Goal: Task Accomplishment & Management: Manage account settings

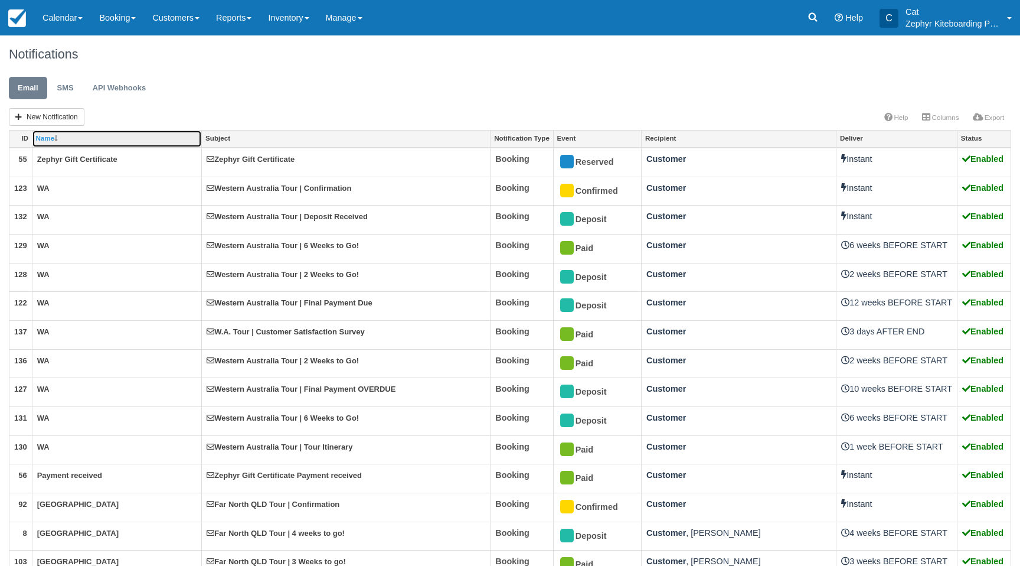
click at [81, 141] on link "Name" at bounding box center [116, 138] width 169 height 17
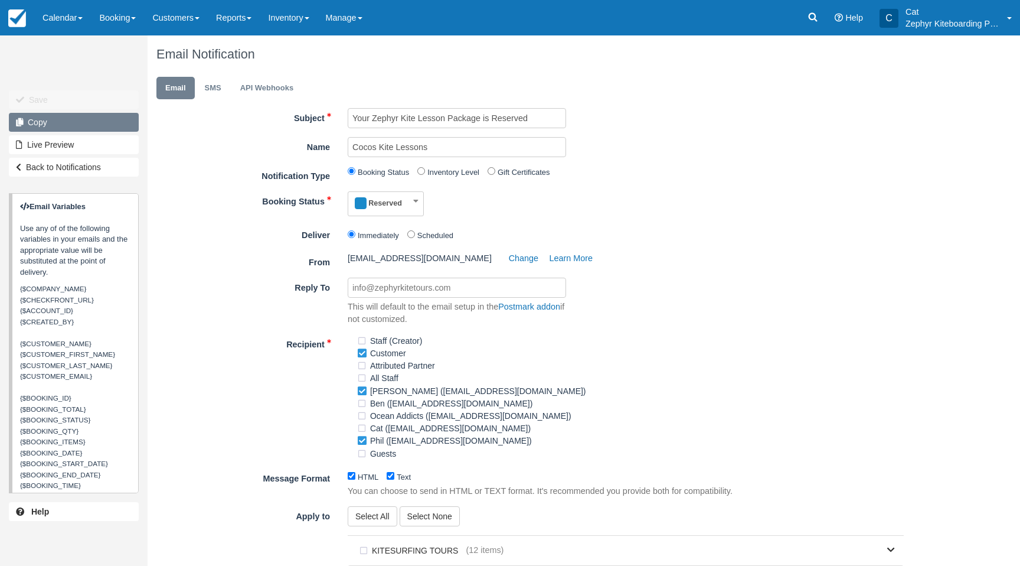
click at [89, 116] on link "Copy" at bounding box center [74, 122] width 130 height 19
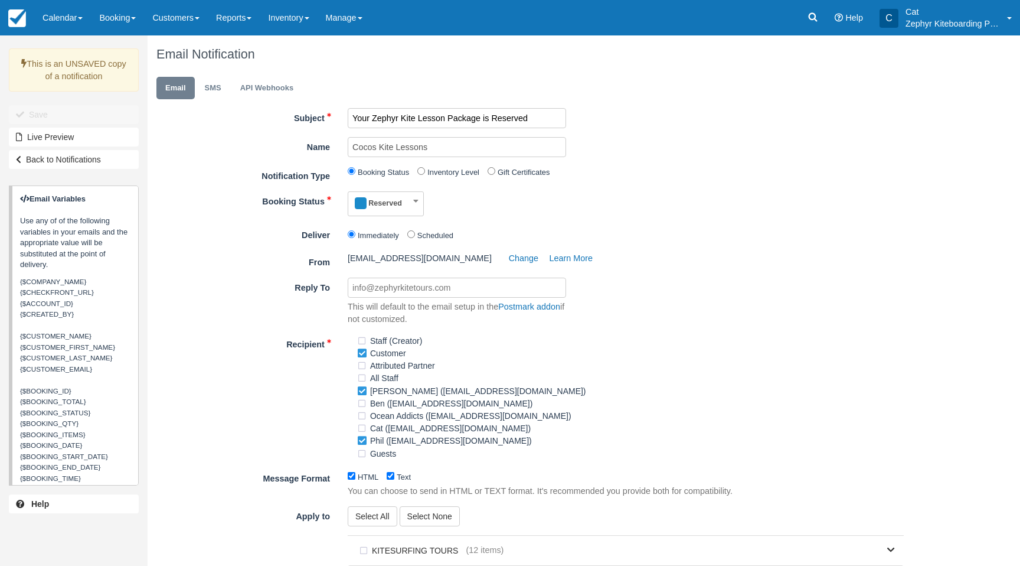
click at [460, 117] on input "Your Zephyr Kite Lesson Package is Reserved" at bounding box center [457, 118] width 218 height 20
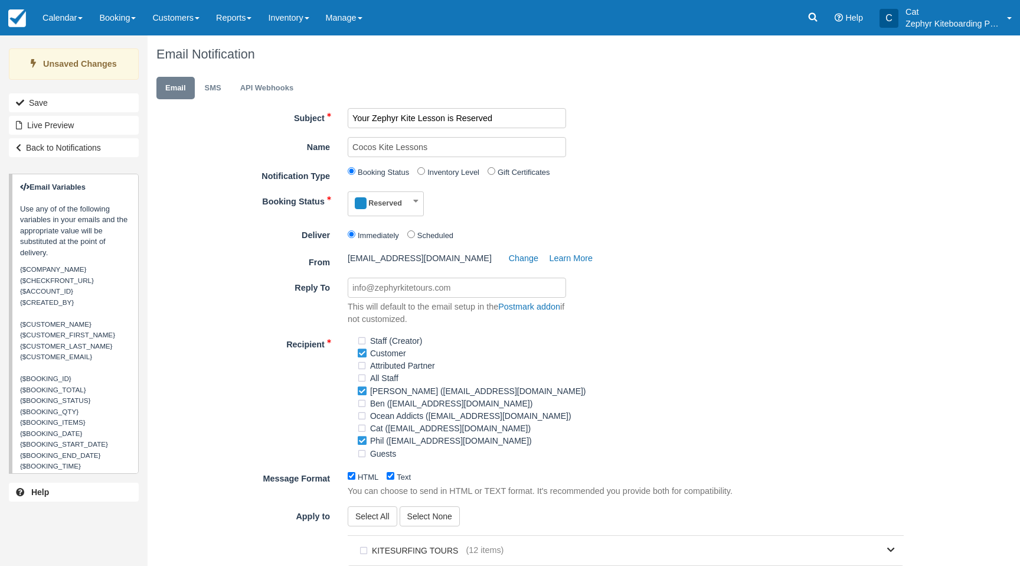
click at [474, 115] on input "Your Zephyr Kite Lesson is Reserved" at bounding box center [457, 118] width 218 height 20
type input "Your Zephyr Kite Lesson is RESERVED"
click at [364, 147] on input "Cocos Kite Lessons" at bounding box center [457, 147] width 218 height 20
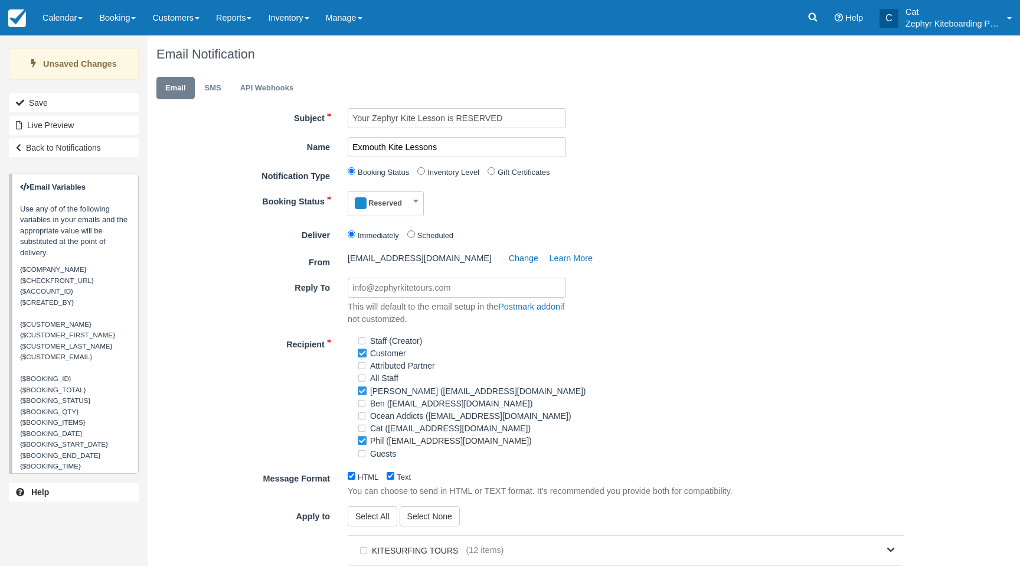
type input "Exmouth Kite Lessons"
drag, startPoint x: 362, startPoint y: 443, endPoint x: 434, endPoint y: 429, distance: 73.4
click at [364, 442] on label "Phil (phil2kite@gmail.com)" at bounding box center [448, 441] width 183 height 18
checkbox input "false"
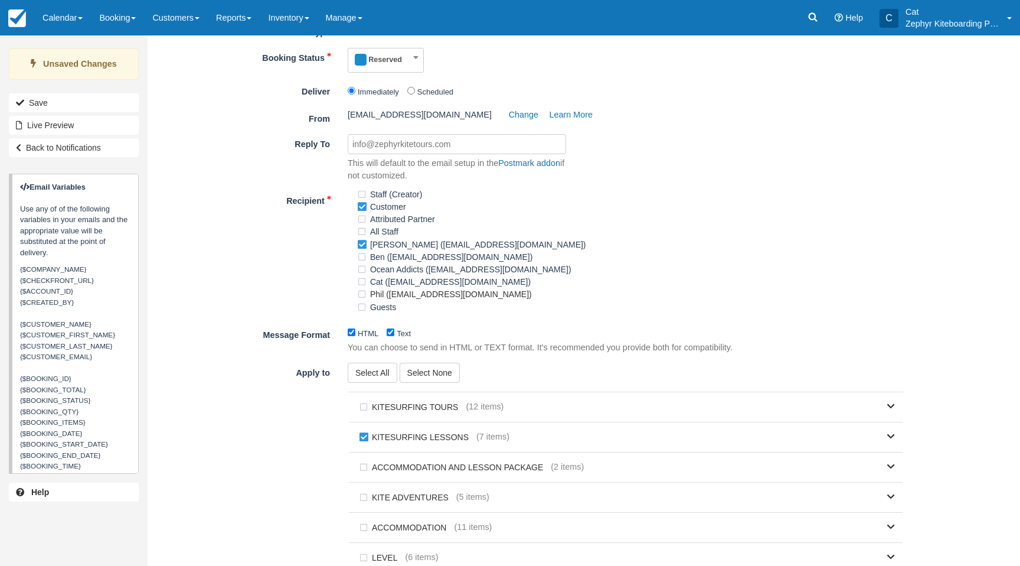
scroll to position [201, 0]
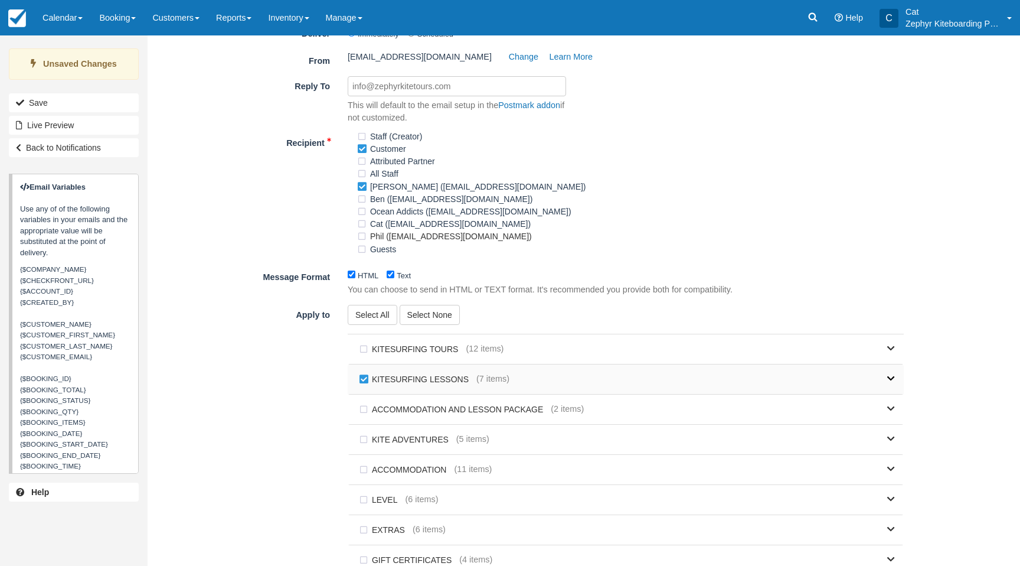
click at [870, 391] on link at bounding box center [703, 379] width 386 height 30
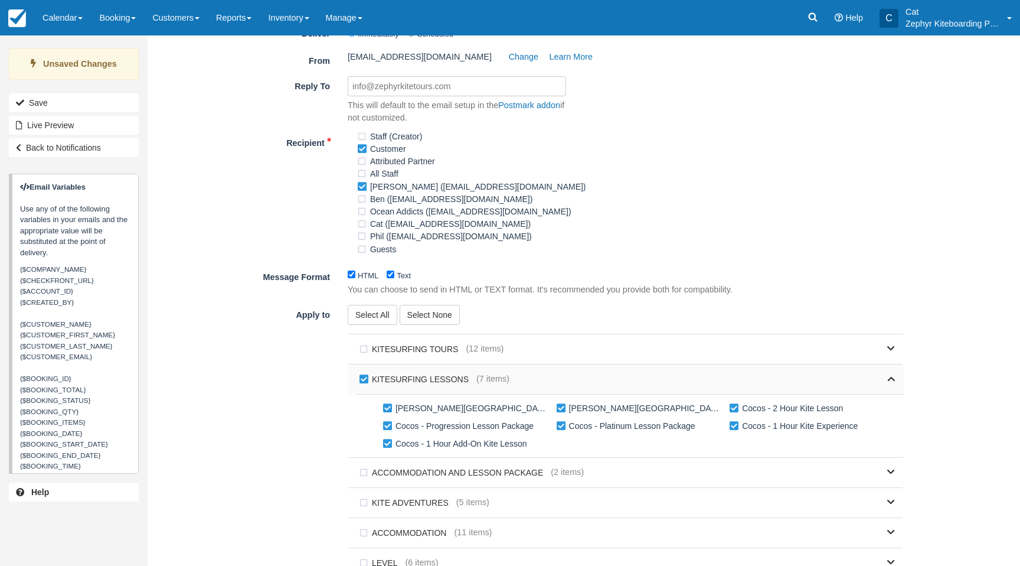
click at [365, 382] on label "KITESURFING LESSONS" at bounding box center [417, 379] width 120 height 18
checkbox input "false"
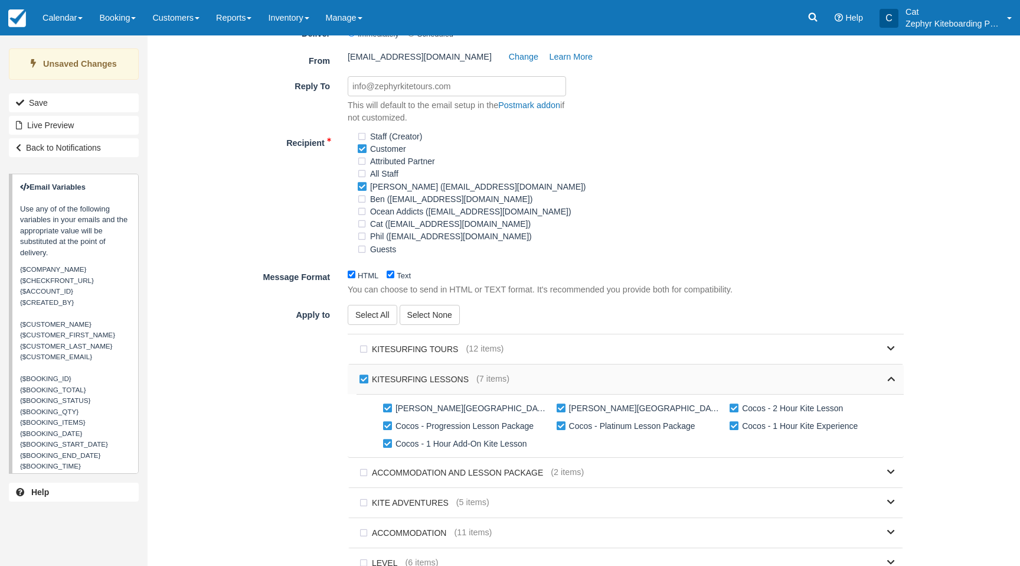
checkbox input "false"
click at [387, 412] on label "[PERSON_NAME][GEOGRAPHIC_DATA], [GEOGRAPHIC_DATA] - 1 Hour Advanced Coaching Se…" at bounding box center [467, 408] width 174 height 18
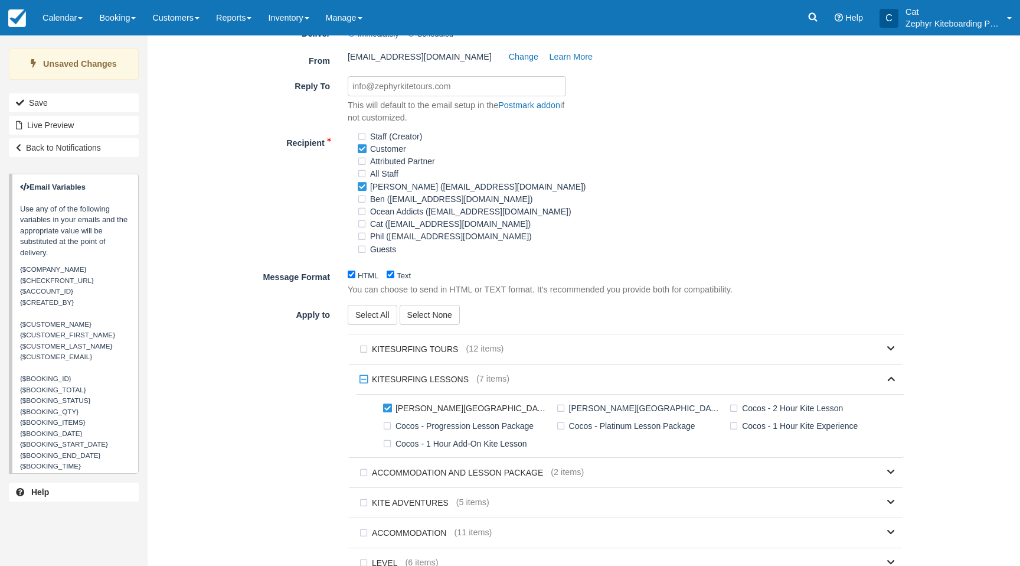
checkbox input "true"
click at [561, 410] on label "[PERSON_NAME][GEOGRAPHIC_DATA], [GEOGRAPHIC_DATA] - 2 Hour Coaching Session" at bounding box center [641, 408] width 174 height 18
checkbox input "true"
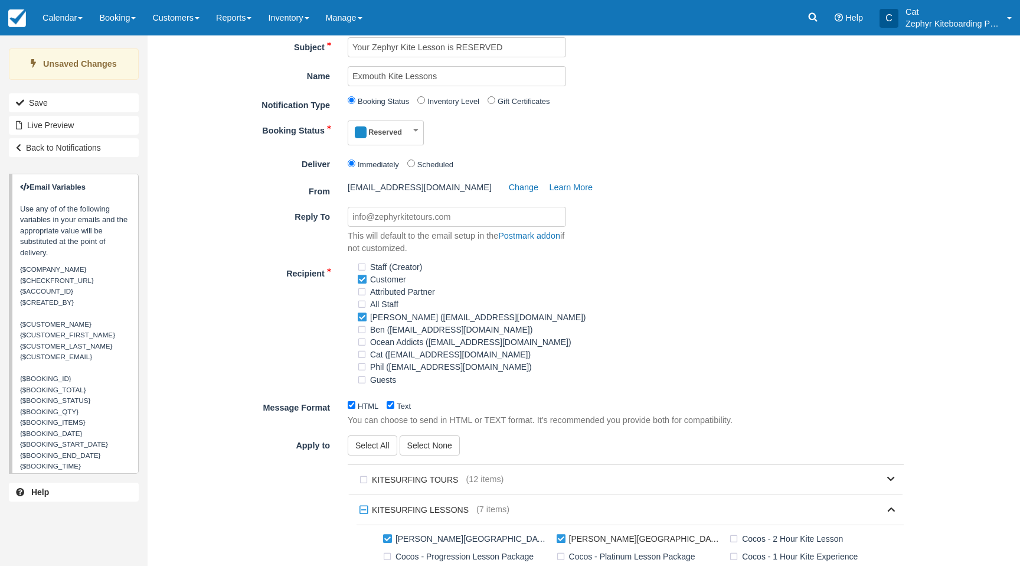
scroll to position [0, 0]
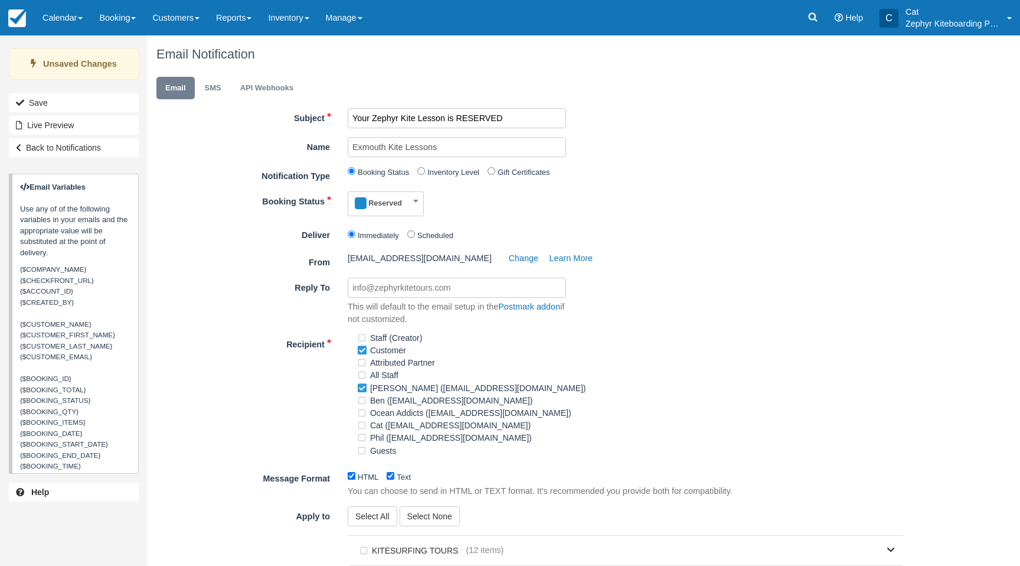
drag, startPoint x: 442, startPoint y: 119, endPoint x: 426, endPoint y: 126, distance: 17.4
click at [397, 119] on input "Your Zephyr Kite Lesson is RESERVED" at bounding box center [457, 118] width 218 height 20
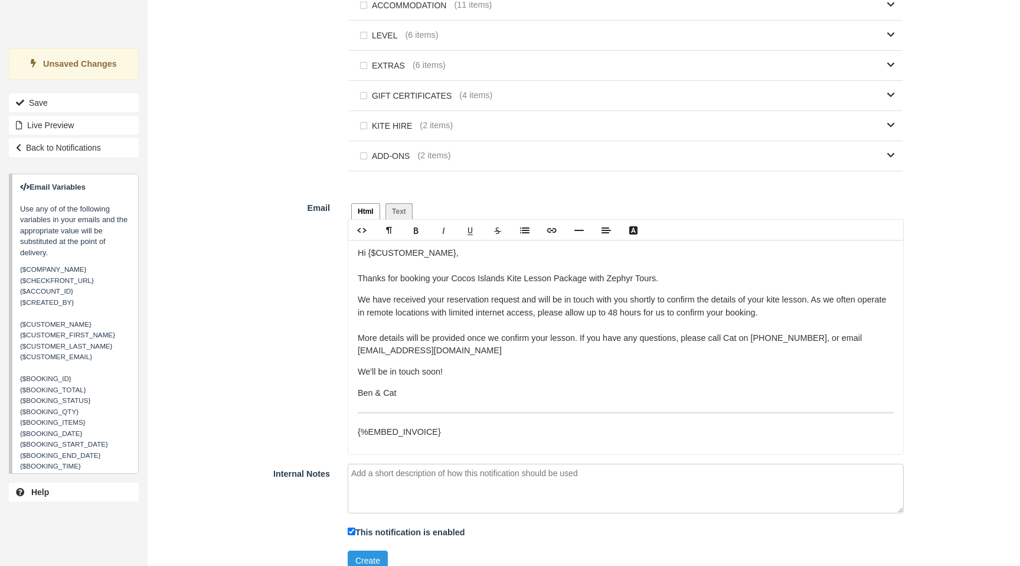
scroll to position [744, 0]
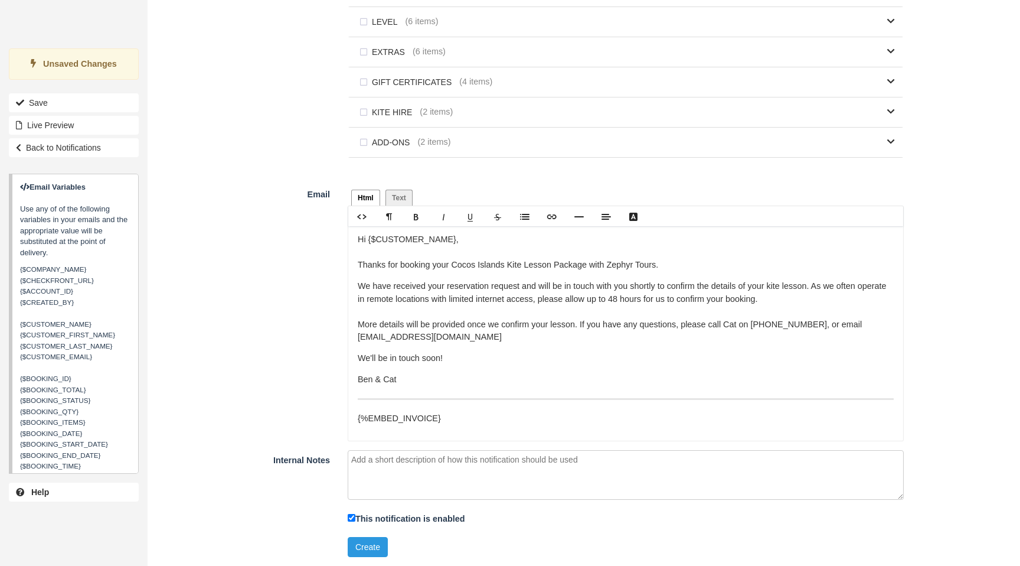
type input "Your Zephyr Coaching Session is RESERVED"
drag, startPoint x: 591, startPoint y: 265, endPoint x: 453, endPoint y: 271, distance: 137.7
click at [453, 271] on p "Hi {$CUSTOMER_NAME}, Thanks for booking your Cocos Islands Kite Lesson Package …" at bounding box center [626, 252] width 536 height 38
click at [448, 265] on p "Hi {$CUSTOMER_NAME}, Thanks for booking your Cocos Islands Kite Lesson Package …" at bounding box center [626, 252] width 536 height 38
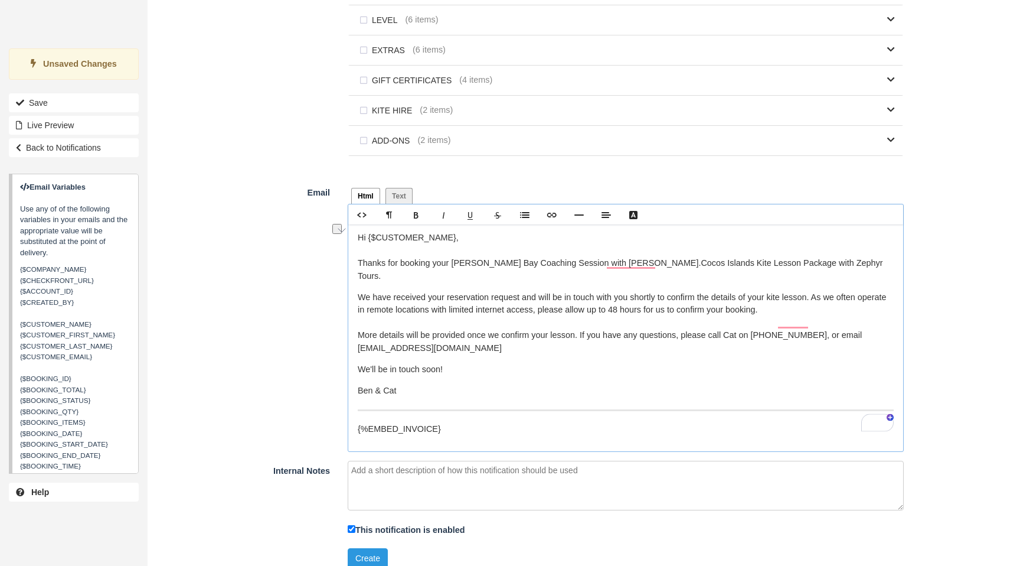
drag, startPoint x: 742, startPoint y: 267, endPoint x: 656, endPoint y: 263, distance: 86.3
click at [656, 263] on p "Hi {$CUSTOMER_NAME}, Thanks for booking your Sandy Bay Coaching Session with Ze…" at bounding box center [626, 256] width 536 height 51
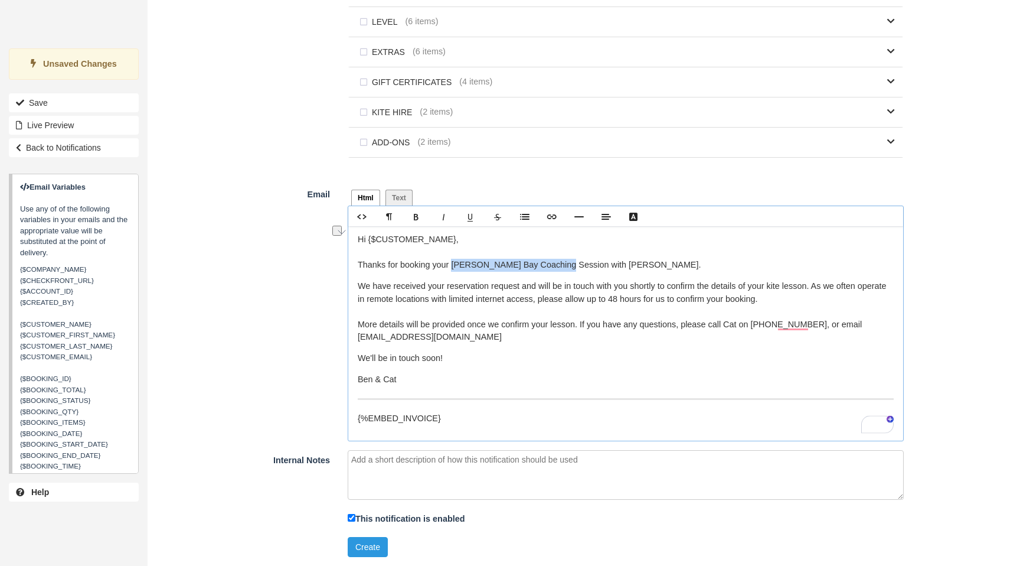
drag, startPoint x: 451, startPoint y: 267, endPoint x: 556, endPoint y: 269, distance: 105.1
click at [556, 269] on p "Hi {$CUSTOMER_NAME}, Thanks for booking your Sandy Bay Coaching Session with Ze…" at bounding box center [626, 252] width 536 height 38
click at [682, 264] on p "Hi {$CUSTOMER_NAME}, Thanks for booking your Sandy Bay Coaching Session with Ze…" at bounding box center [626, 252] width 536 height 38
drag, startPoint x: 804, startPoint y: 288, endPoint x: 786, endPoint y: 289, distance: 17.8
click at [782, 289] on p "We have received your reservation request and will be in touch with you shortly…" at bounding box center [626, 312] width 536 height 64
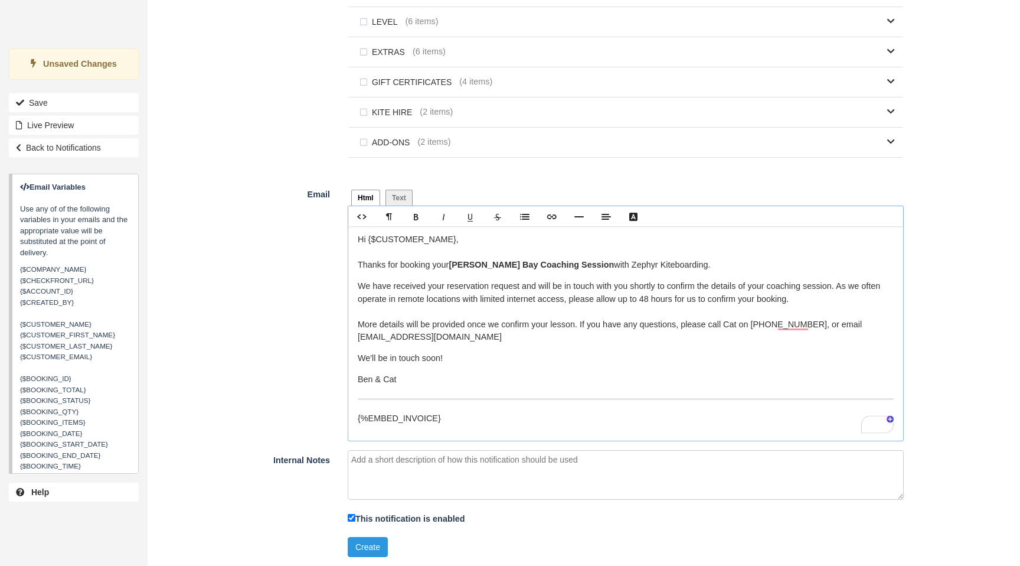
scroll to position [745, 0]
click at [778, 325] on p "We have received your reservation request and will be in touch with you shortly…" at bounding box center [626, 312] width 536 height 64
click at [738, 344] on p "We have received your reservation request and will be in touch with you shortly…" at bounding box center [626, 312] width 536 height 64
click at [364, 546] on button "Create" at bounding box center [368, 547] width 40 height 20
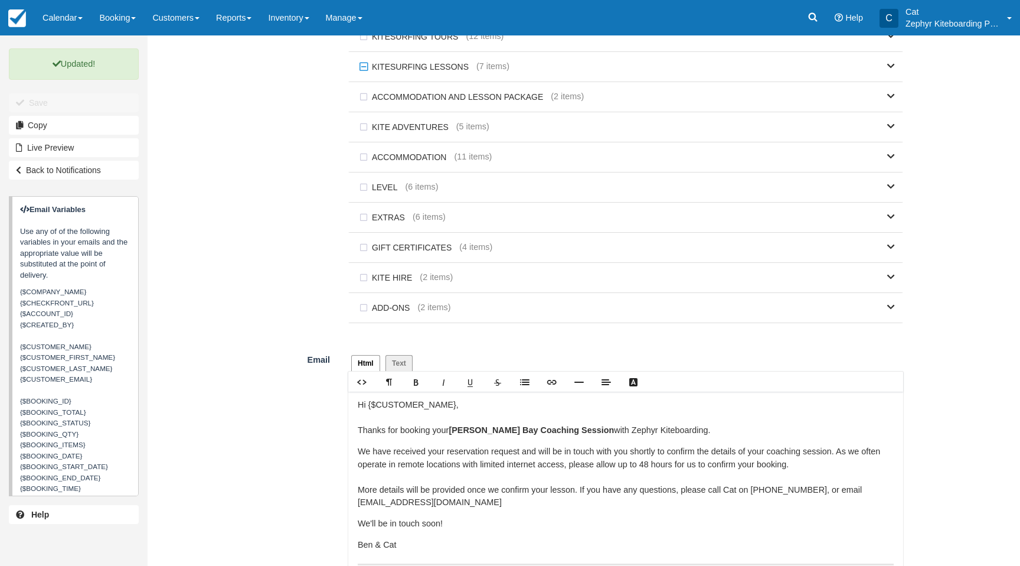
scroll to position [568, 0]
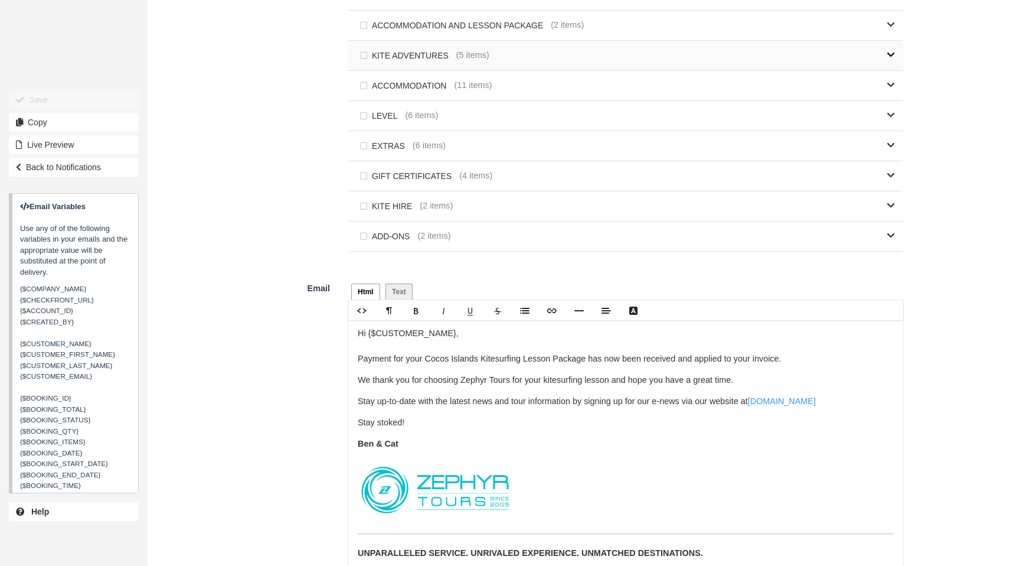
scroll to position [587, 0]
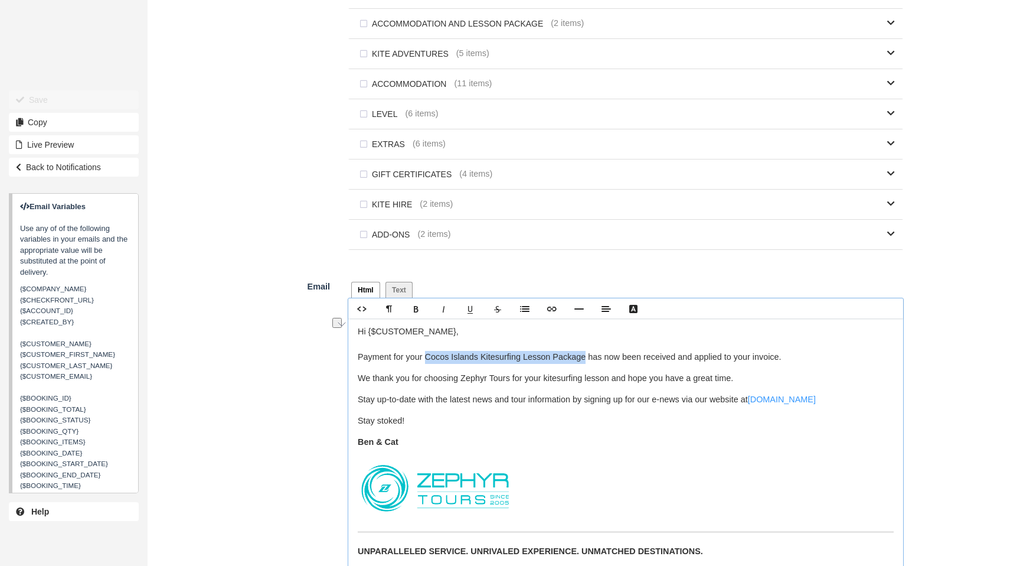
drag, startPoint x: 580, startPoint y: 361, endPoint x: 491, endPoint y: 365, distance: 89.8
click at [428, 363] on p "Hi {$CUSTOMER_NAME}, Payment for your Cocos Islands Kitesurfing Lesson Package …" at bounding box center [626, 344] width 536 height 38
click at [498, 382] on p "We thank you for choosing Zephyr Tours for your kitesurfing lesson and hope you…" at bounding box center [626, 378] width 536 height 13
click at [629, 385] on p "We thank you for choosing Zephyr Kiteboarding for your kitesurfing lesson and h…" at bounding box center [626, 378] width 536 height 13
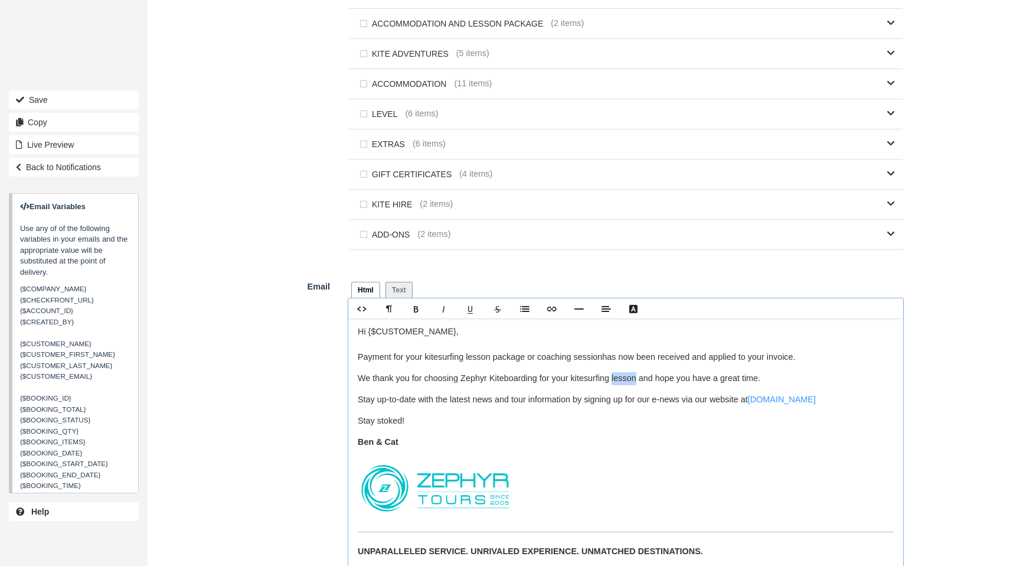
click at [629, 385] on p "We thank you for choosing Zephyr Kiteboarding for your kitesurfing lesson and h…" at bounding box center [626, 378] width 536 height 13
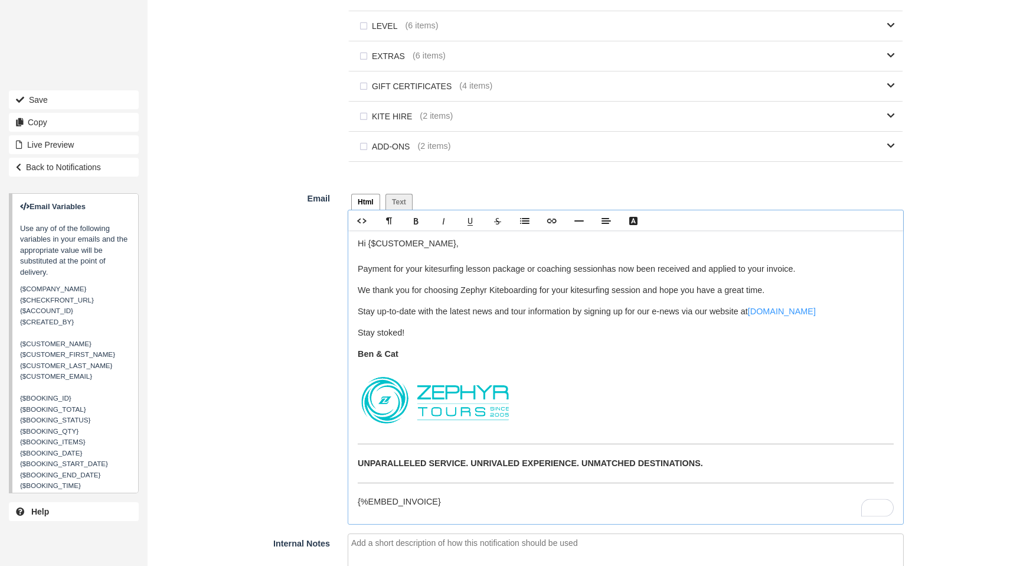
scroll to position [712, 0]
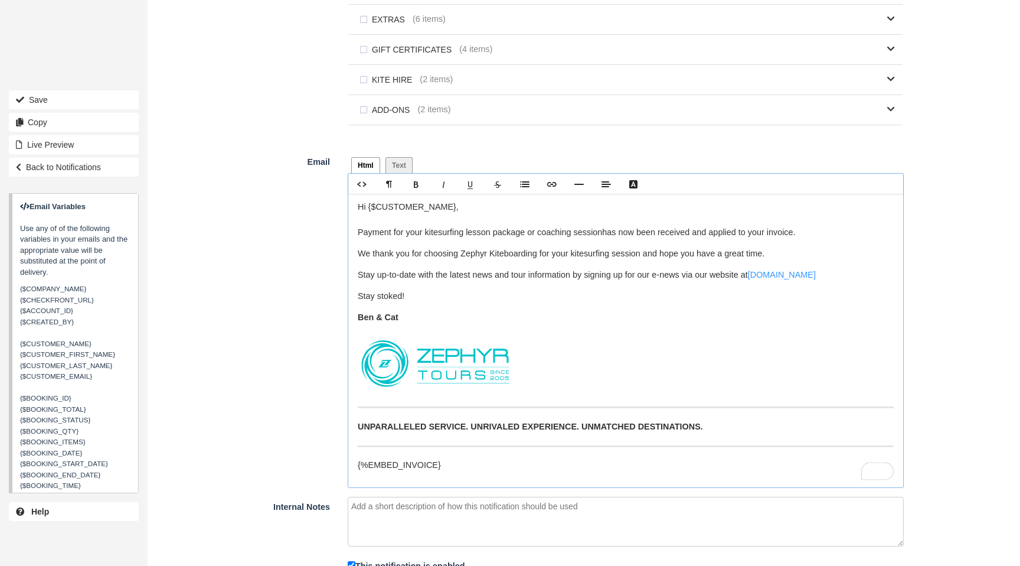
click at [641, 447] on hr "To enrich screen reader interactions, please activate Accessibility in Grammarl…" at bounding box center [626, 446] width 536 height 2
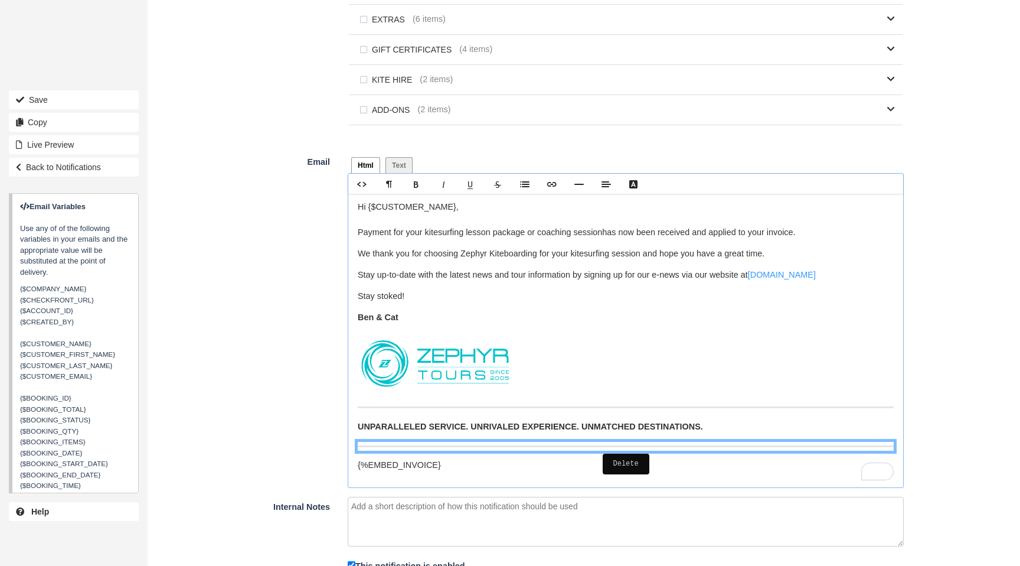
click at [684, 376] on figure "To enrich screen reader interactions, please activate Accessibility in Grammarl…" at bounding box center [626, 363] width 536 height 62
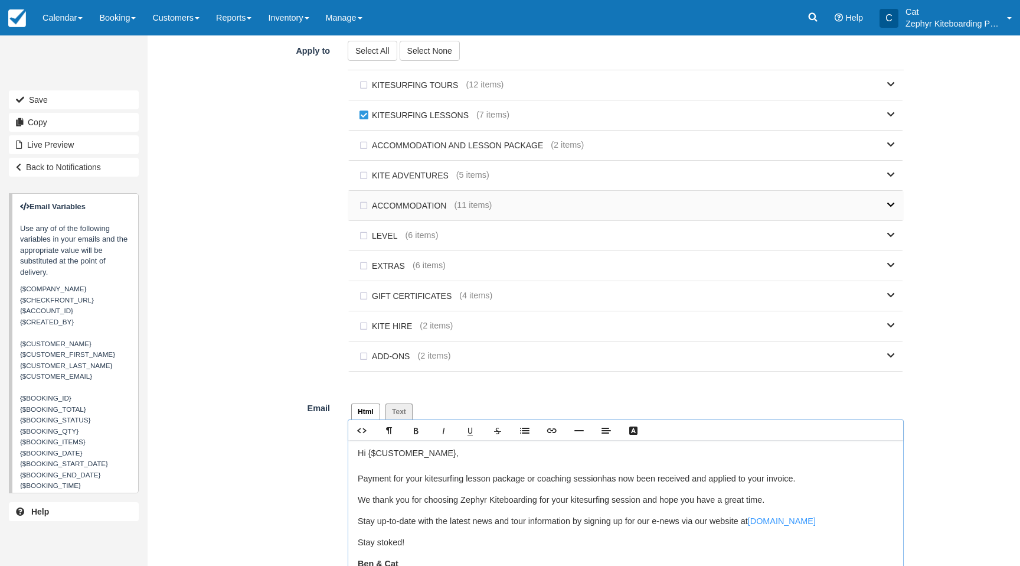
scroll to position [466, 0]
click at [878, 120] on link at bounding box center [703, 114] width 386 height 30
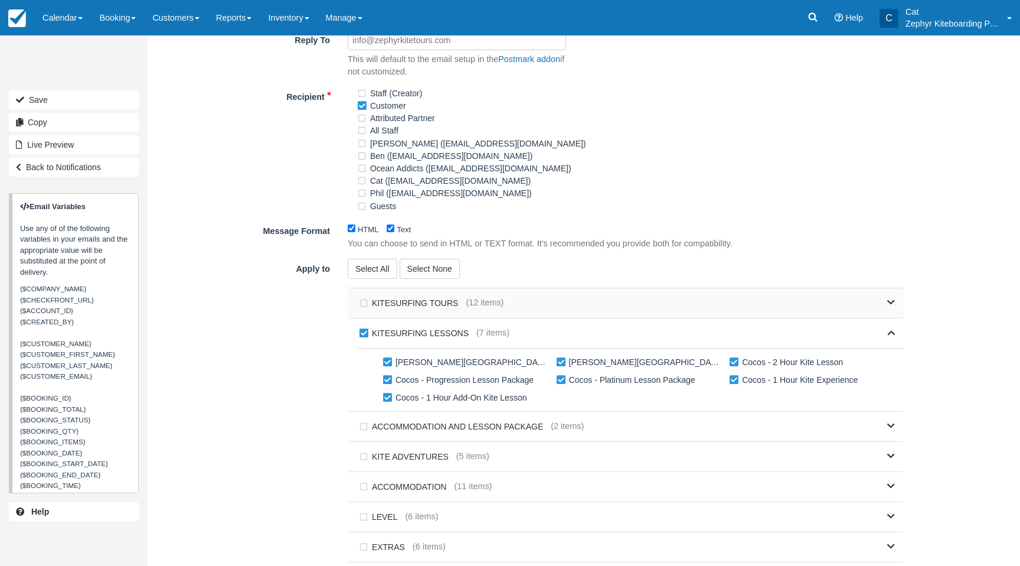
scroll to position [0, 0]
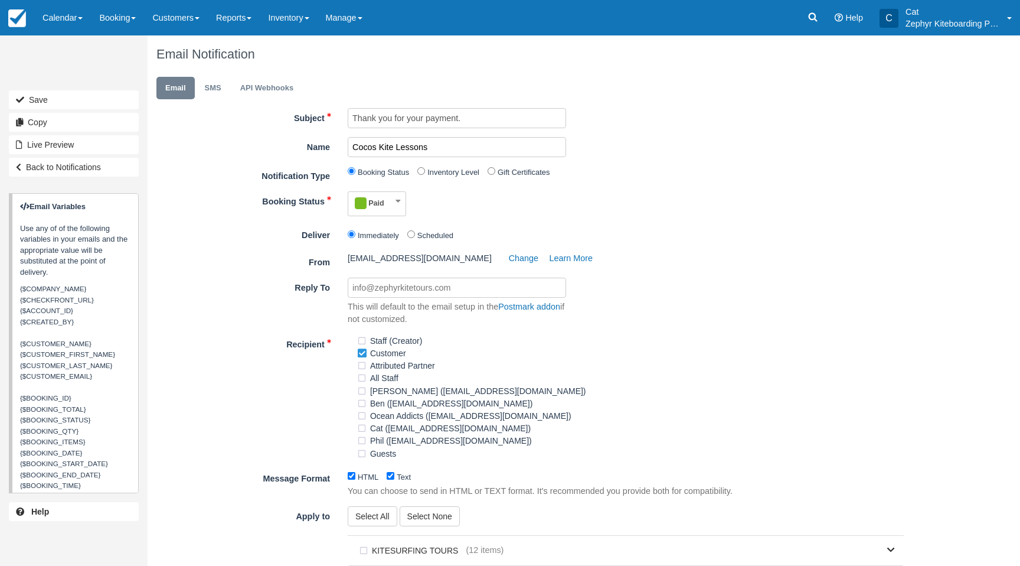
click at [365, 146] on input "Cocos Kite Lessons" at bounding box center [457, 147] width 218 height 20
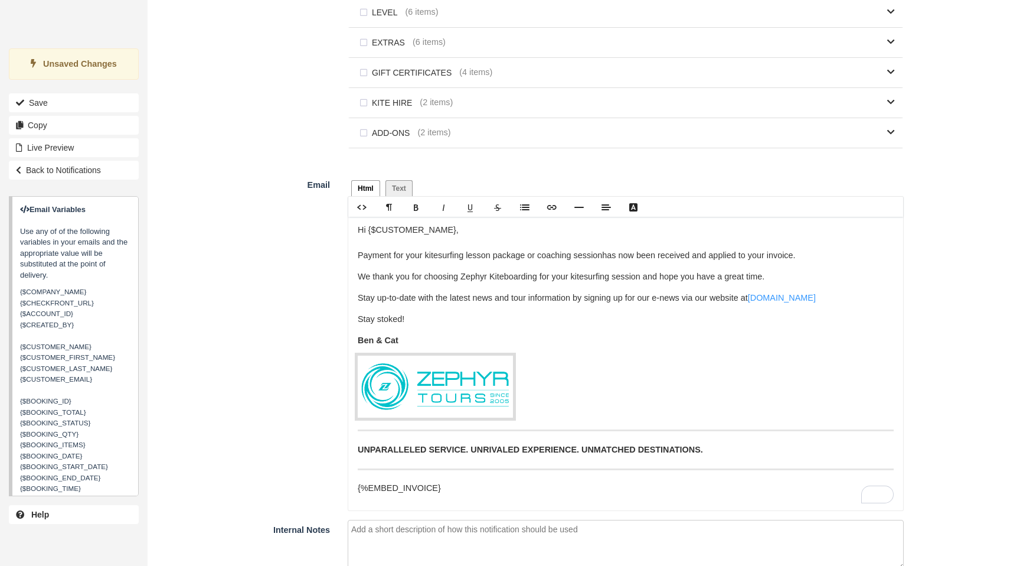
scroll to position [824, 0]
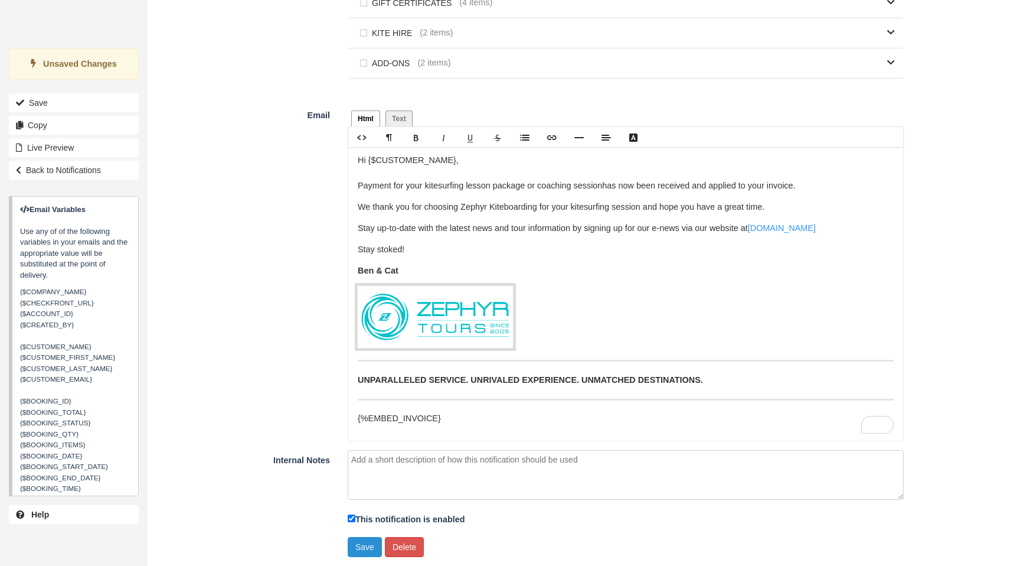
type input "ALL Kite Lessons"
click at [356, 543] on button "Save" at bounding box center [365, 547] width 34 height 20
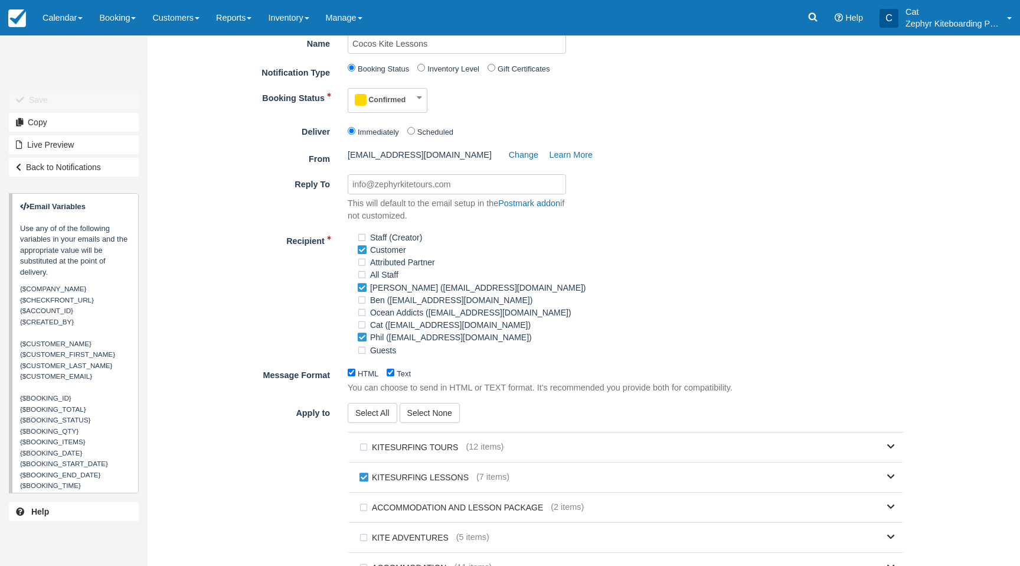
scroll to position [131, 0]
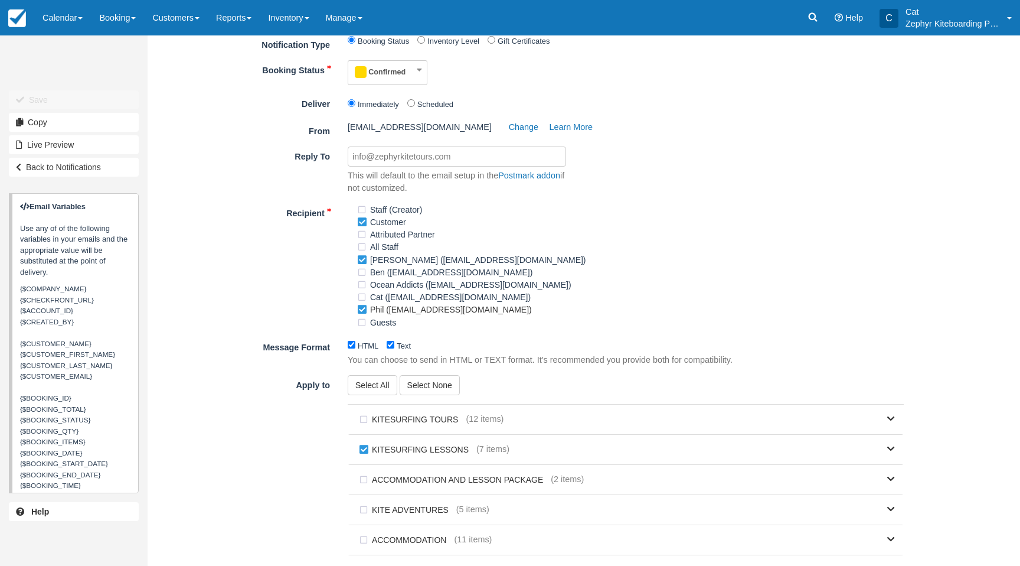
click at [363, 312] on label "Phil ([EMAIL_ADDRESS][DOMAIN_NAME])" at bounding box center [448, 310] width 183 height 18
checkbox input "false"
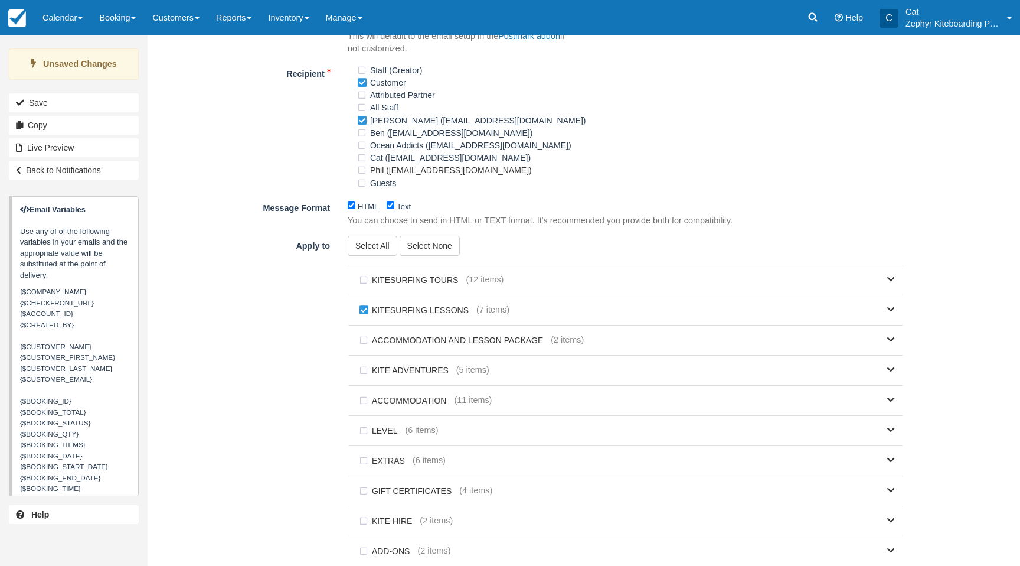
scroll to position [332, 0]
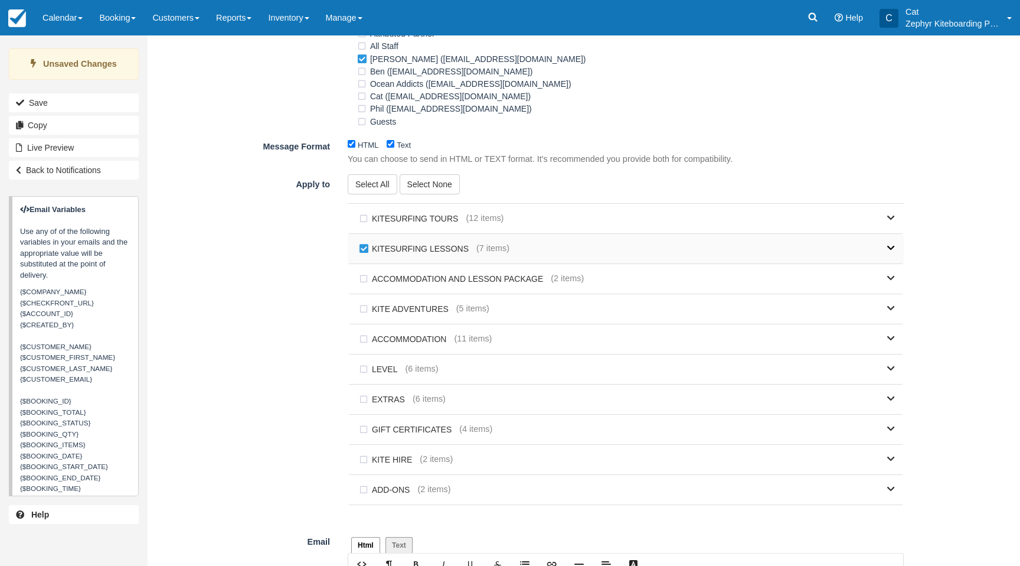
click at [883, 253] on link at bounding box center [703, 249] width 386 height 30
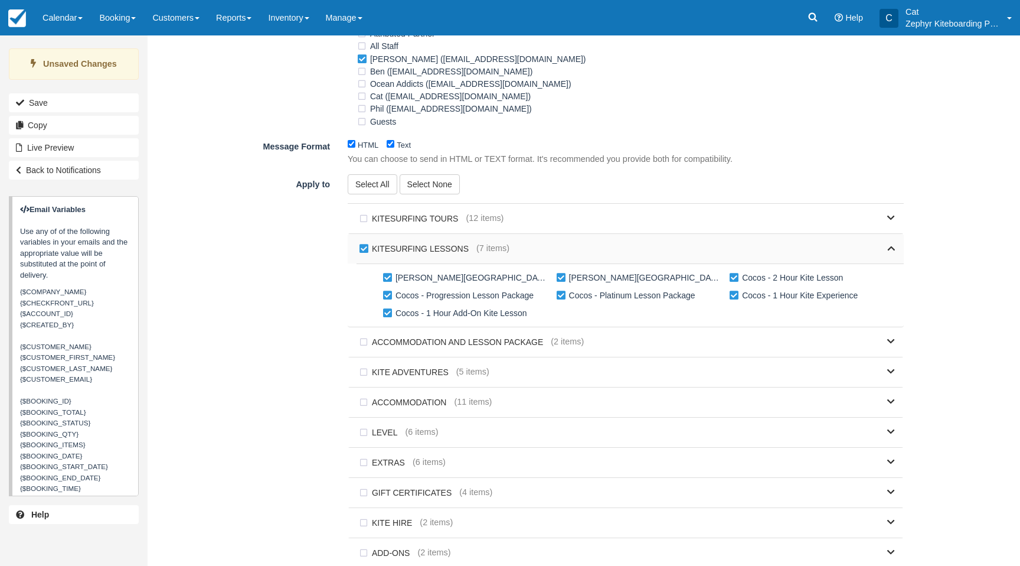
click at [363, 250] on label "KITESURFING LESSONS" at bounding box center [417, 249] width 120 height 18
checkbox input "false"
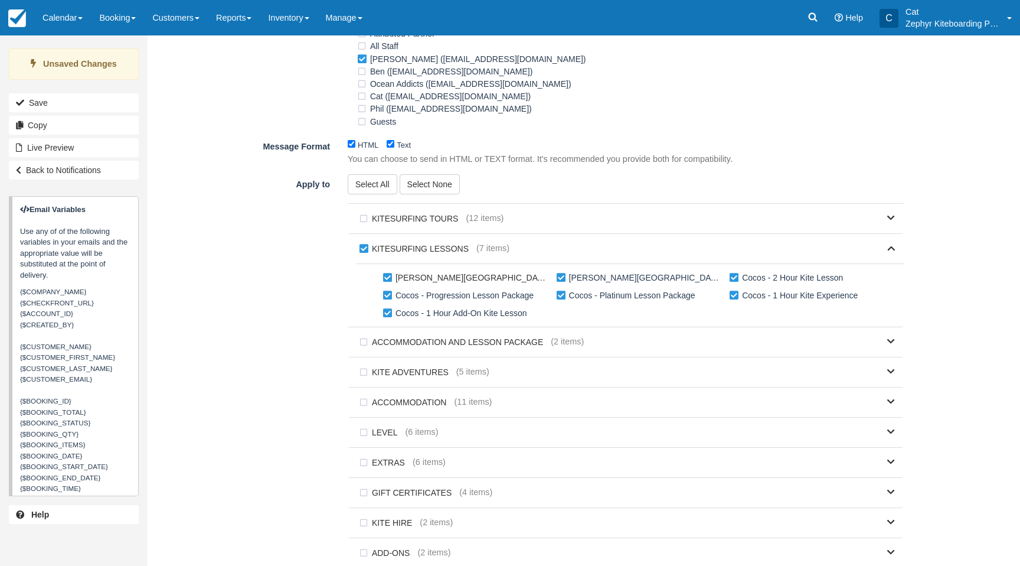
checkbox input "false"
click at [384, 279] on label "[PERSON_NAME][GEOGRAPHIC_DATA], [GEOGRAPHIC_DATA] - 1 Hour Advanced Coaching Se…" at bounding box center [467, 278] width 174 height 18
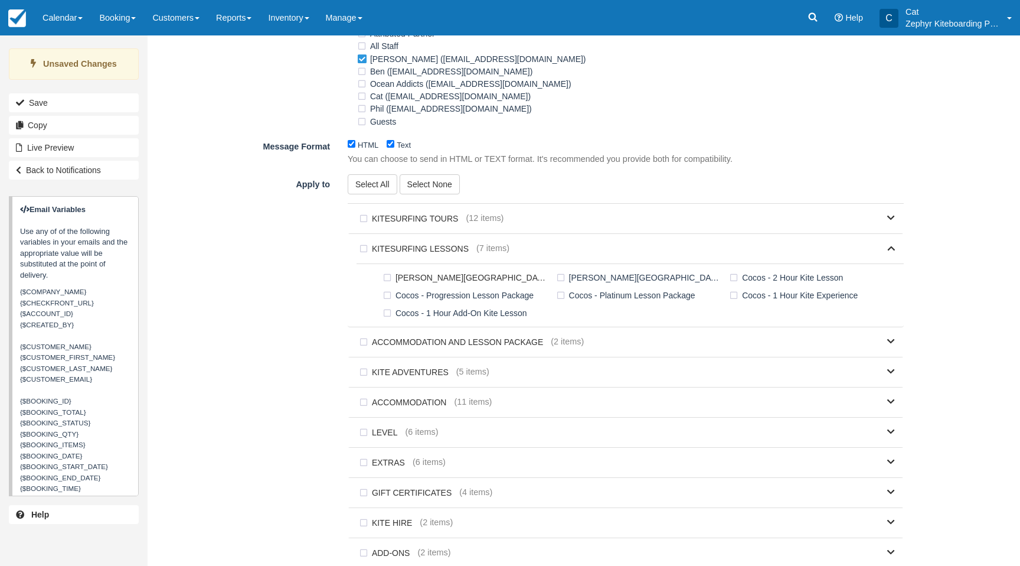
checkbox input "true"
click at [562, 277] on label "[PERSON_NAME][GEOGRAPHIC_DATA], [GEOGRAPHIC_DATA] - 2 Hour Coaching Session" at bounding box center [641, 278] width 174 height 18
checkbox input "true"
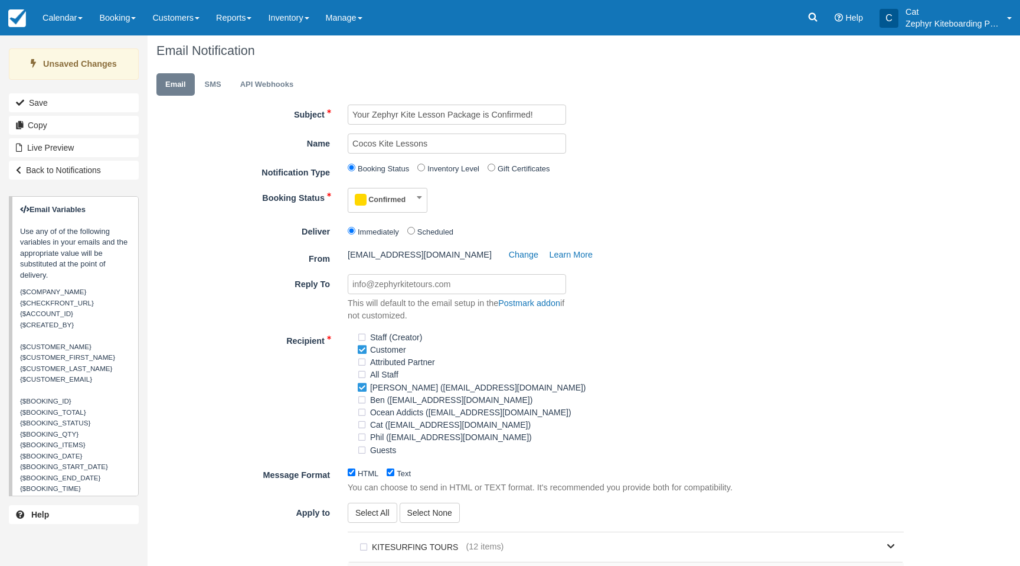
scroll to position [0, 0]
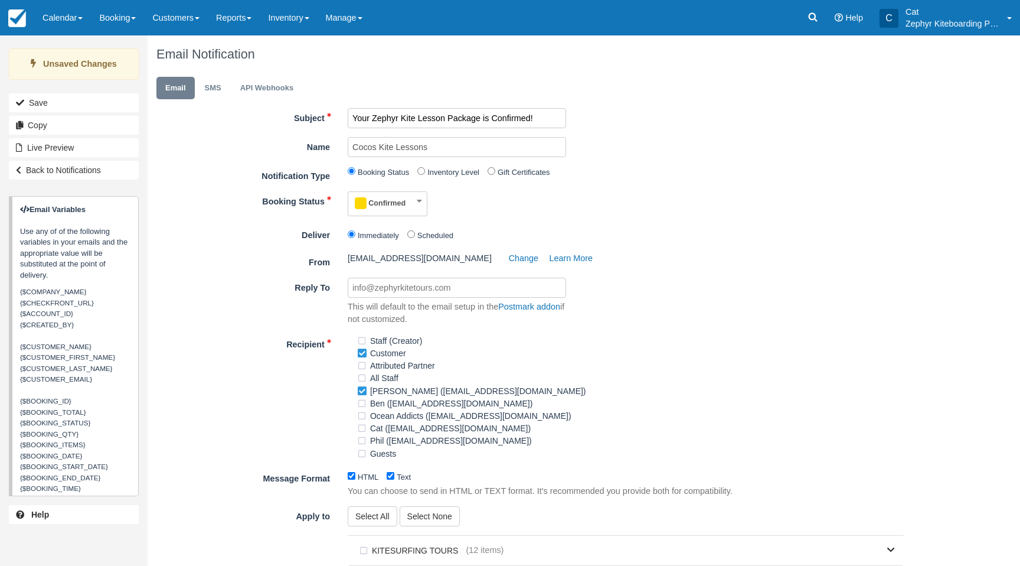
drag, startPoint x: 484, startPoint y: 120, endPoint x: 400, endPoint y: 120, distance: 83.8
click at [397, 119] on input "Your Zephyr Kite Lesson Package is Confirmed!" at bounding box center [457, 118] width 218 height 20
click at [504, 119] on input "Your Zephyr Coaching Session is Confirmed!" at bounding box center [457, 118] width 218 height 20
type input "Your Zephyr Coaching Session is CONFIRMED!"
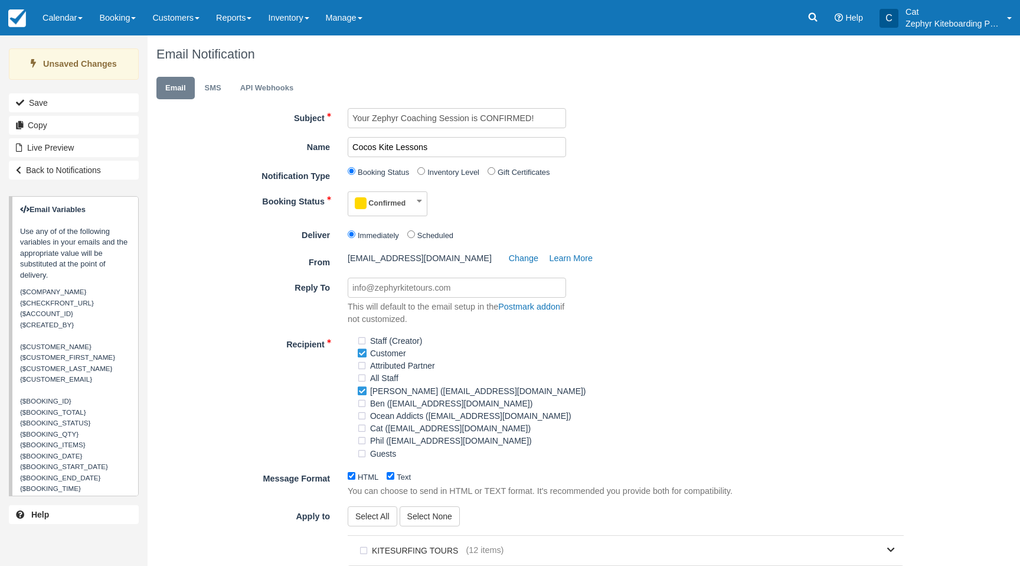
click at [364, 149] on input "Cocos Kite Lessons" at bounding box center [457, 147] width 218 height 20
drag, startPoint x: 440, startPoint y: 146, endPoint x: 358, endPoint y: 148, distance: 82.1
click at [358, 148] on input "Cocos Kite Lessons" at bounding box center [457, 147] width 218 height 20
click at [451, 154] on input "Cocos Kite Lessons" at bounding box center [457, 147] width 218 height 20
drag, startPoint x: 445, startPoint y: 149, endPoint x: 341, endPoint y: 148, distance: 103.3
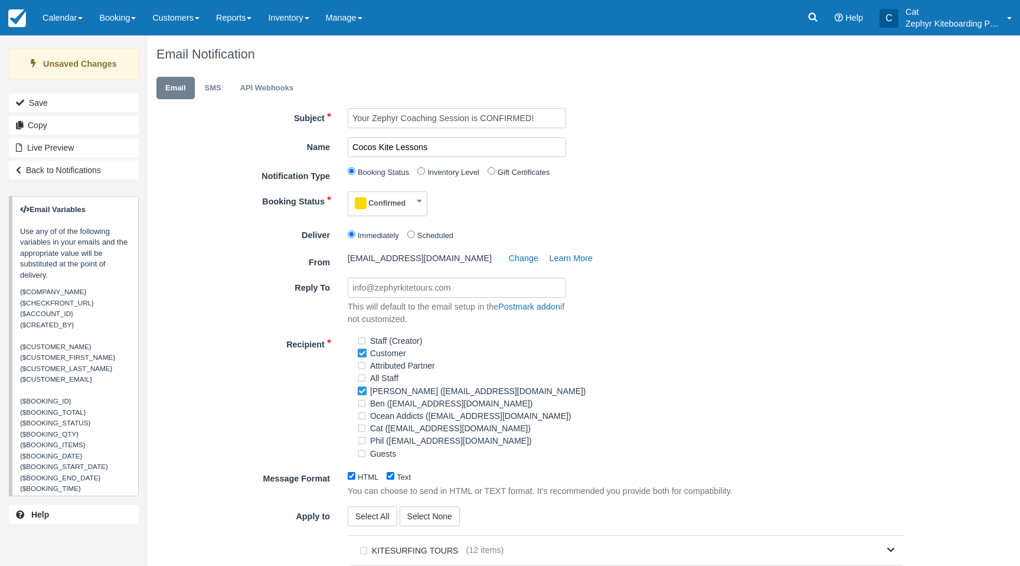
click at [341, 148] on div "Cocos Kite Lessons" at bounding box center [457, 147] width 236 height 20
drag, startPoint x: 356, startPoint y: 152, endPoint x: 258, endPoint y: 151, distance: 98.0
click at [257, 151] on div "Name Sandy Bay Coaching S" at bounding box center [530, 147] width 765 height 20
type input "Exmouth Kite Lessons"
click at [821, 200] on div "Booking Status Confirmed Pending Reserved Confirmed Deposit Paid Cancelled Void…" at bounding box center [530, 203] width 765 height 25
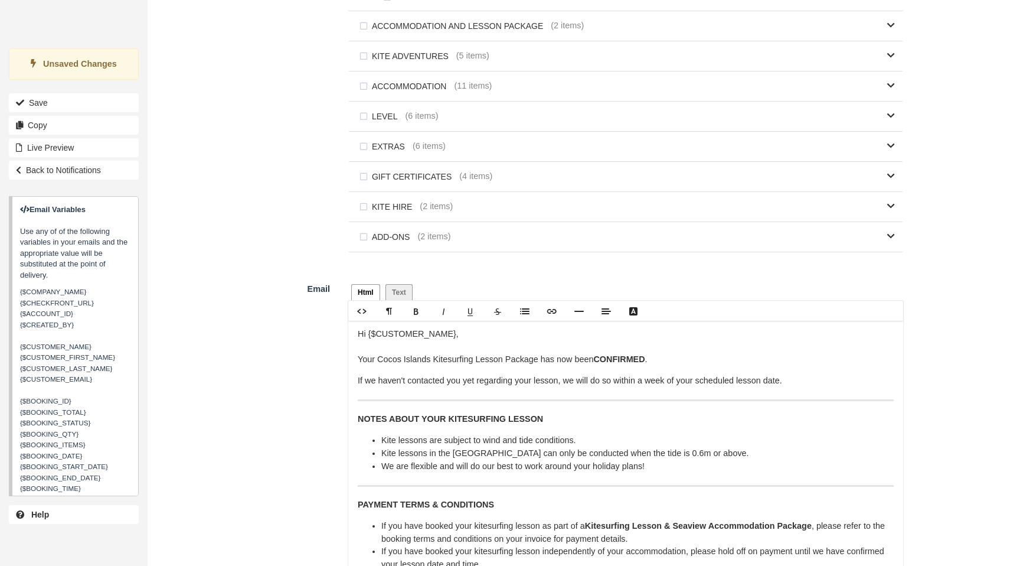
scroll to position [798, 0]
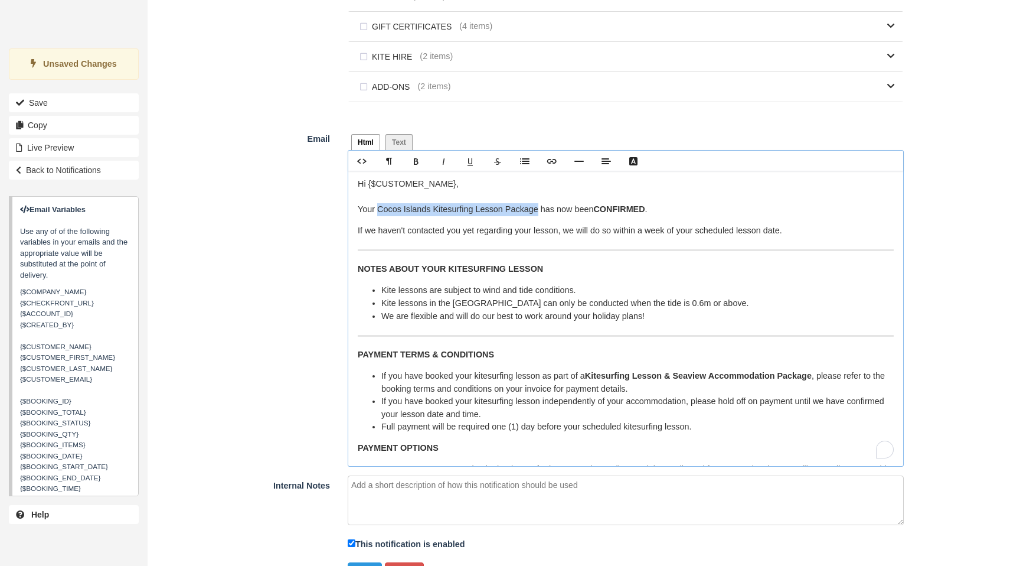
drag, startPoint x: 377, startPoint y: 212, endPoint x: 530, endPoint y: 209, distance: 152.4
click at [530, 209] on p "Hi {$CUSTOMER_NAME}, Your Cocos Islands Kitesurfing Lesson Package has now been…" at bounding box center [626, 197] width 536 height 38
drag, startPoint x: 476, startPoint y: 215, endPoint x: 376, endPoint y: 214, distance: 99.8
click at [376, 214] on p "Hi {$CUSTOMER_NAME}, Your Sandy Bay Coaching Session has now been CONFIRMED ." at bounding box center [626, 197] width 536 height 38
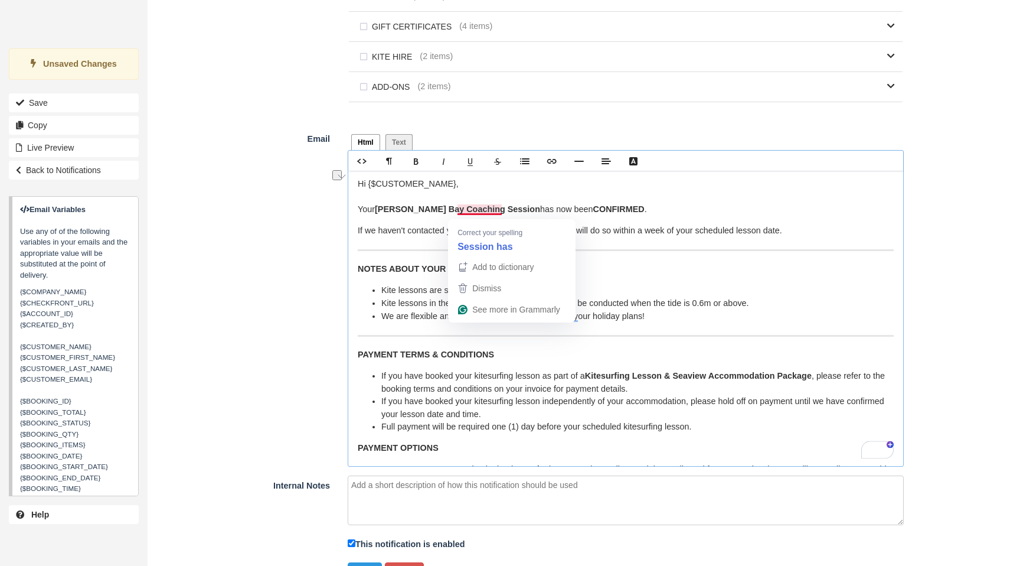
click at [488, 213] on p "Hi {$CUSTOMER_NAME}, Your Sandy Bay Coaching Session has now been CONFIRMED ." at bounding box center [626, 197] width 536 height 38
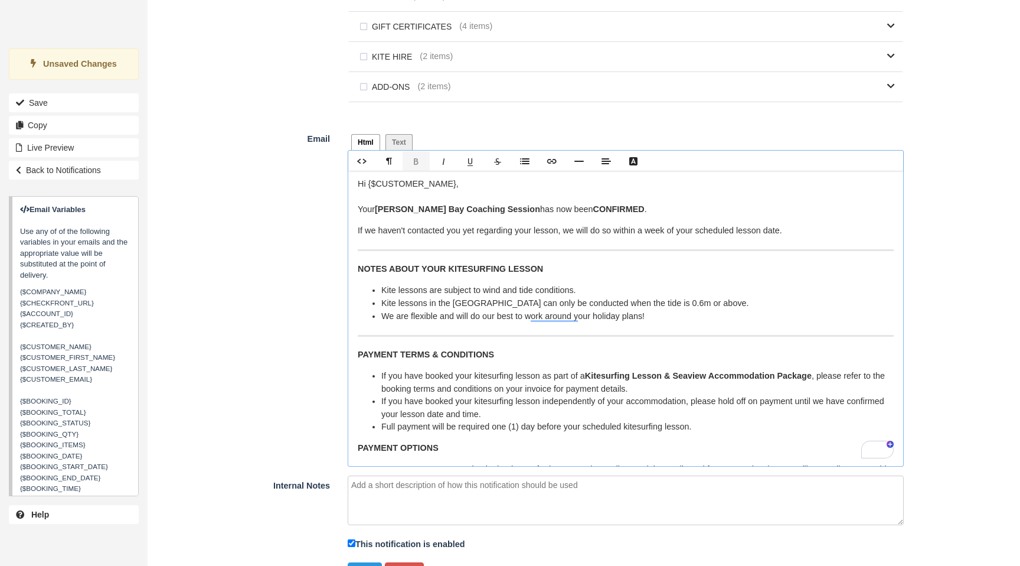
click at [677, 207] on p "Hi {$CUSTOMER_NAME}, Your Sandy Bay Coaching Session has now been CONFIRMED ." at bounding box center [626, 197] width 536 height 38
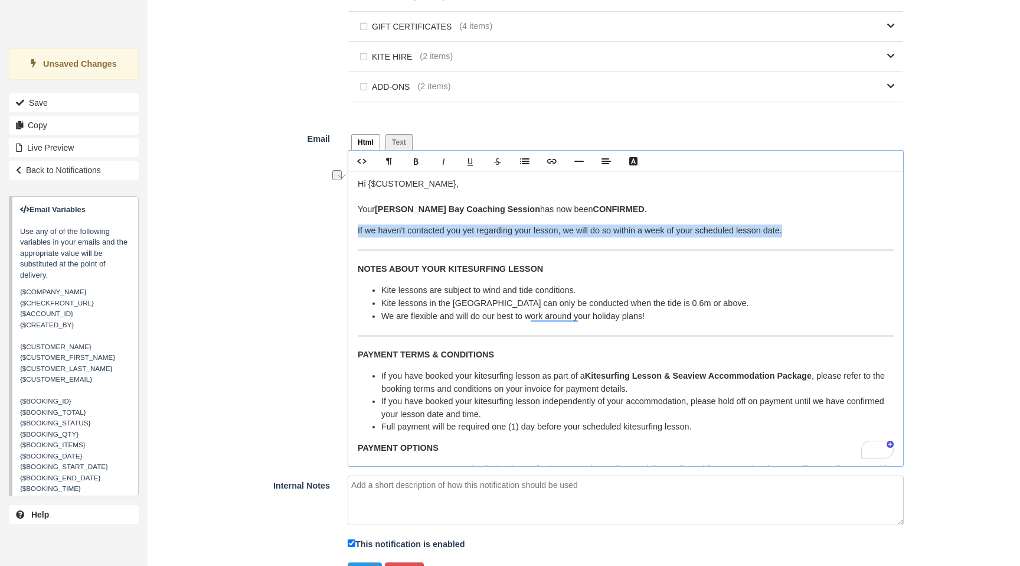
drag, startPoint x: 796, startPoint y: 234, endPoint x: 349, endPoint y: 225, distance: 447.1
click at [349, 225] on div "Hi {$CUSTOMER_NAME}, Your Sandy Bay Coaching Session has now been CONFIRMED . I…" at bounding box center [625, 318] width 555 height 295
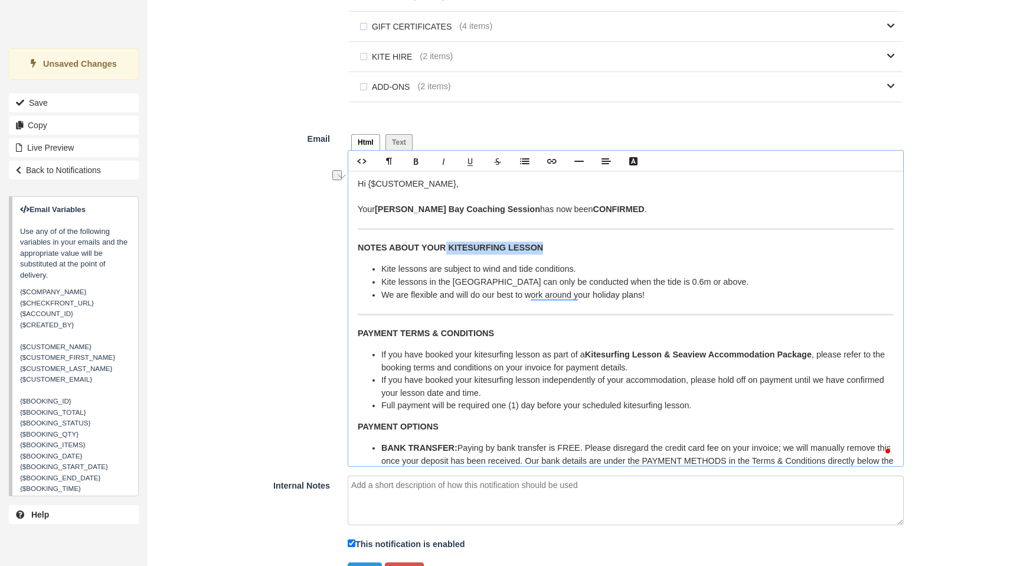
drag, startPoint x: 531, startPoint y: 250, endPoint x: 448, endPoint y: 254, distance: 83.4
click at [440, 254] on p "NOTES ABOUT YOUR KITESURFING LESSON" at bounding box center [626, 248] width 536 height 13
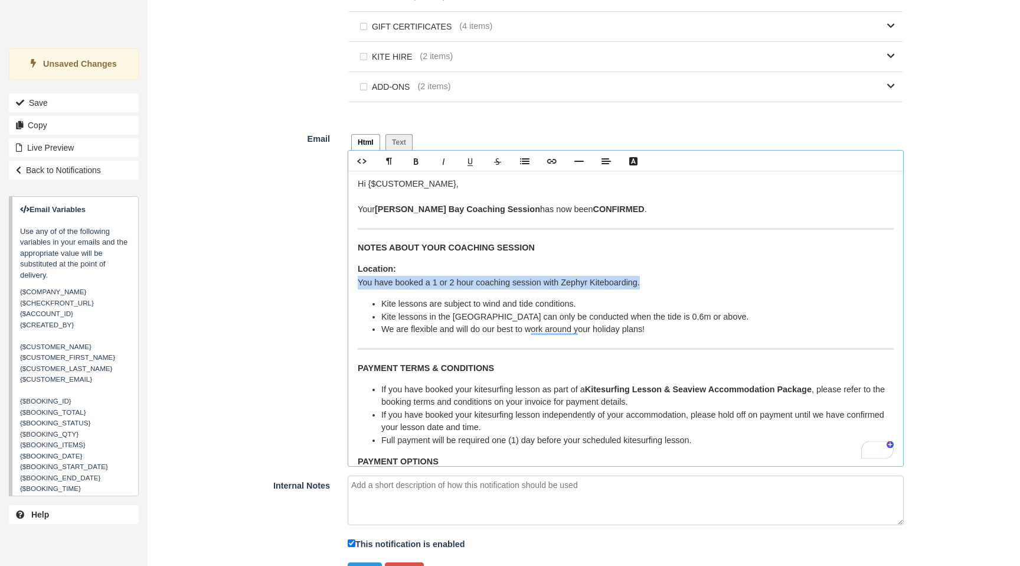
drag, startPoint x: 606, startPoint y: 286, endPoint x: 348, endPoint y: 291, distance: 258.1
click at [348, 291] on div "Rich text editor Hi {$CUSTOMER_NAME}, Your Sandy Bay Coaching Session has now b…" at bounding box center [626, 308] width 556 height 316
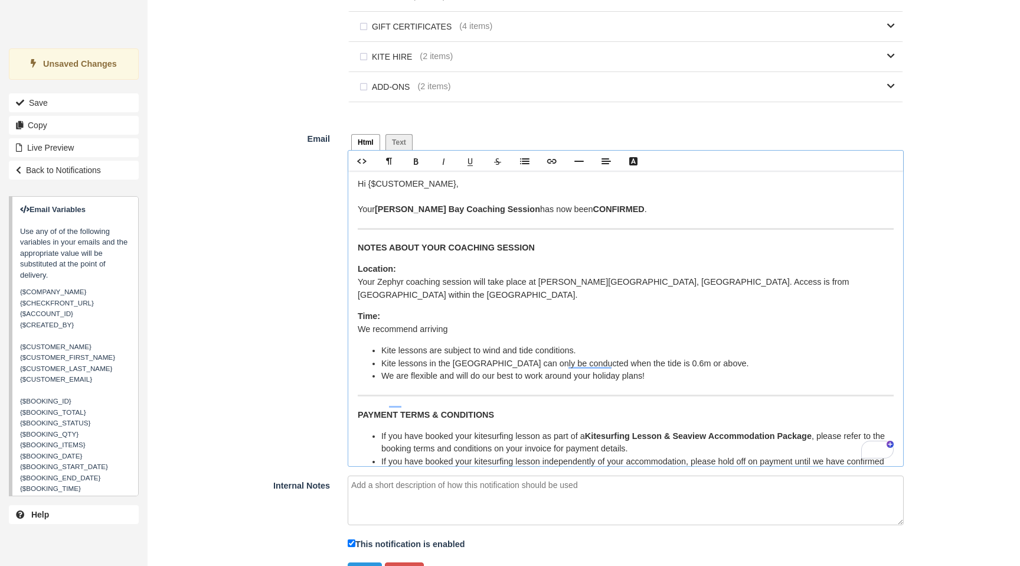
click at [882, 284] on p "﻿Location: Your Zephyr coaching session will take place at Sandy Bay, WA. Acces…" at bounding box center [626, 282] width 536 height 38
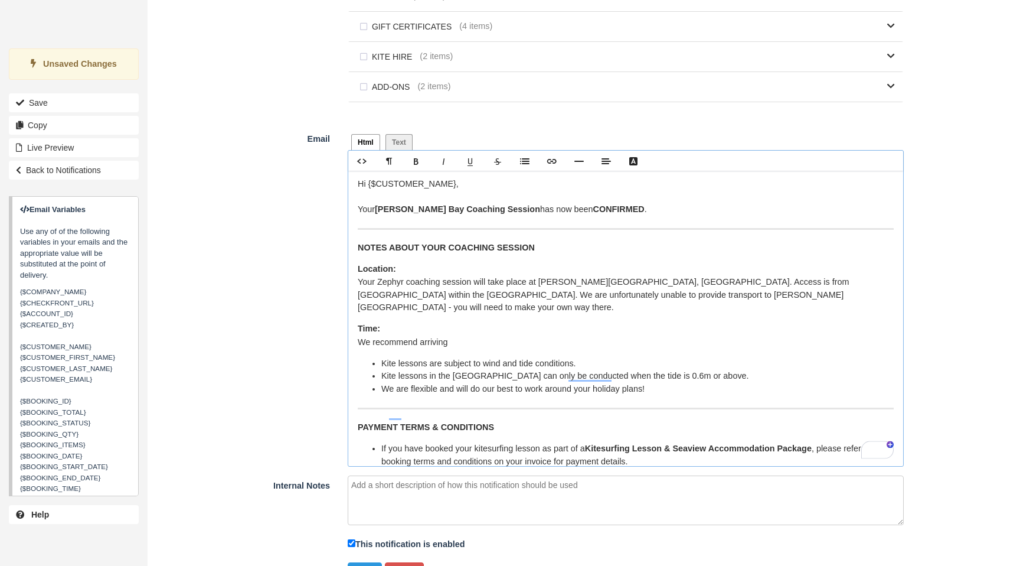
click at [472, 334] on p "﻿ ﻿Time: ﻿ ﻿We recommend arriving ﻿ ﻿ ﻿ ﻿ ﻿ ﻿ ﻿" at bounding box center [626, 335] width 536 height 26
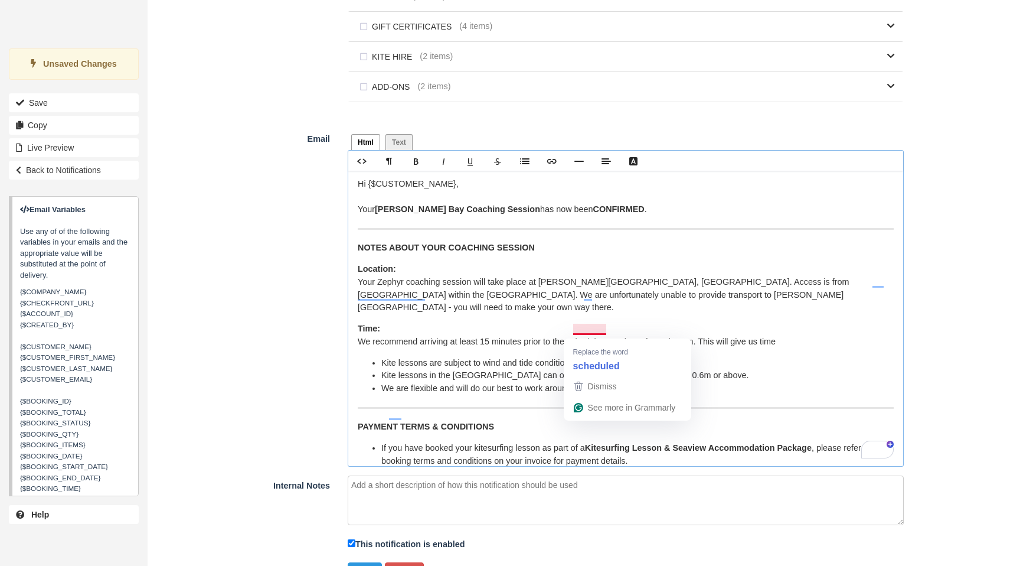
click at [606, 334] on p "﻿ ﻿Time: ﻿ ﻿We recommend arriving at least 15 minutes prior to the schedule sta…" at bounding box center [626, 334] width 536 height 25
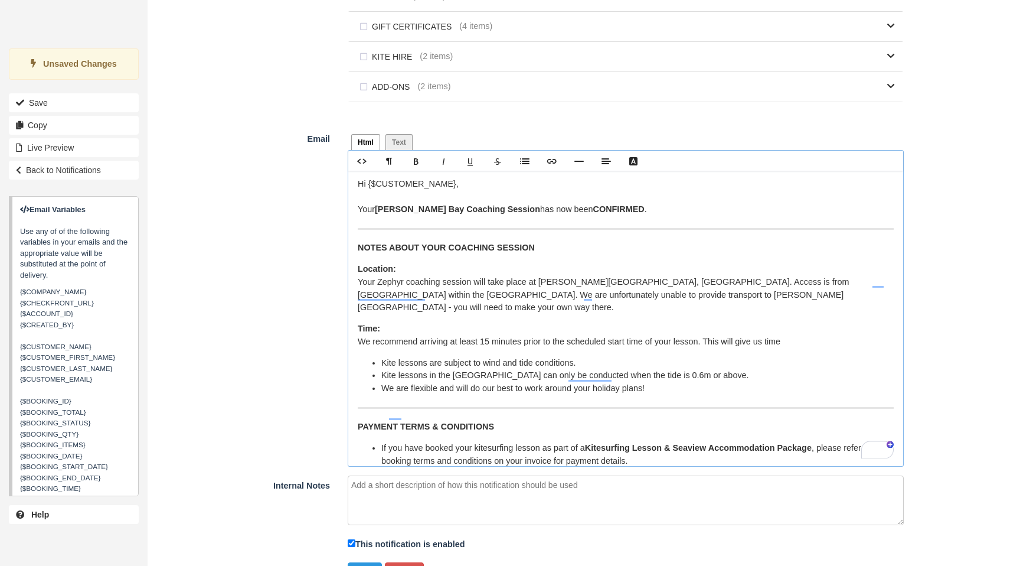
click at [811, 335] on p "﻿ ﻿Time: ﻿ ﻿We recommend arriving at least 15 minutes prior to the scheduled st…" at bounding box center [626, 334] width 536 height 25
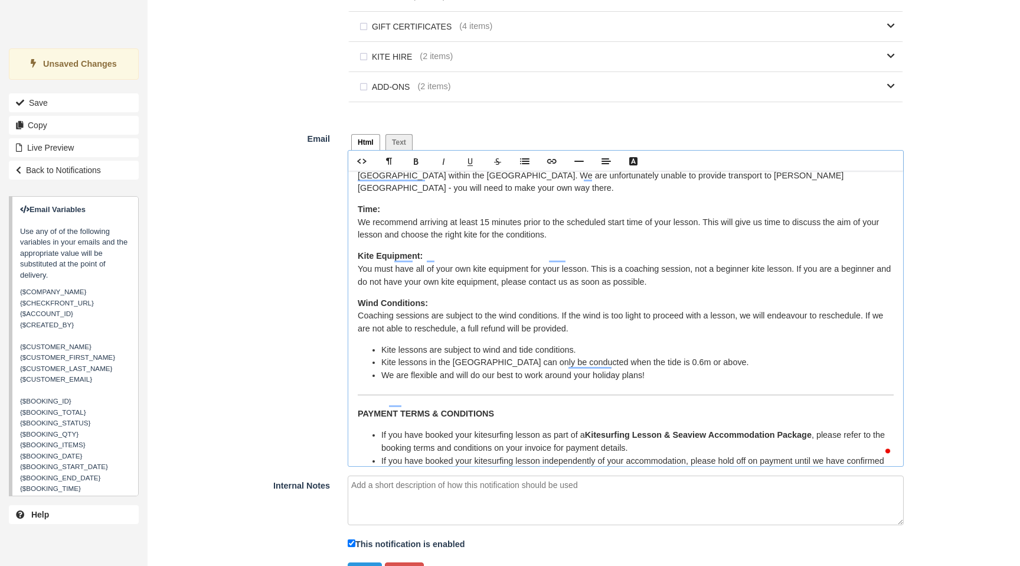
scroll to position [142, 0]
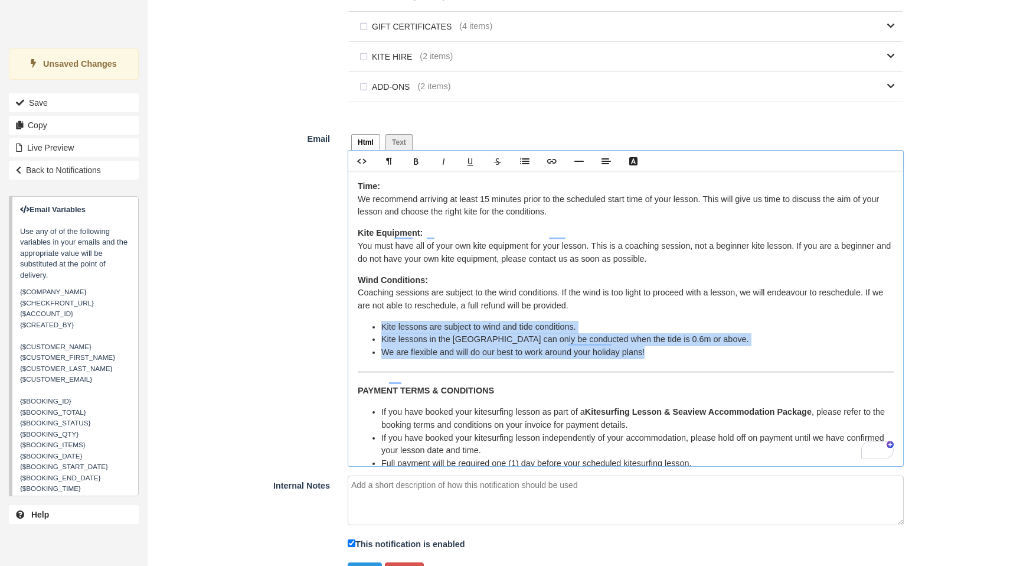
drag, startPoint x: 666, startPoint y: 343, endPoint x: 365, endPoint y: 316, distance: 302.4
click at [365, 321] on ul "Kite lessons are subject to wind and tide conditions. Kite lessons in the Cocos…" at bounding box center [626, 340] width 536 height 38
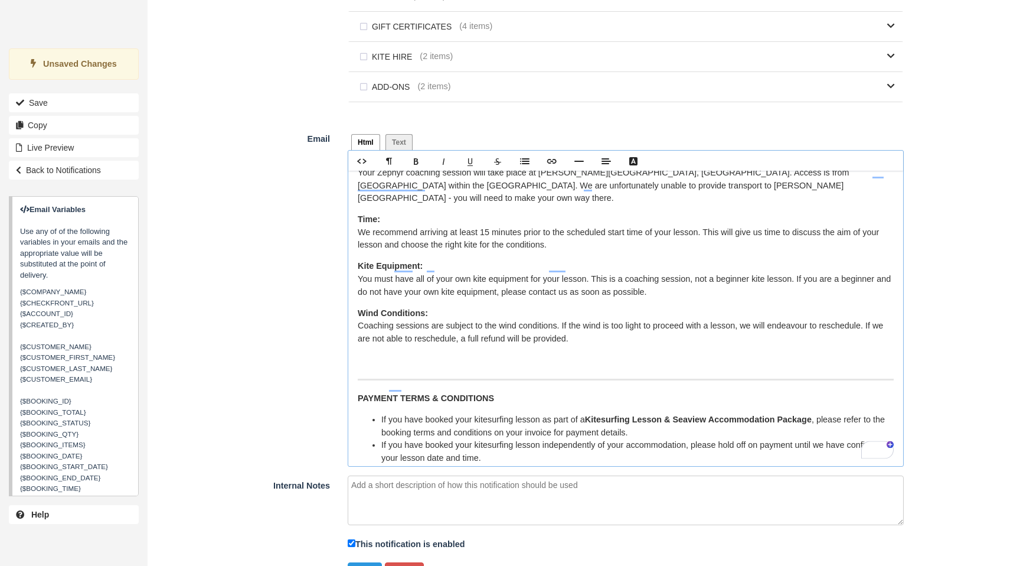
scroll to position [0, 0]
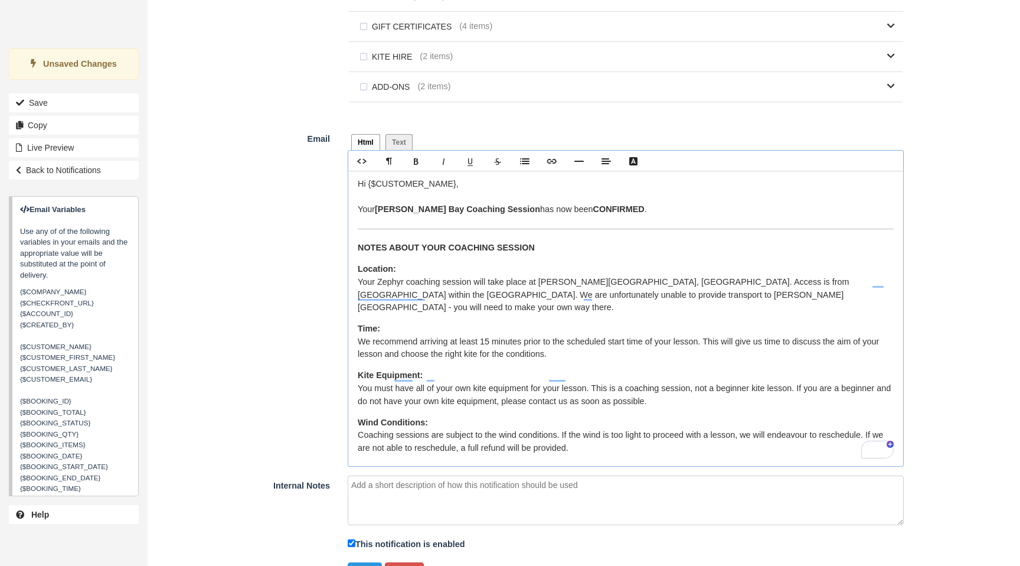
drag, startPoint x: 358, startPoint y: 273, endPoint x: 615, endPoint y: 427, distance: 299.5
click at [629, 446] on div "Hi {$CUSTOMER_NAME}, Your Sandy Bay Coaching Session has now been CONFIRMED . ﻿…" at bounding box center [625, 318] width 555 height 295
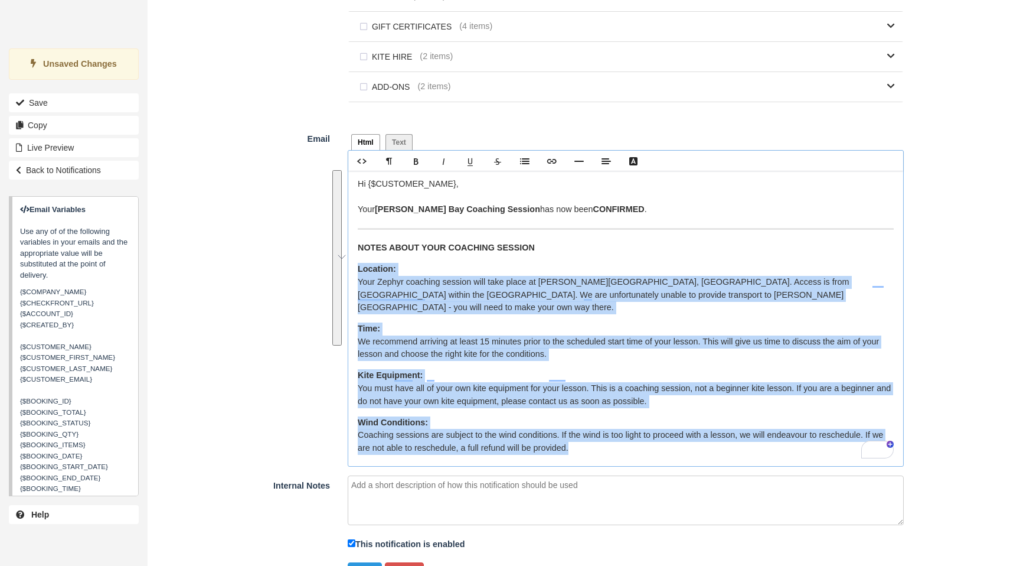
drag, startPoint x: 435, startPoint y: 340, endPoint x: 358, endPoint y: 272, distance: 103.3
click at [358, 272] on div "Hi {$CUSTOMER_NAME}, Your Sandy Bay Coaching Session has now been CONFIRMED . ﻿…" at bounding box center [625, 318] width 555 height 295
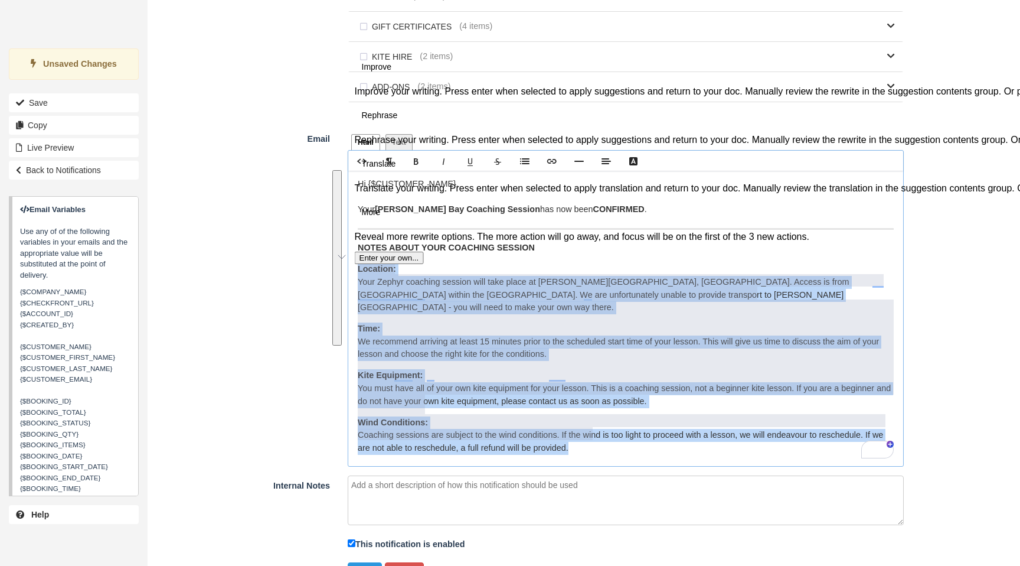
click at [342, 293] on button "See rewrite suggestions" at bounding box center [336, 257] width 9 height 175
click at [393, 7] on button "Accept" at bounding box center [377, 0] width 31 height 14
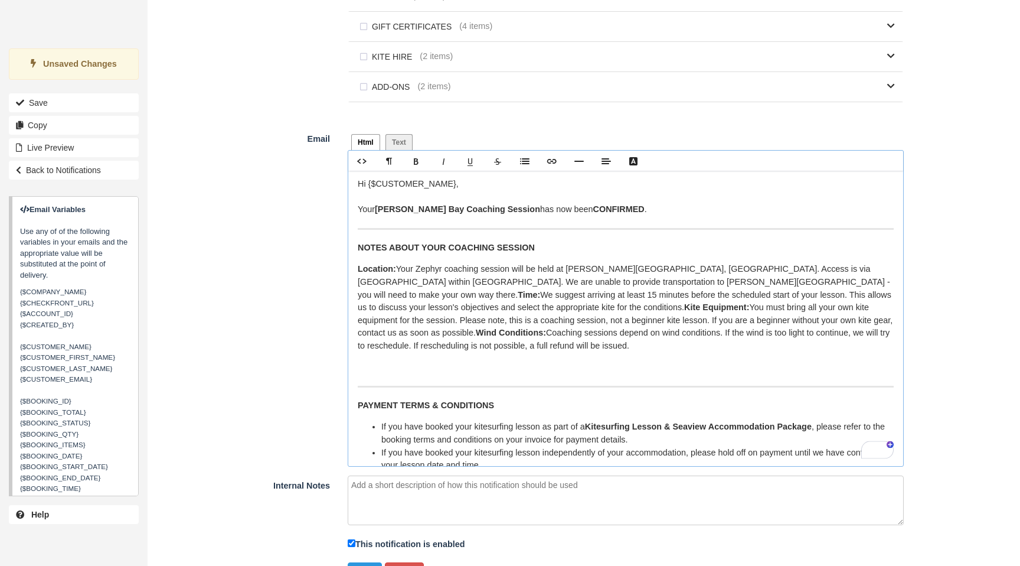
click at [399, 273] on span "Your Zephyr coaching session will be held at Sandy Bay, WA. Access is via Yardi…" at bounding box center [624, 281] width 533 height 35
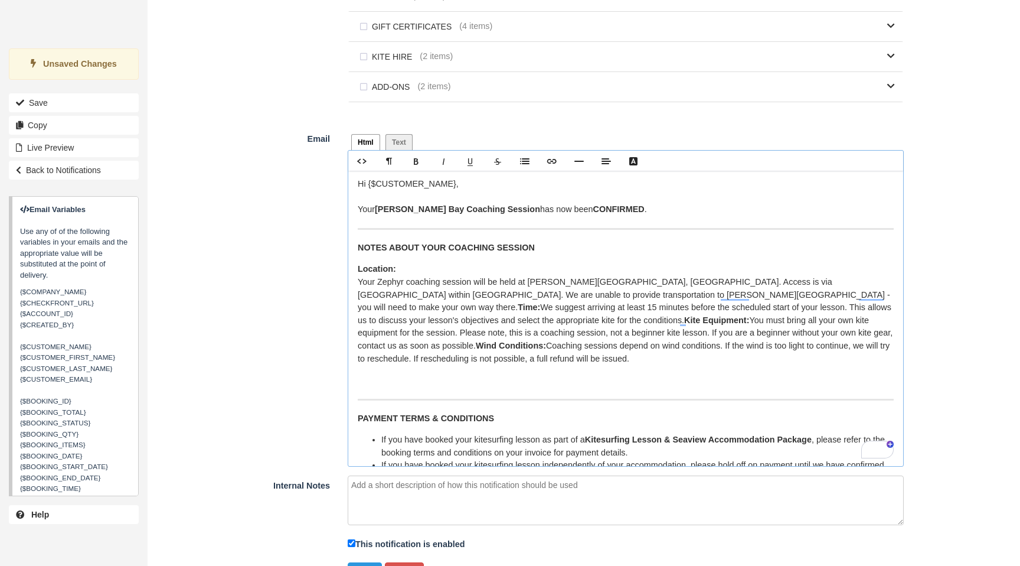
click at [540, 302] on strong "Time:" at bounding box center [529, 306] width 22 height 9
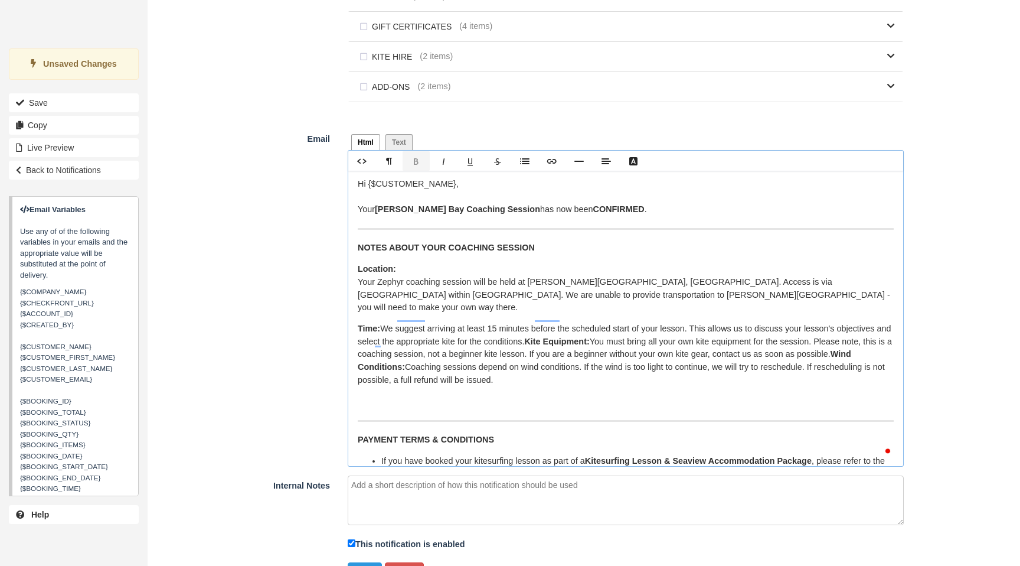
click at [385, 324] on span "We suggest arriving at least 15 minutes before the scheduled start of your less…" at bounding box center [624, 335] width 533 height 22
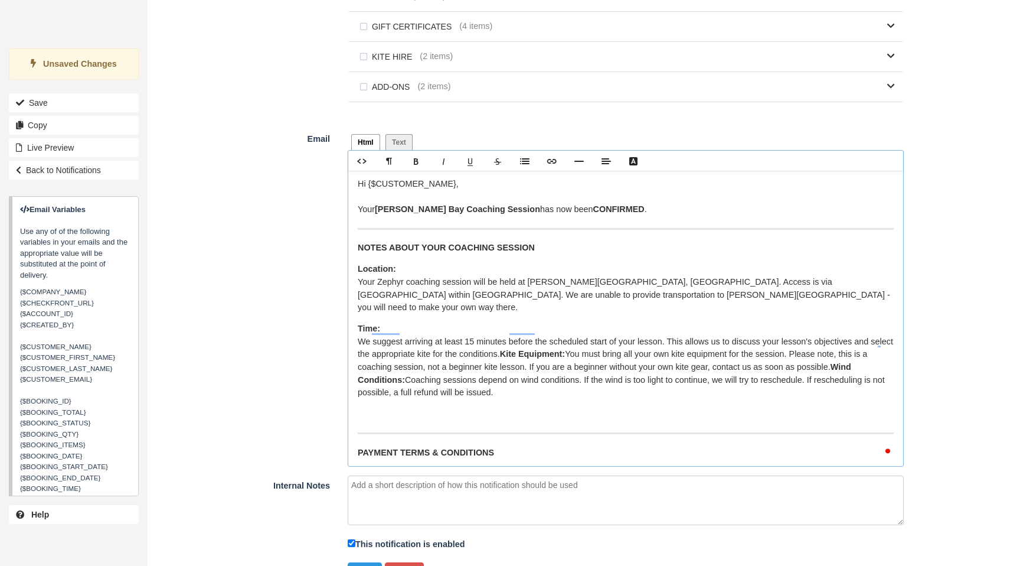
click at [537, 349] on strong "Kite Equipment:" at bounding box center [532, 353] width 65 height 9
click at [535, 349] on strong "Kite Equipment:" at bounding box center [532, 353] width 65 height 9
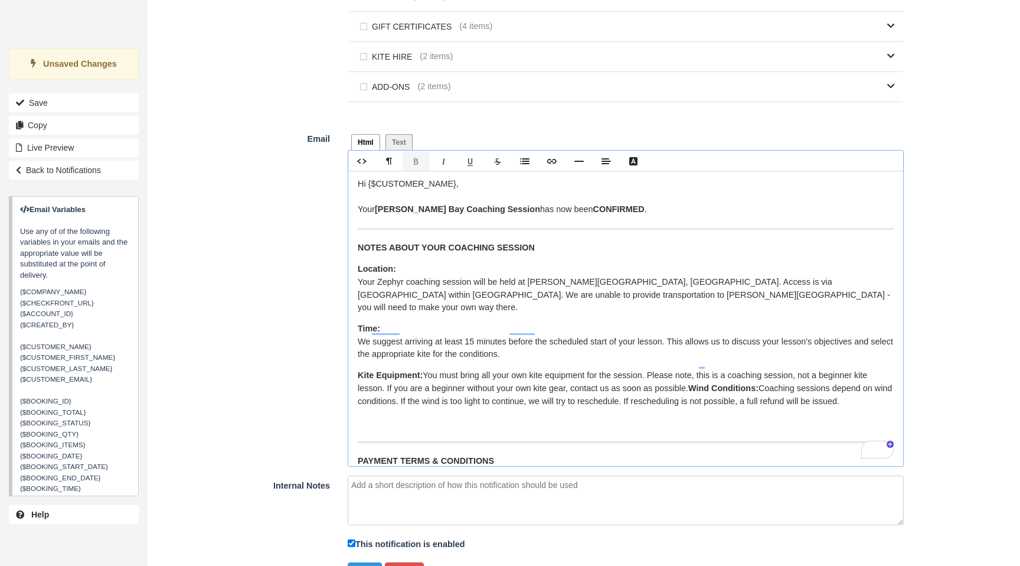
click at [696, 383] on strong "Wind Conditions:" at bounding box center [724, 387] width 70 height 9
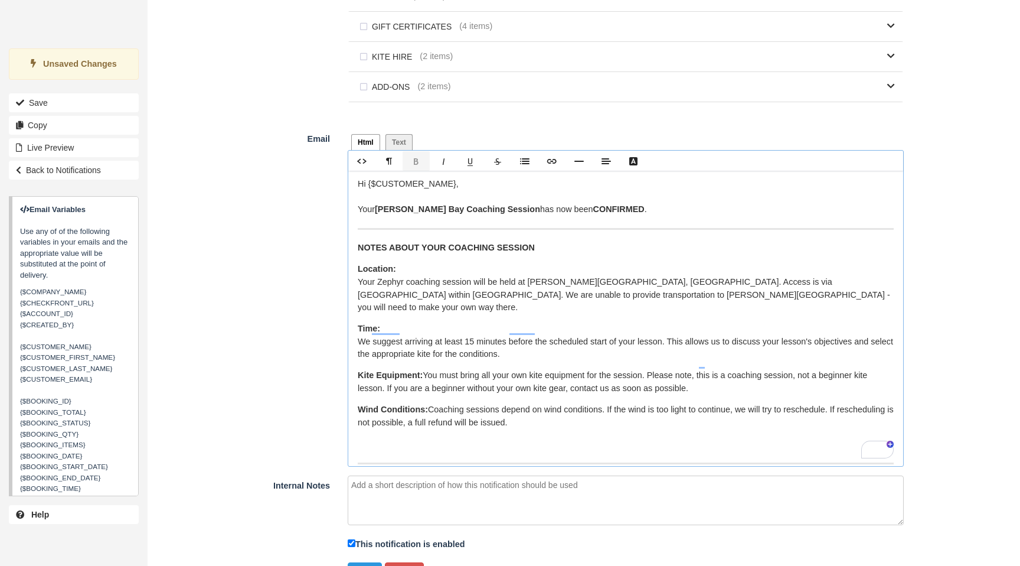
click at [424, 369] on p "Kite Equipment: You must bring all your own kite equipment for the session. Ple…" at bounding box center [626, 381] width 536 height 25
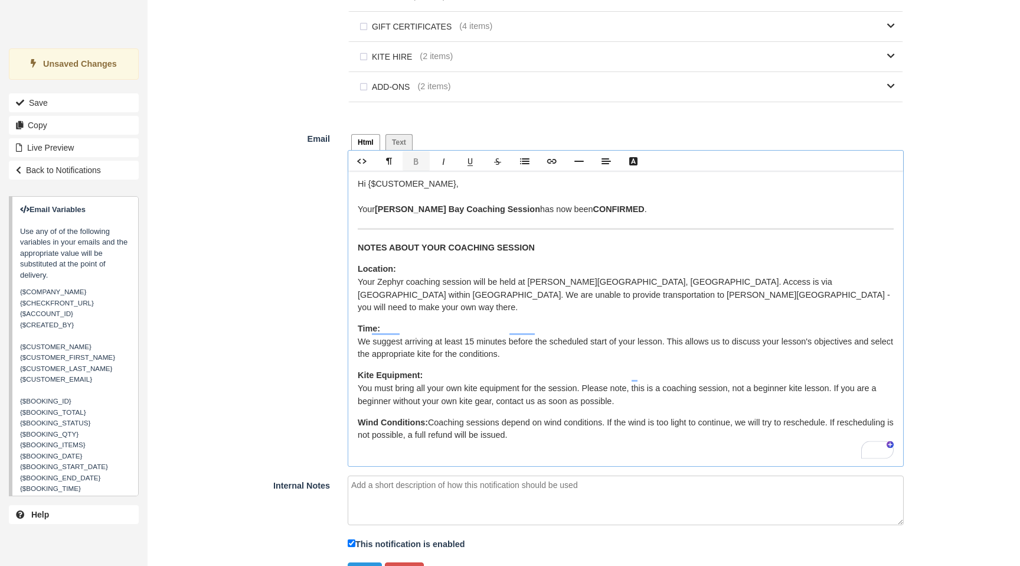
click at [428, 416] on p "Wind Conditions: Coaching sessions depend on wind conditions. If the wind is to…" at bounding box center [626, 428] width 536 height 25
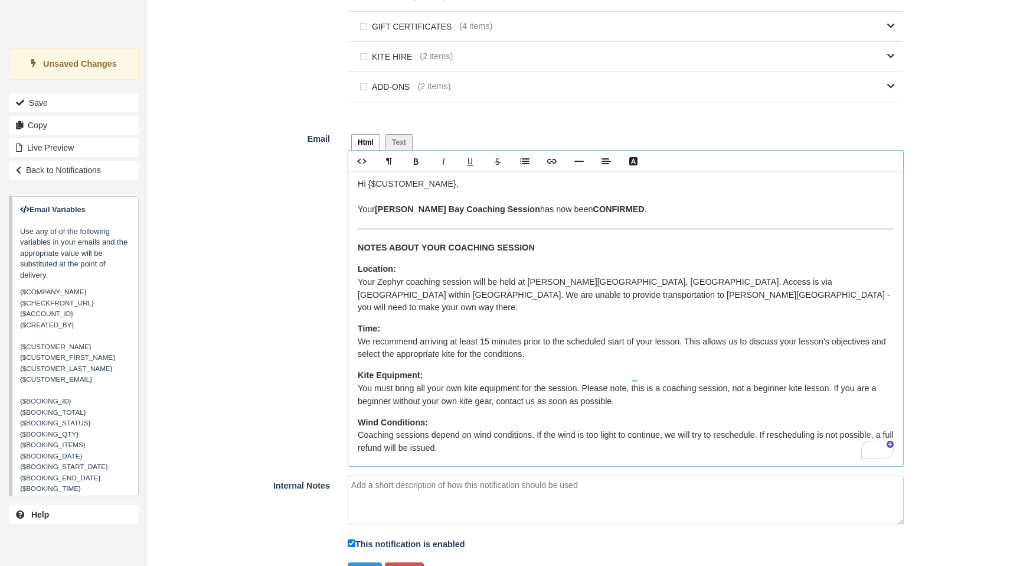
scroll to position [1, 0]
click at [746, 333] on p "Time: ﻿ ﻿ ﻿ We recommend arriving at least 15 minutes prior to the scheduled st…" at bounding box center [626, 341] width 536 height 38
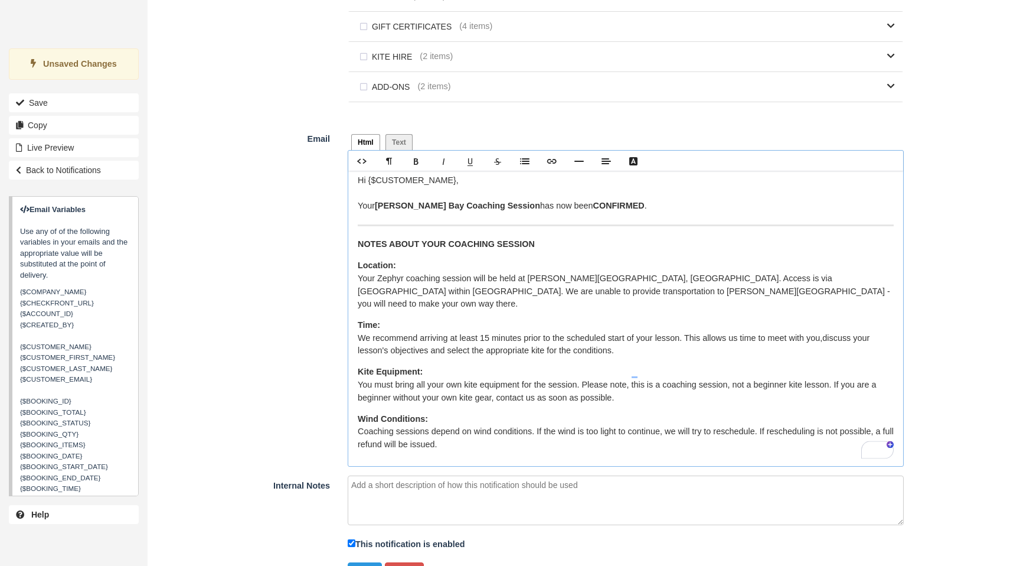
click at [428, 342] on p "Time: ﻿ ﻿ ﻿ We recommend arriving at least 15 minutes prior to the scheduled st…" at bounding box center [626, 338] width 536 height 38
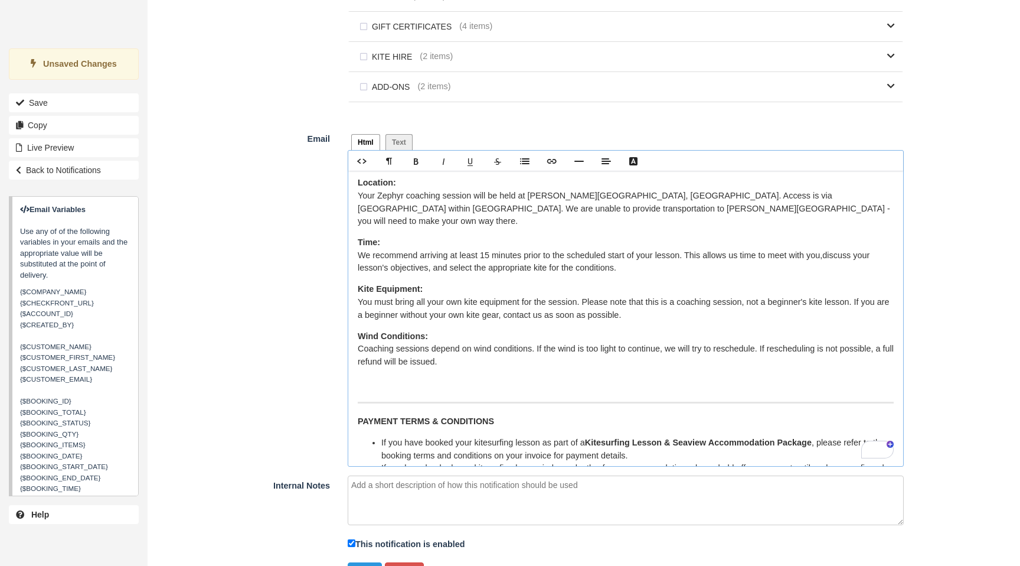
scroll to position [146, 0]
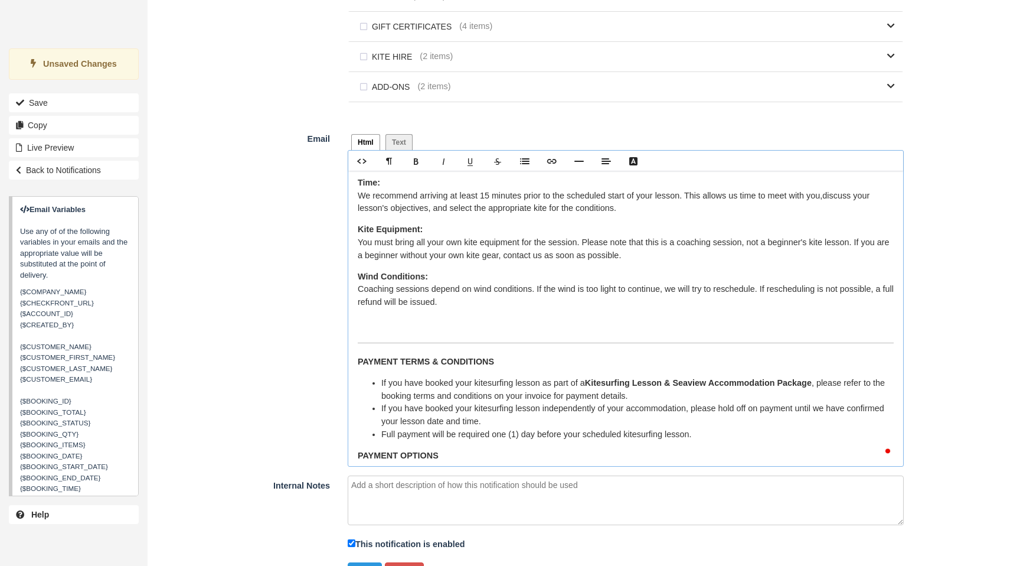
click at [369, 317] on p "To enrich screen reader interactions, please activate Accessibility in Grammarl…" at bounding box center [626, 323] width 536 height 13
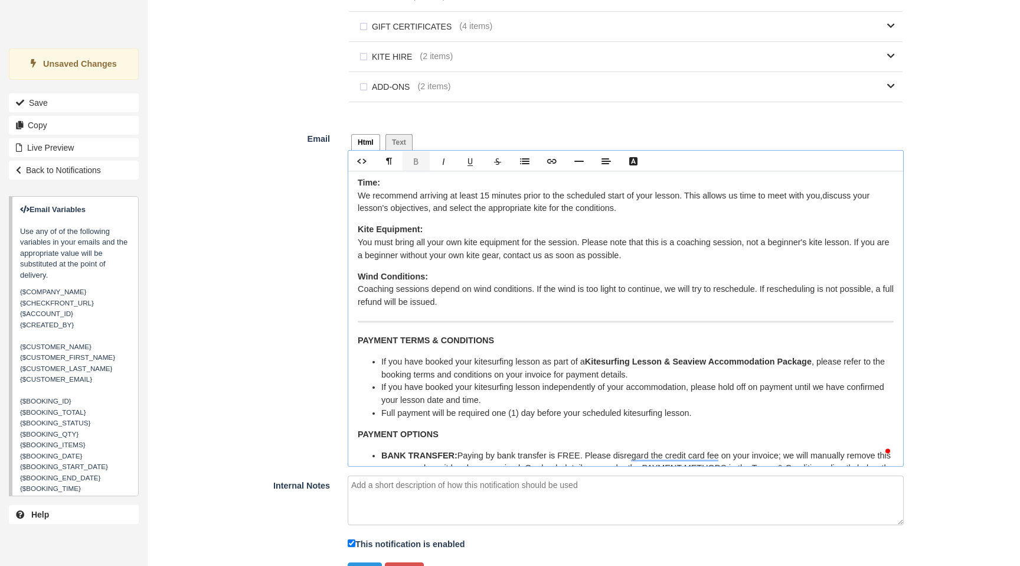
scroll to position [800, 0]
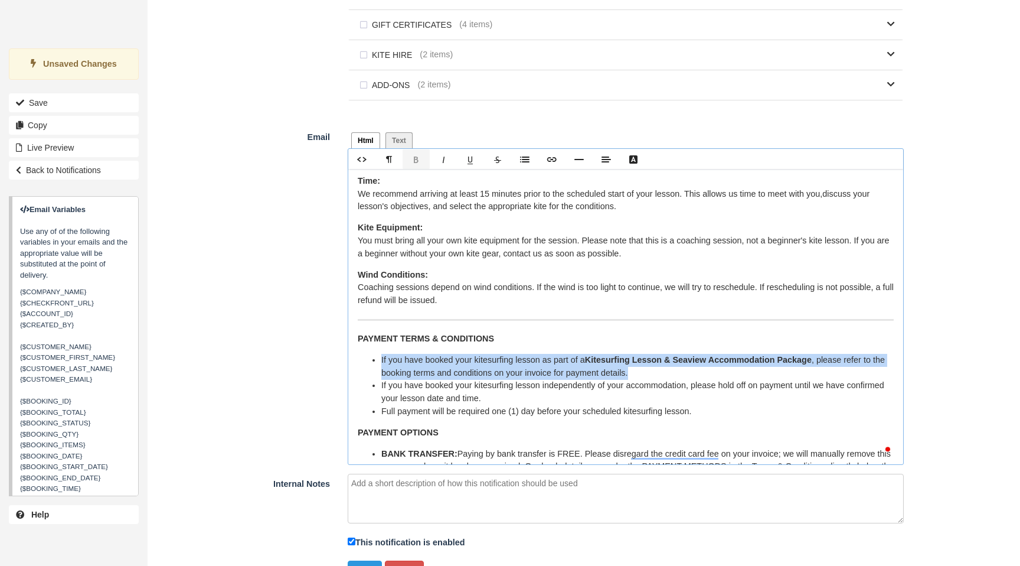
drag, startPoint x: 639, startPoint y: 365, endPoint x: 377, endPoint y: 351, distance: 261.9
click at [377, 354] on ul "If you have booked your kitesurfing lesson as part of a Kitesurfing Lesson & Se…" at bounding box center [626, 386] width 536 height 64
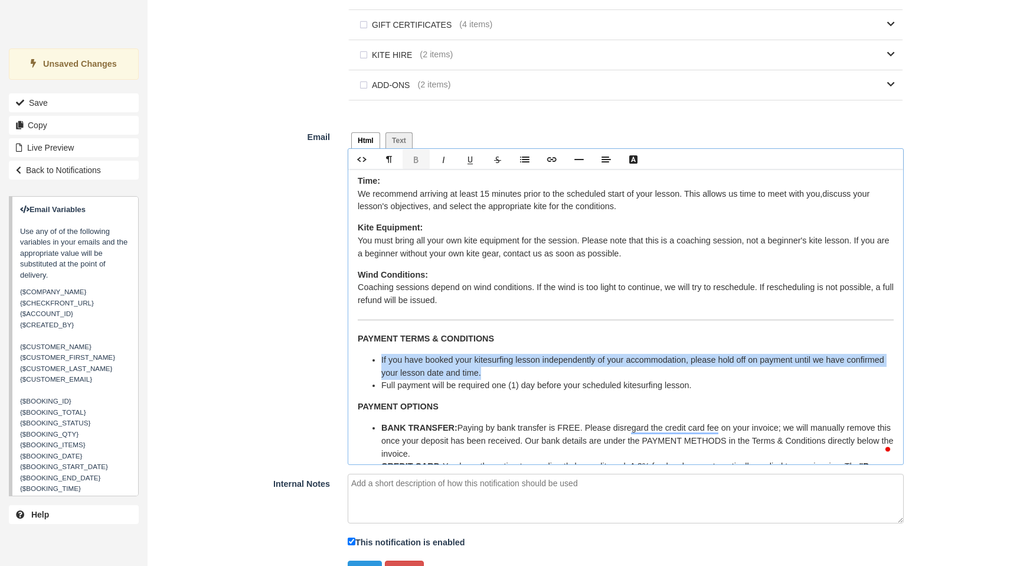
drag, startPoint x: 541, startPoint y: 365, endPoint x: 347, endPoint y: 356, distance: 194.5
click at [347, 355] on div "Html Text Hello, Thank you, your booking at {$COMPANY_NAME} has been created. F…" at bounding box center [626, 296] width 574 height 338
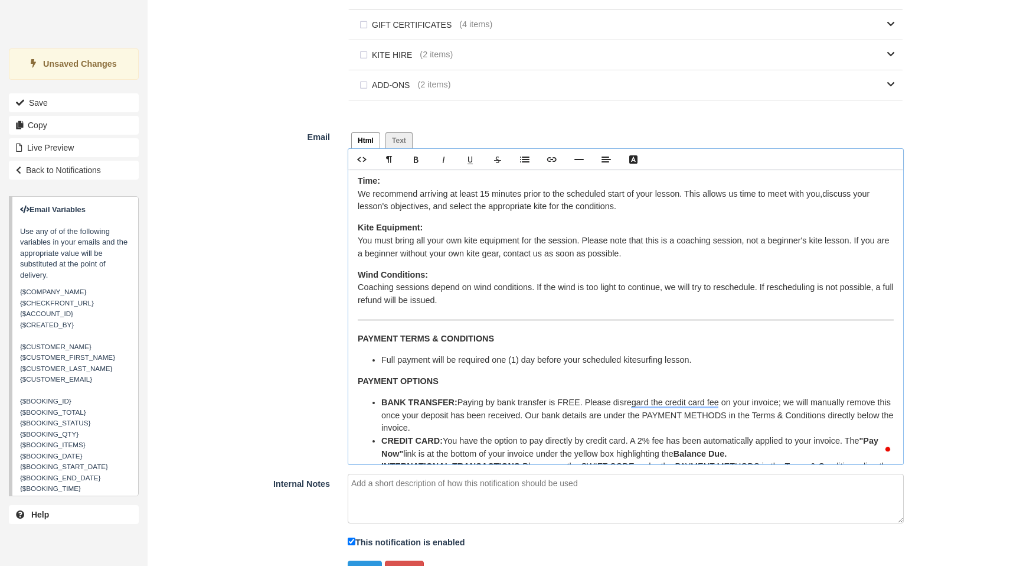
click at [506, 354] on li "Full payment will be required one (1) day before your scheduled kitesurfing les…" at bounding box center [637, 360] width 513 height 13
drag, startPoint x: 632, startPoint y: 351, endPoint x: 717, endPoint y: 350, distance: 85.0
click at [717, 354] on li "Full payment will be required two (2) days before your scheduled kitesurfing le…" at bounding box center [637, 360] width 513 height 13
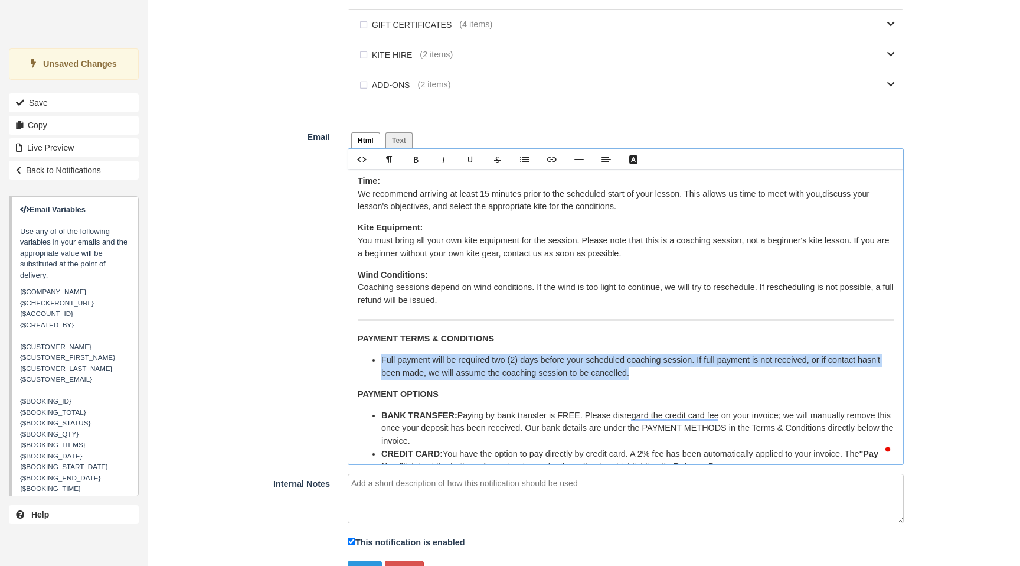
drag, startPoint x: 667, startPoint y: 366, endPoint x: 380, endPoint y: 354, distance: 287.8
click at [380, 354] on ul "Full payment will be required two (2) days before your scheduled coaching sessi…" at bounding box center [626, 366] width 536 height 25
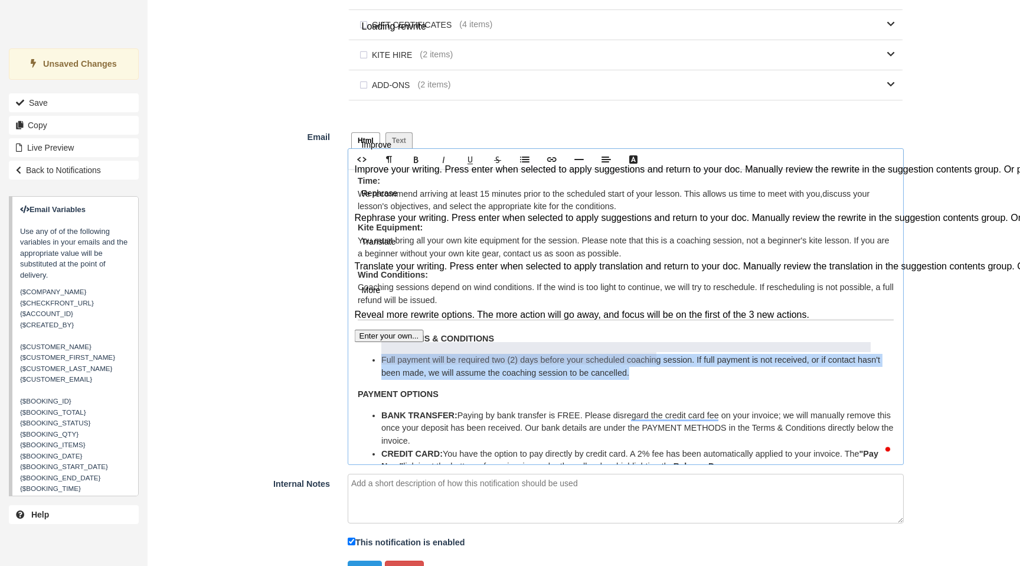
click at [342, 45] on button "See rewrite suggestions" at bounding box center [336, 33] width 9 height 22
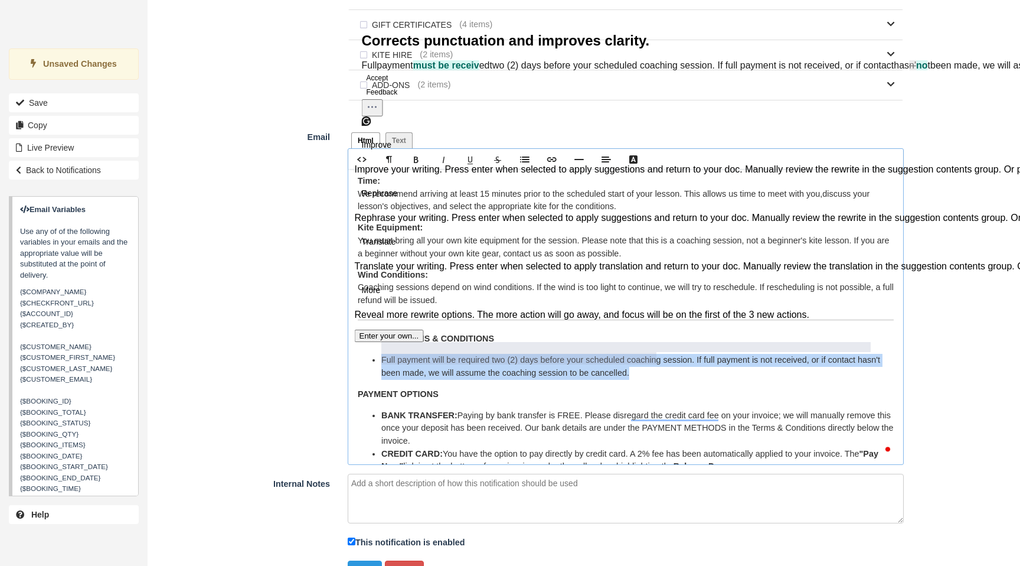
click at [373, 85] on button "Accept" at bounding box center [377, 78] width 31 height 14
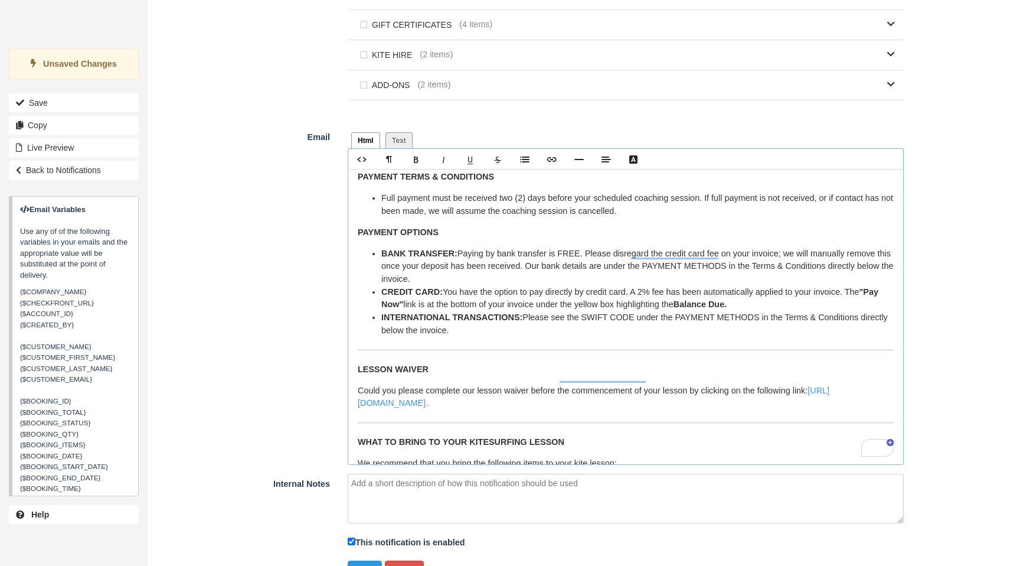
scroll to position [0, 0]
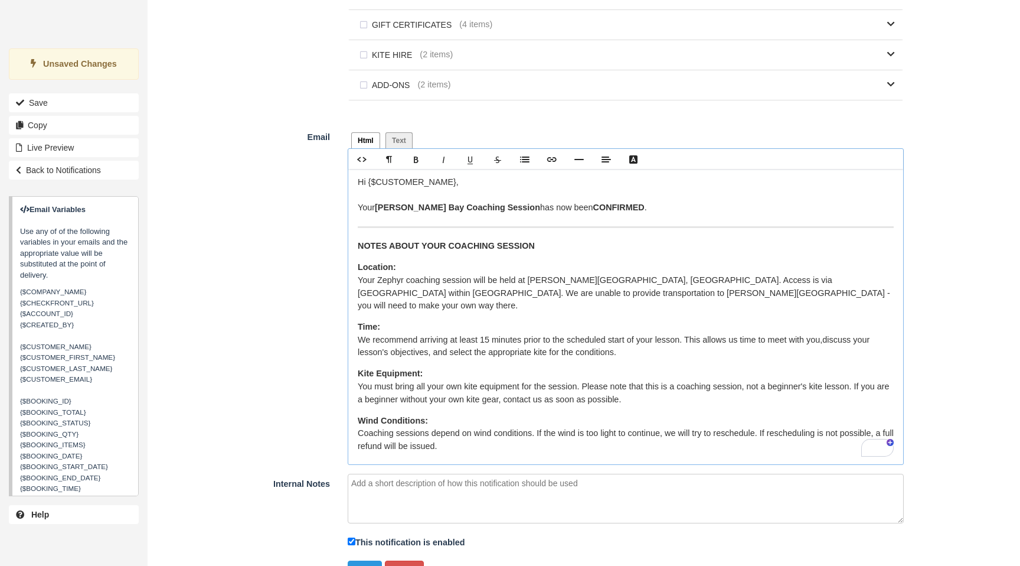
click at [687, 299] on p "Location: ﻿ Your Zephyr coaching session will be held at Sandy Bay, WA. Access …" at bounding box center [626, 286] width 536 height 51
click at [795, 304] on div "Hi {$CUSTOMER_NAME}, Your Sandy Bay Coaching Session has now been CONFIRMED . ﻿…" at bounding box center [625, 316] width 555 height 295
drag, startPoint x: 808, startPoint y: 296, endPoint x: 842, endPoint y: 307, distance: 36.0
click at [809, 297] on p "Location: ﻿ Your Zephyr coaching session will be held at Sandy Bay, WA. Access …" at bounding box center [626, 286] width 536 height 51
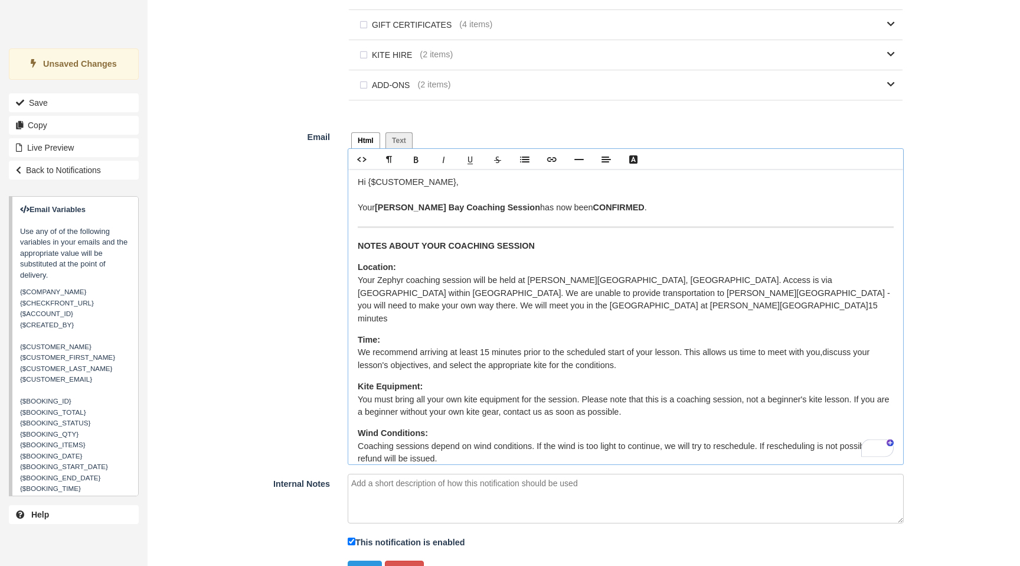
click at [416, 314] on p "Location: ﻿ Your Zephyr coaching session will be held at Sandy Bay, WA. Access …" at bounding box center [626, 293] width 536 height 64
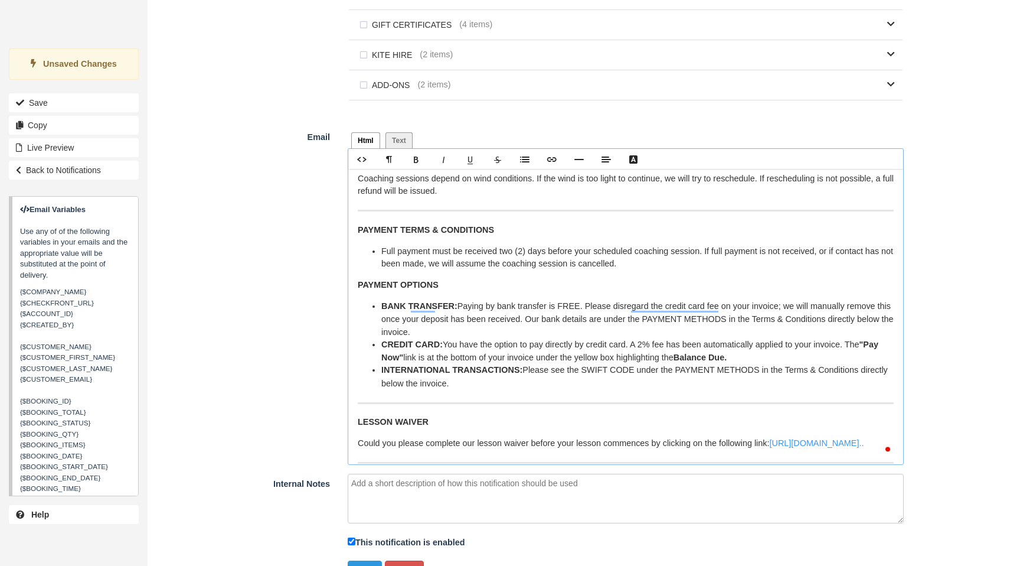
scroll to position [370, 0]
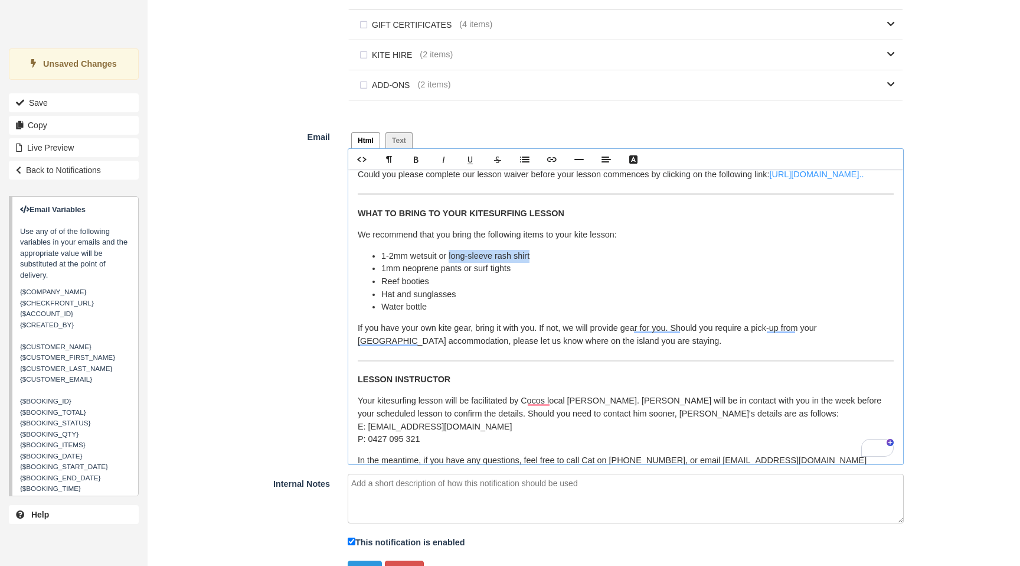
drag, startPoint x: 451, startPoint y: 257, endPoint x: 563, endPoint y: 260, distance: 112.2
click at [563, 261] on li "1-2mm wetsuit or long-sleeve rash shirt" at bounding box center [637, 256] width 513 height 13
drag, startPoint x: 478, startPoint y: 272, endPoint x: 382, endPoint y: 270, distance: 95.7
click at [382, 270] on li "1mm neoprene pants or surf tights" at bounding box center [637, 268] width 513 height 13
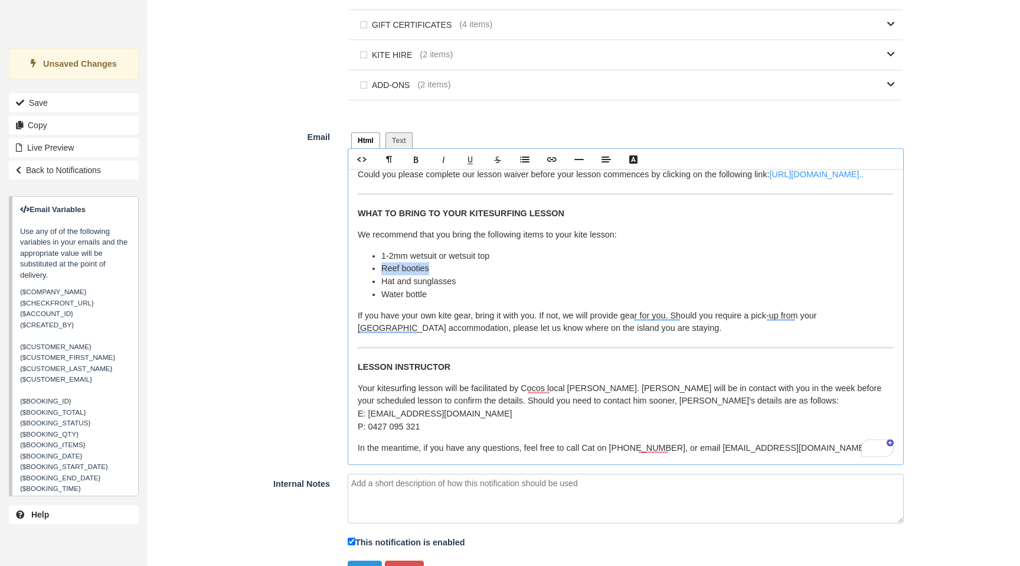
click at [350, 273] on div "Html Text Hello, Thank you, your booking at {$COMPANY_NAME} has been created. F…" at bounding box center [626, 296] width 574 height 338
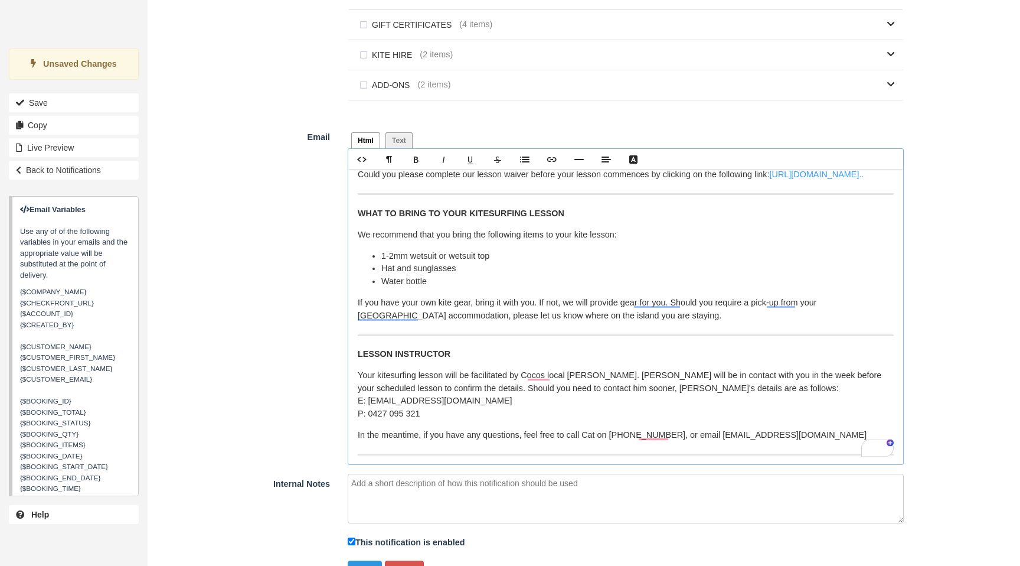
click at [439, 284] on li "Water bottle" at bounding box center [637, 281] width 513 height 13
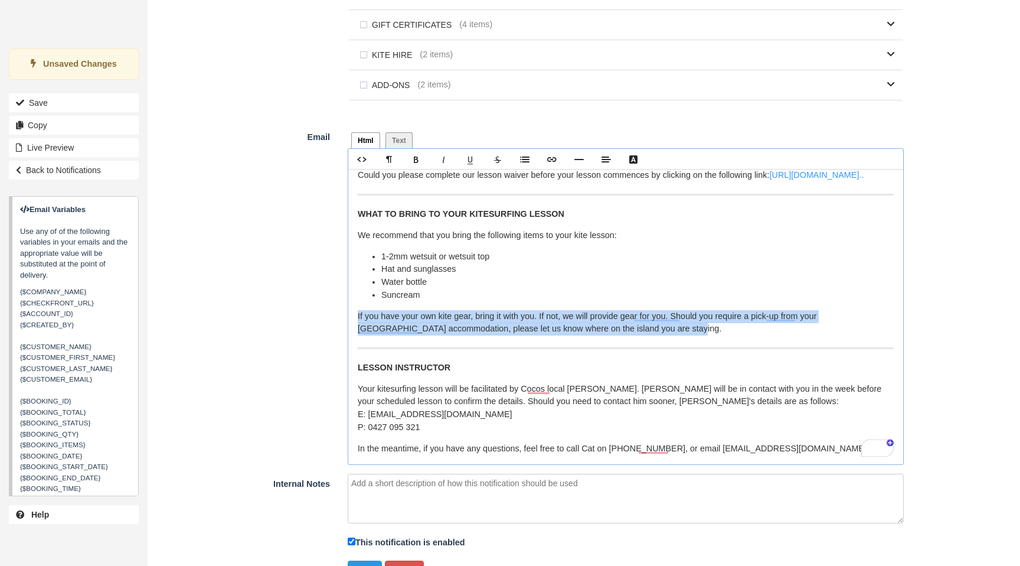
drag, startPoint x: 644, startPoint y: 331, endPoint x: 352, endPoint y: 316, distance: 292.6
click at [350, 319] on div "Html Text Hello, Thank you, your booking at {$COMPANY_NAME} has been created. F…" at bounding box center [626, 296] width 574 height 338
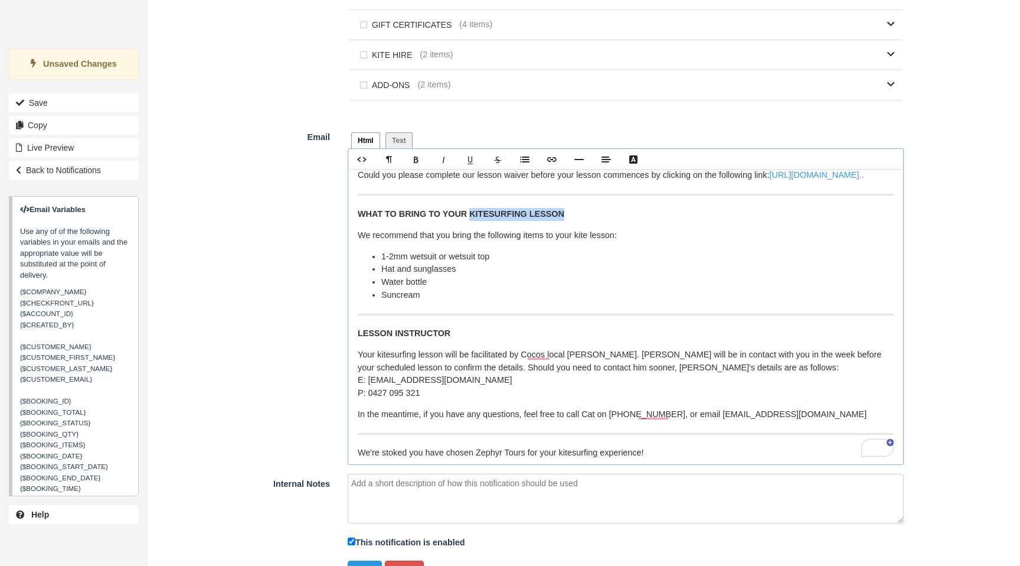
drag, startPoint x: 550, startPoint y: 217, endPoint x: 461, endPoint y: 217, distance: 89.2
click at [461, 217] on p "WHAT TO BRING TO YOUR KITESURFING LESSON" at bounding box center [626, 214] width 536 height 13
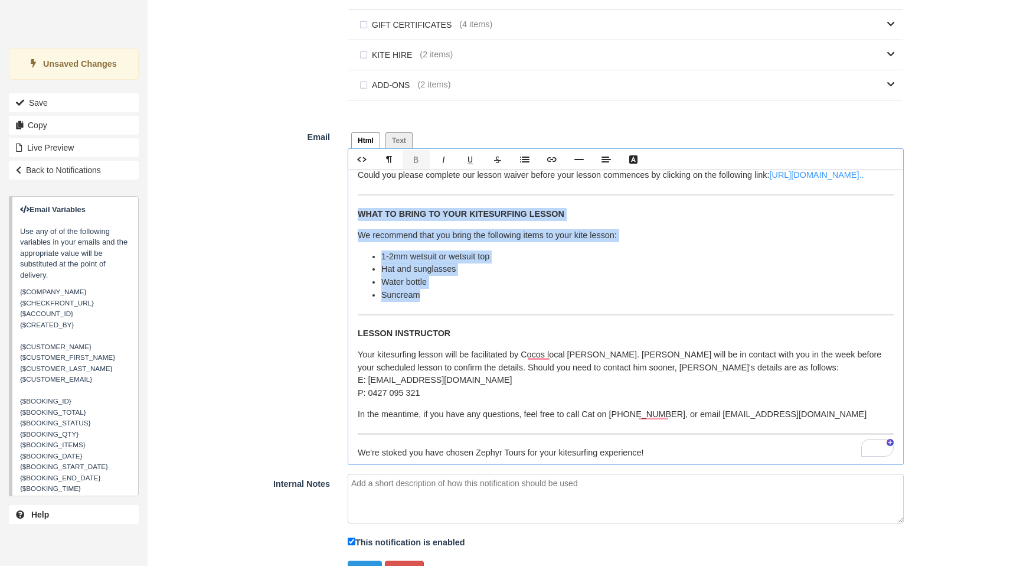
drag, startPoint x: 431, startPoint y: 302, endPoint x: 347, endPoint y: 211, distance: 123.3
click at [347, 211] on div "Html Text Hello, Thank you, your booking at {$COMPANY_NAME} has been created. F…" at bounding box center [626, 296] width 574 height 338
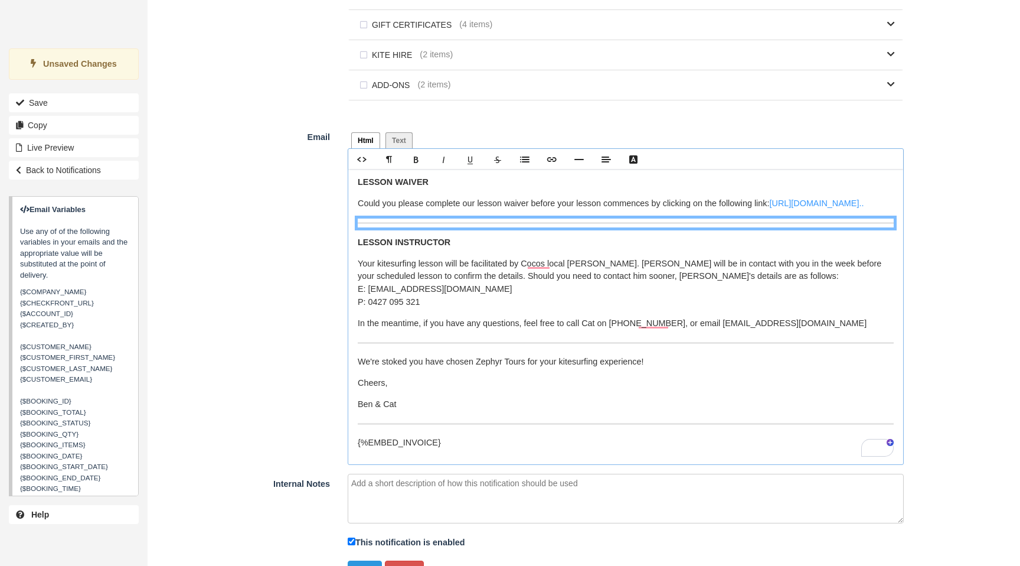
click at [513, 364] on p "We're stoked you have chosen Zephyr Tours for your kitesurfing experience!" at bounding box center [626, 361] width 536 height 13
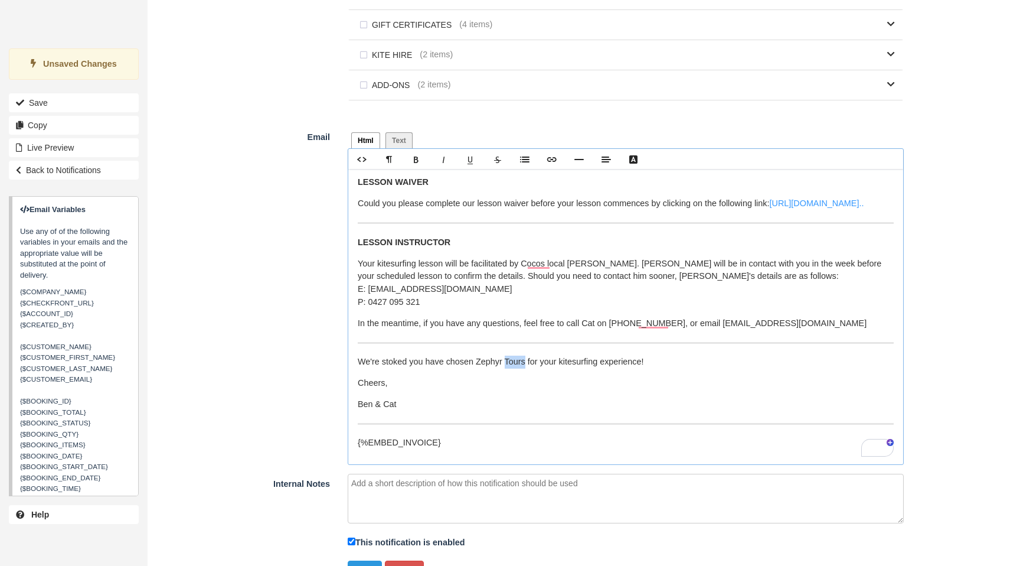
click at [513, 364] on p "We're stoked you have chosen Zephyr Tours for your kitesurfing experience!" at bounding box center [626, 361] width 536 height 13
drag, startPoint x: 395, startPoint y: 265, endPoint x: 377, endPoint y: 265, distance: 17.7
click at [377, 265] on p "Your kitesurfing lesson will be facilitated by Cocos local Phil Green. Phil wil…" at bounding box center [626, 282] width 536 height 51
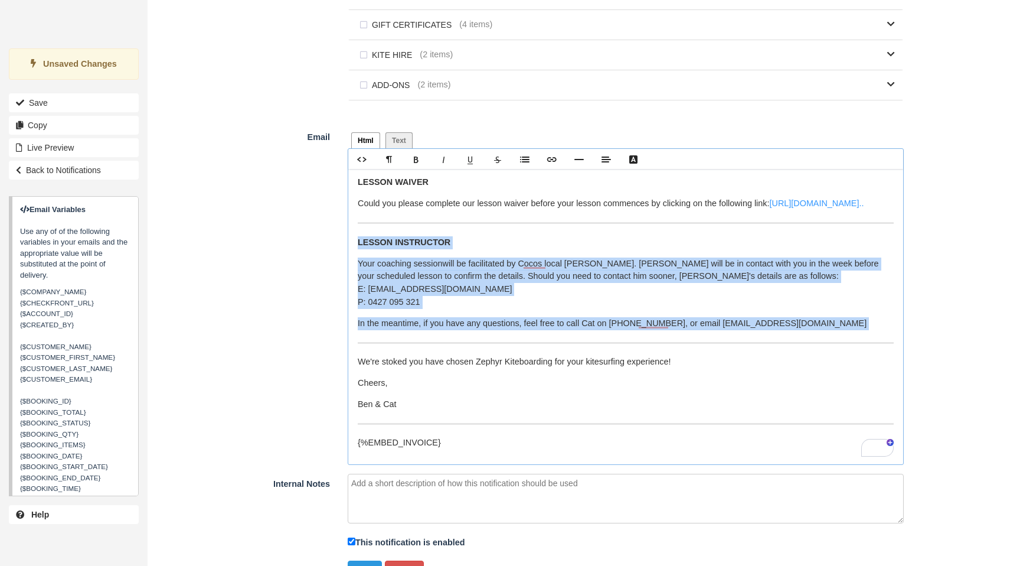
drag, startPoint x: 358, startPoint y: 243, endPoint x: 888, endPoint y: 344, distance: 539.9
click at [888, 344] on div "Hi {$CUSTOMER_NAME}, Your Sandy Bay Coaching Session has now been CONFIRMED . ﻿…" at bounding box center [625, 316] width 555 height 295
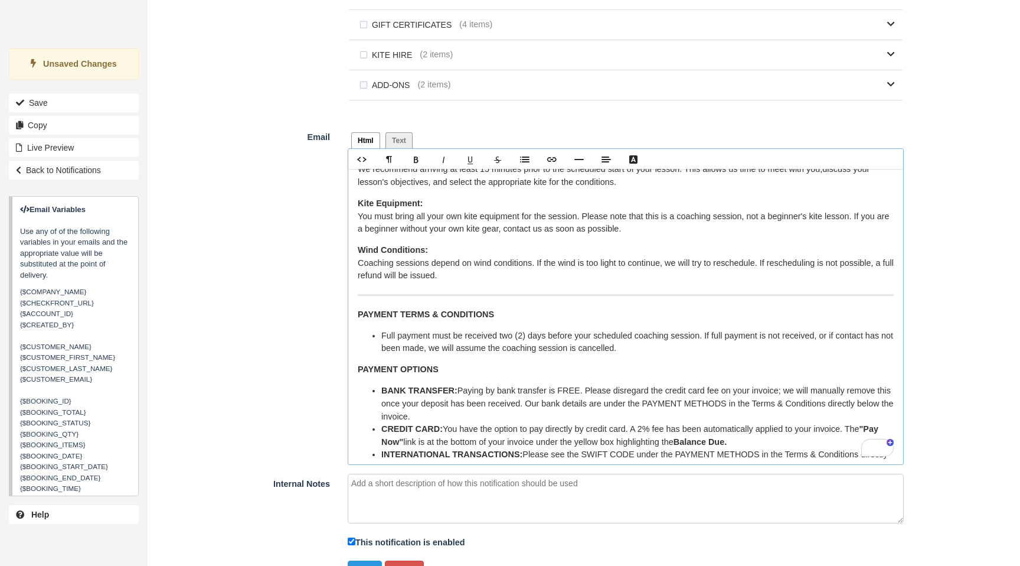
scroll to position [214, 0]
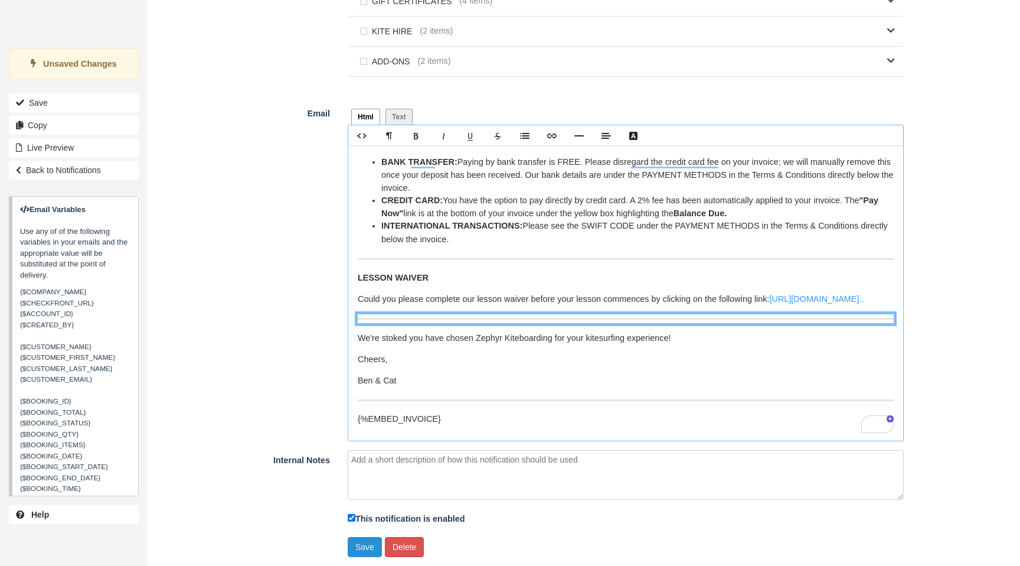
click at [365, 543] on button "Save" at bounding box center [365, 547] width 34 height 20
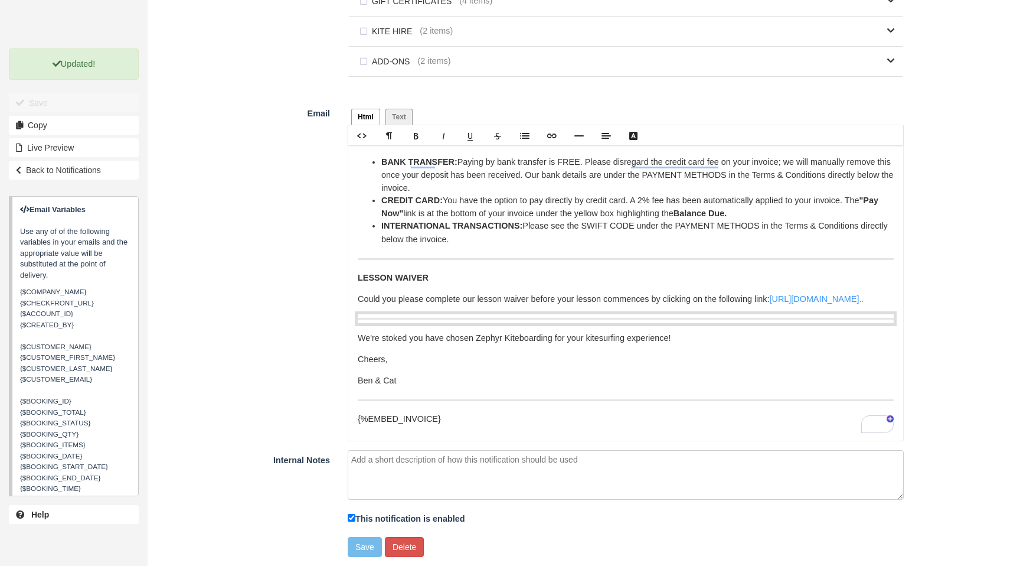
scroll to position [388, 0]
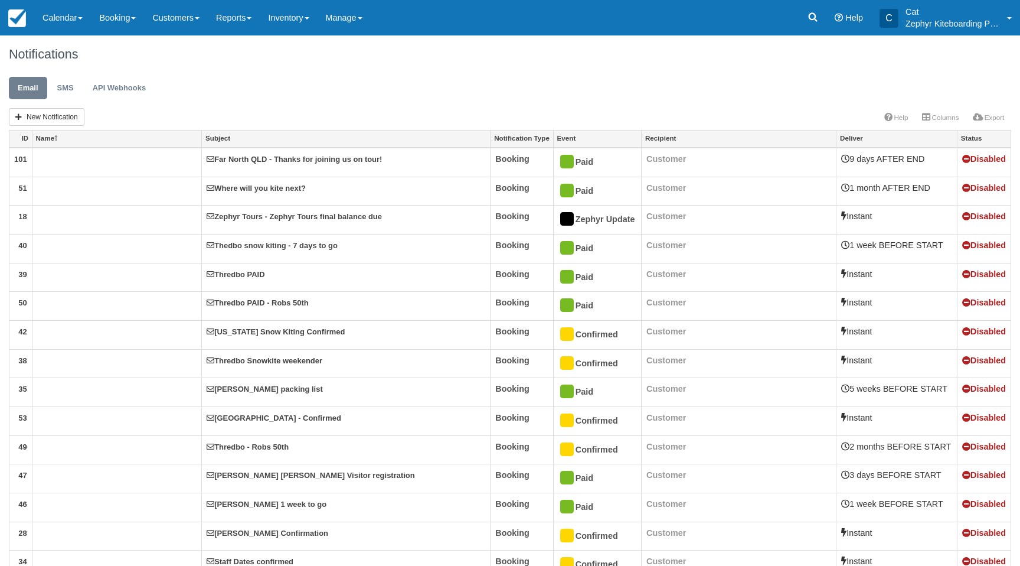
click at [81, 141] on link "Name" at bounding box center [116, 138] width 169 height 17
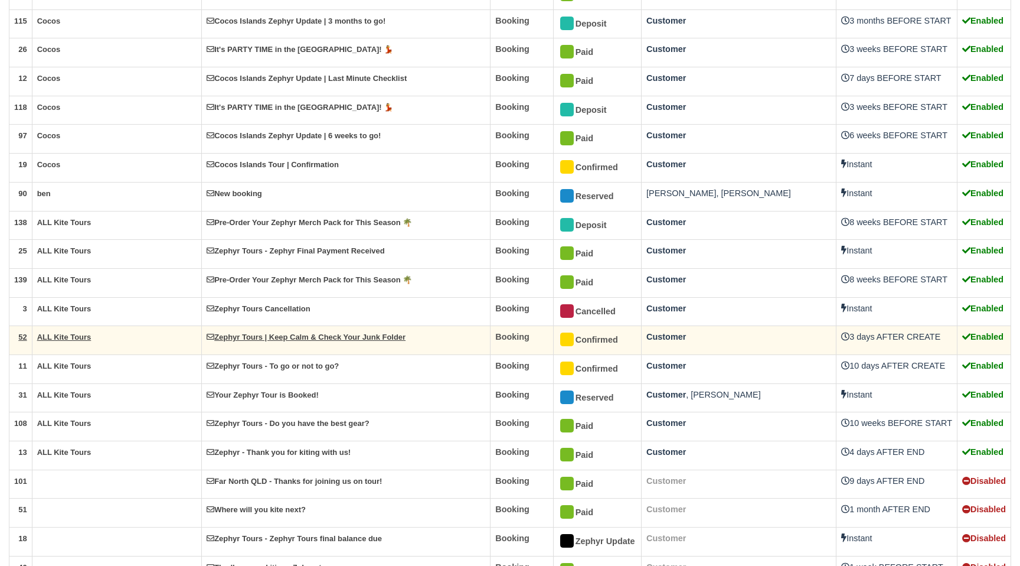
scroll to position [1346, 0]
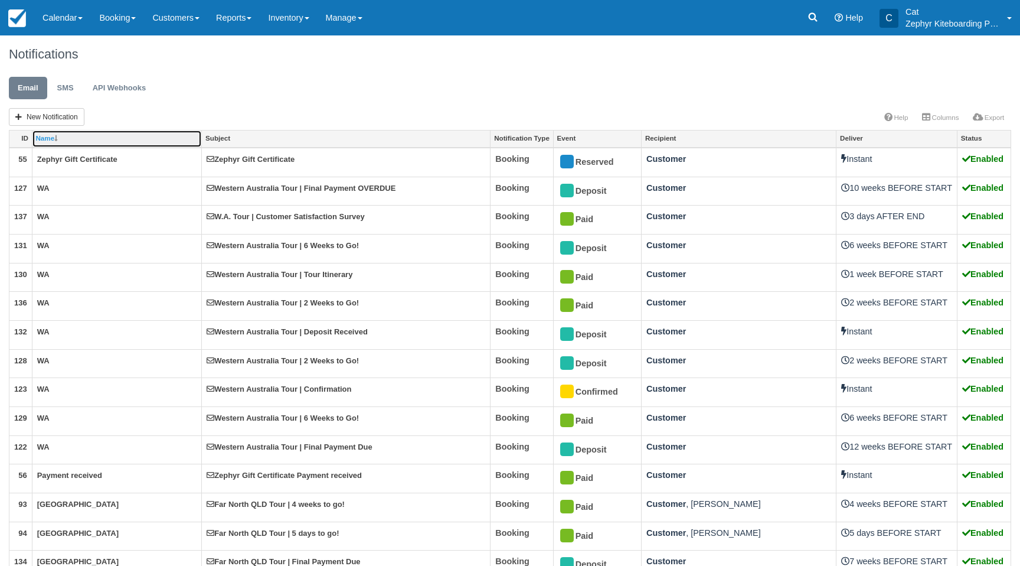
click at [100, 141] on link "Name" at bounding box center [116, 138] width 169 height 17
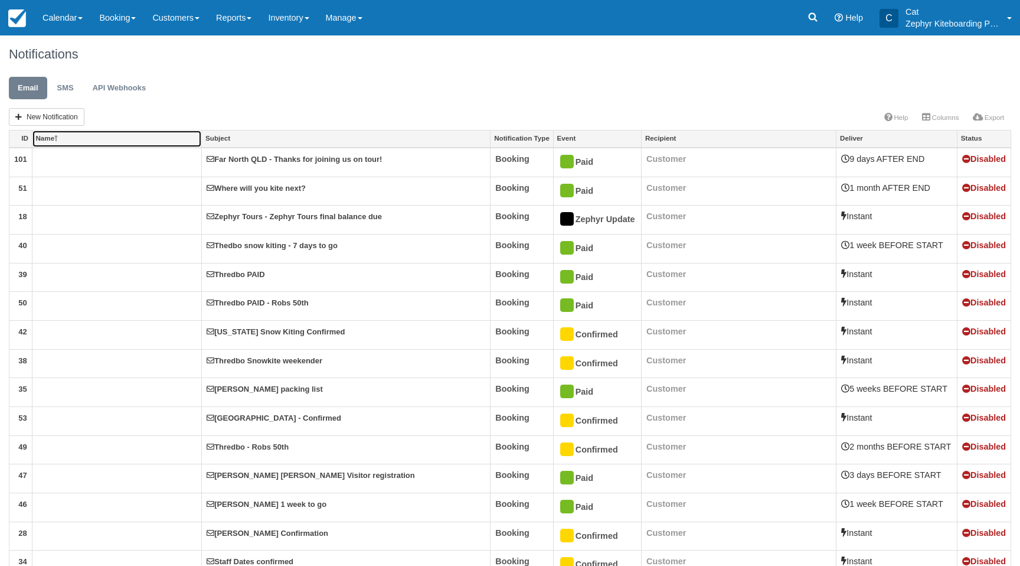
click at [100, 141] on link "Name" at bounding box center [116, 138] width 169 height 17
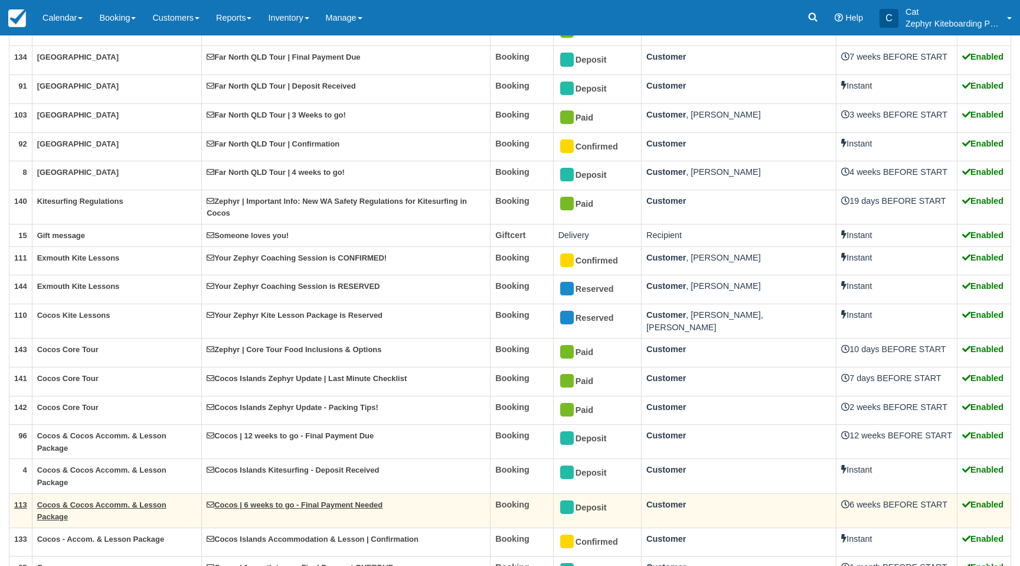
scroll to position [505, 0]
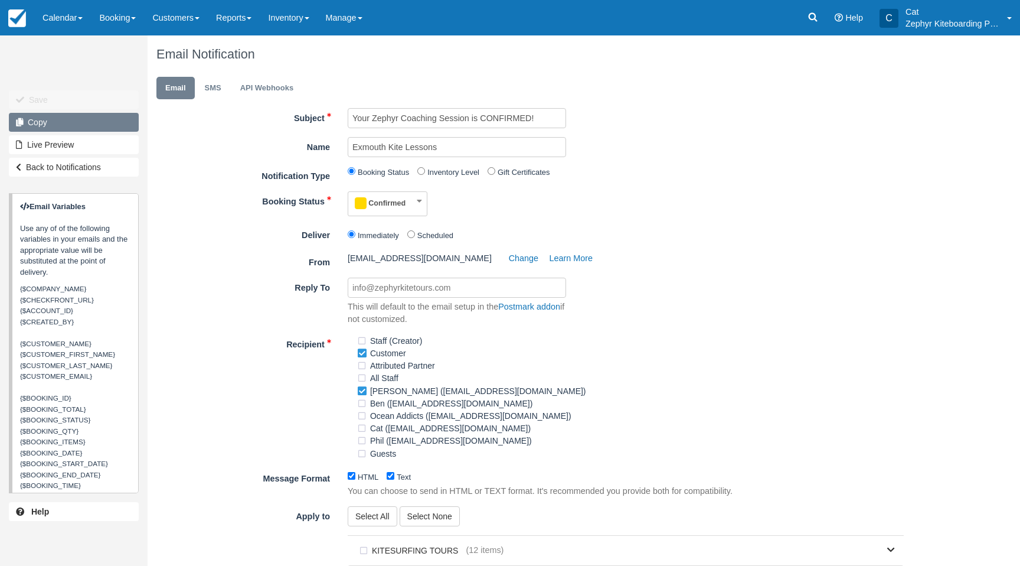
click at [71, 120] on link "Copy" at bounding box center [74, 122] width 130 height 19
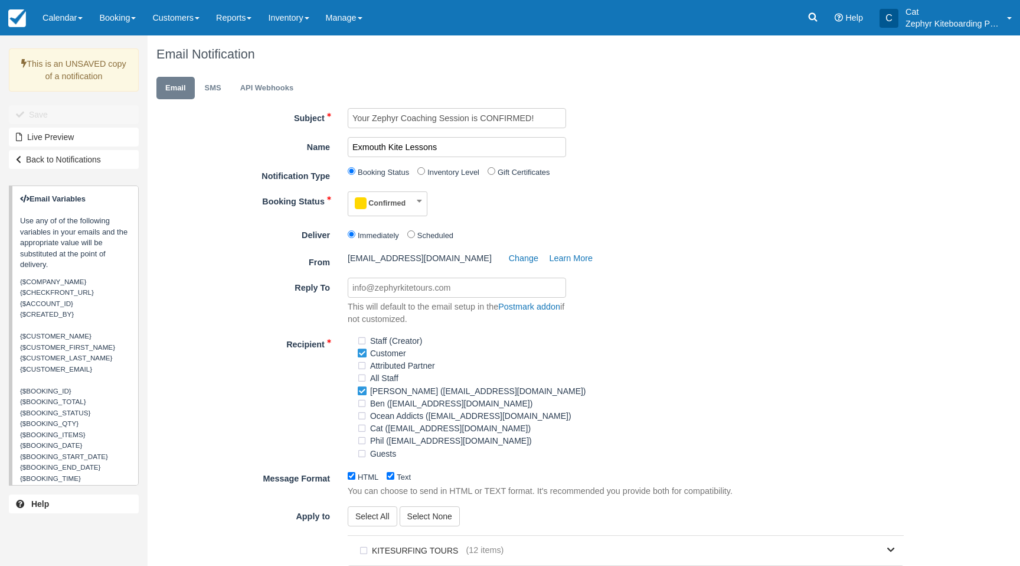
click at [367, 148] on input "Exmouth Kite Lessons" at bounding box center [457, 147] width 218 height 20
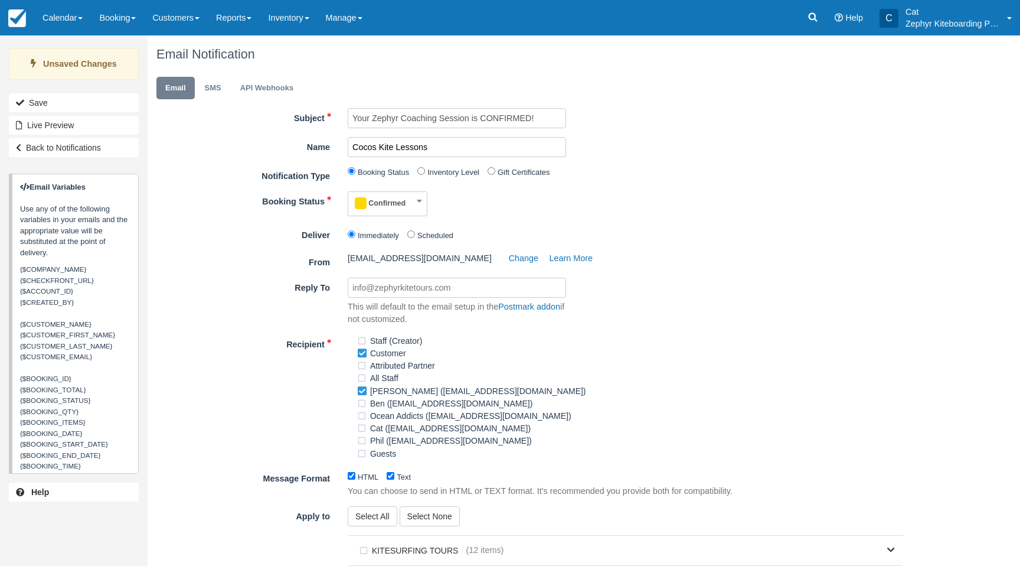
type input "Cocos Kite Lessons"
drag, startPoint x: 466, startPoint y: 119, endPoint x: 399, endPoint y: 121, distance: 67.4
click at [399, 121] on input "Your Zephyr Coaching Session is CONFIRMED!" at bounding box center [457, 118] width 218 height 20
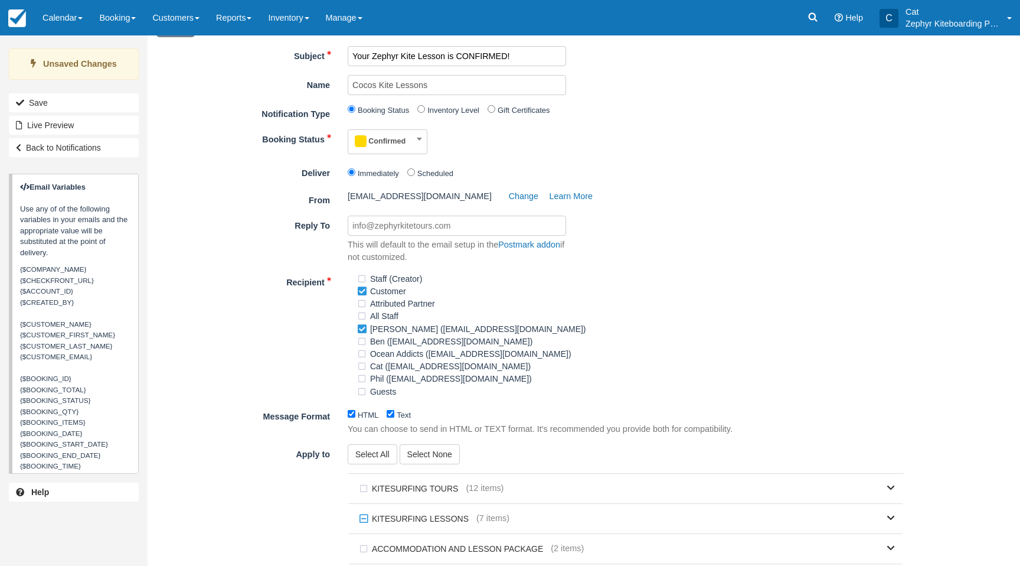
scroll to position [70, 0]
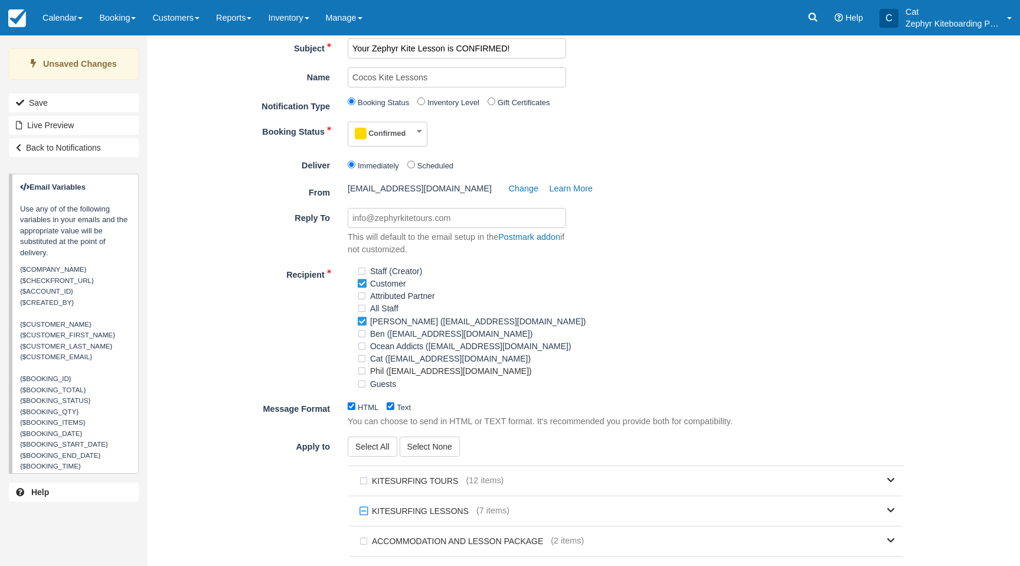
type input "Your Zephyr Kite Lesson is CONFIRMED!"
click at [361, 374] on label "Phil ([EMAIL_ADDRESS][DOMAIN_NAME])" at bounding box center [448, 371] width 183 height 18
checkbox input "true"
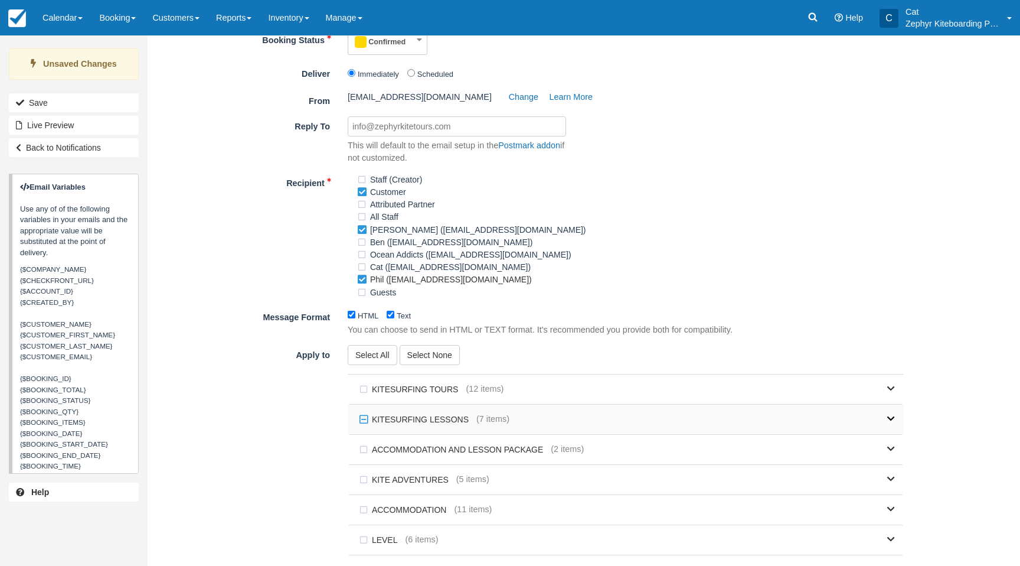
scroll to position [253, 0]
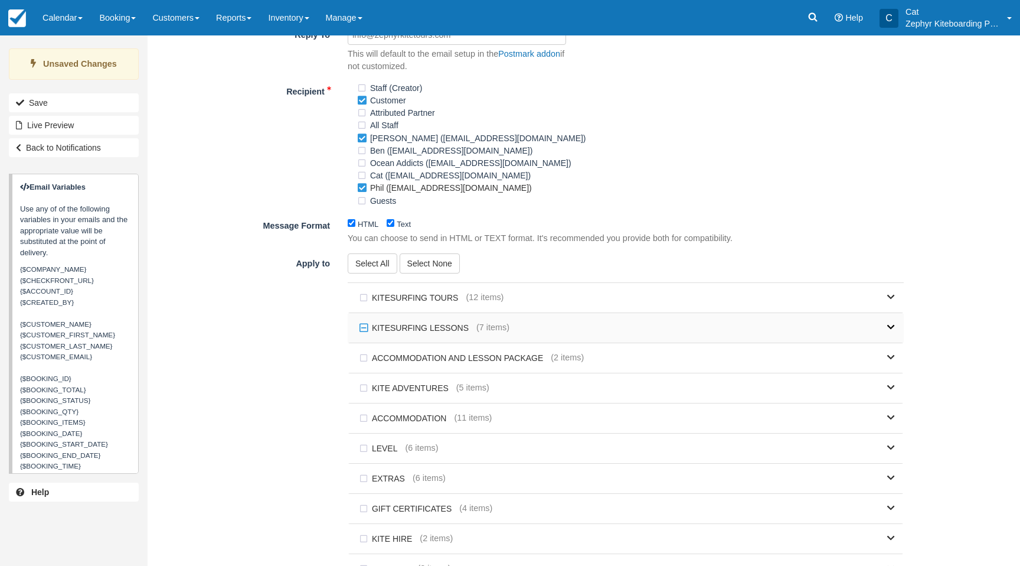
click at [893, 334] on span at bounding box center [891, 327] width 8 height 12
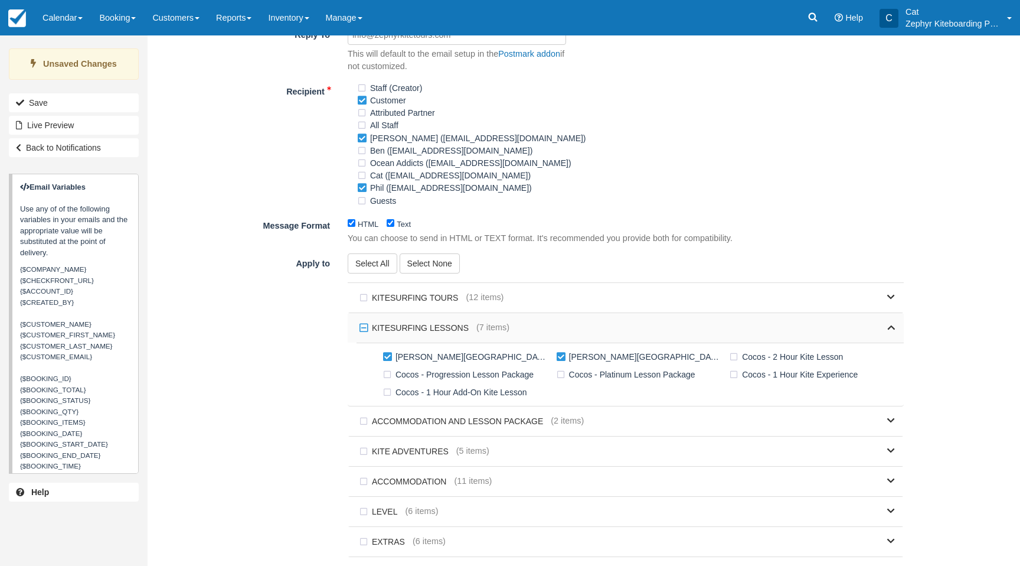
click at [368, 332] on label "KITESURFING LESSONS" at bounding box center [417, 328] width 120 height 18
checkbox input "false"
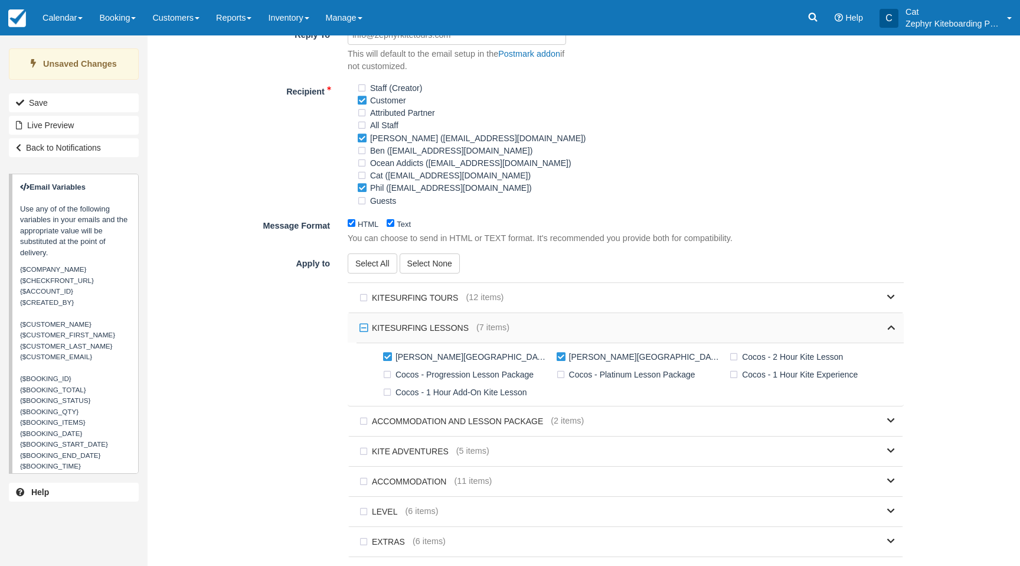
checkbox input "false"
click at [367, 332] on label "KITESURFING LESSONS" at bounding box center [417, 328] width 120 height 18
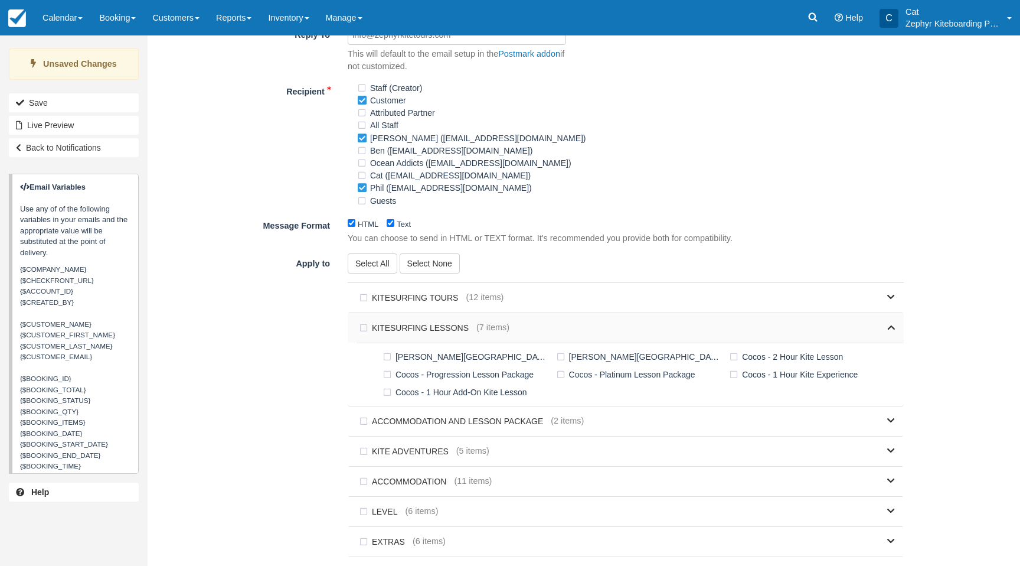
checkbox input "true"
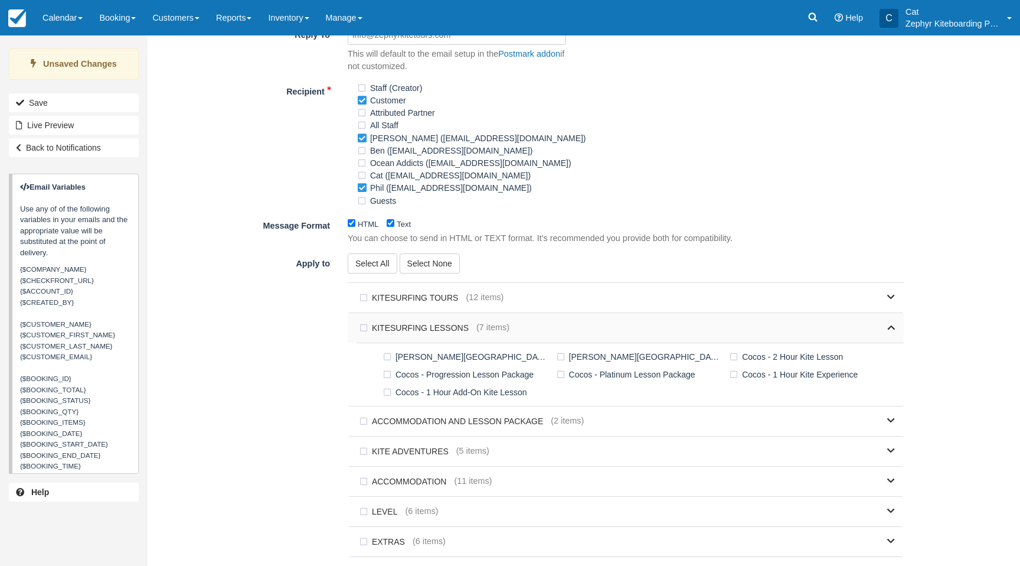
checkbox input "true"
click at [390, 361] on label "[PERSON_NAME][GEOGRAPHIC_DATA], [GEOGRAPHIC_DATA] - 1 Hour Advanced Coaching Se…" at bounding box center [467, 357] width 174 height 18
checkbox input "false"
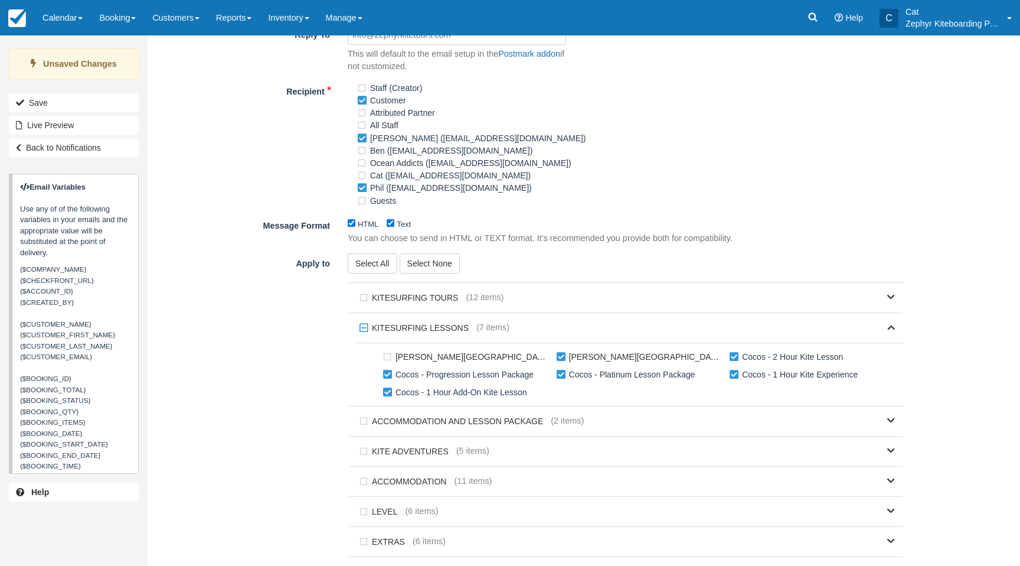
click at [562, 361] on label "[PERSON_NAME][GEOGRAPHIC_DATA], [GEOGRAPHIC_DATA] - 2 Hour Coaching Session" at bounding box center [641, 357] width 174 height 18
checkbox input "false"
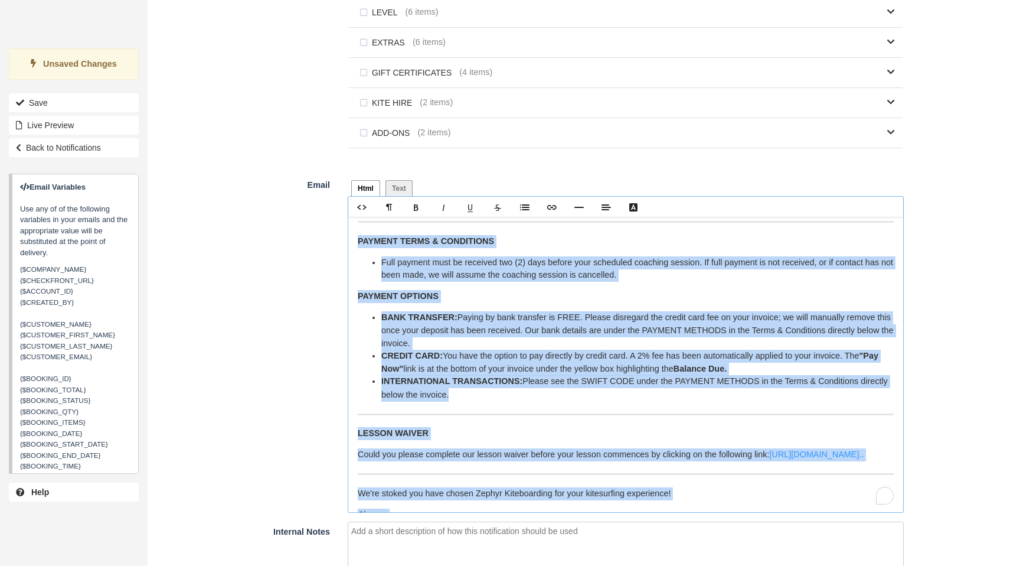
scroll to position [388, 0]
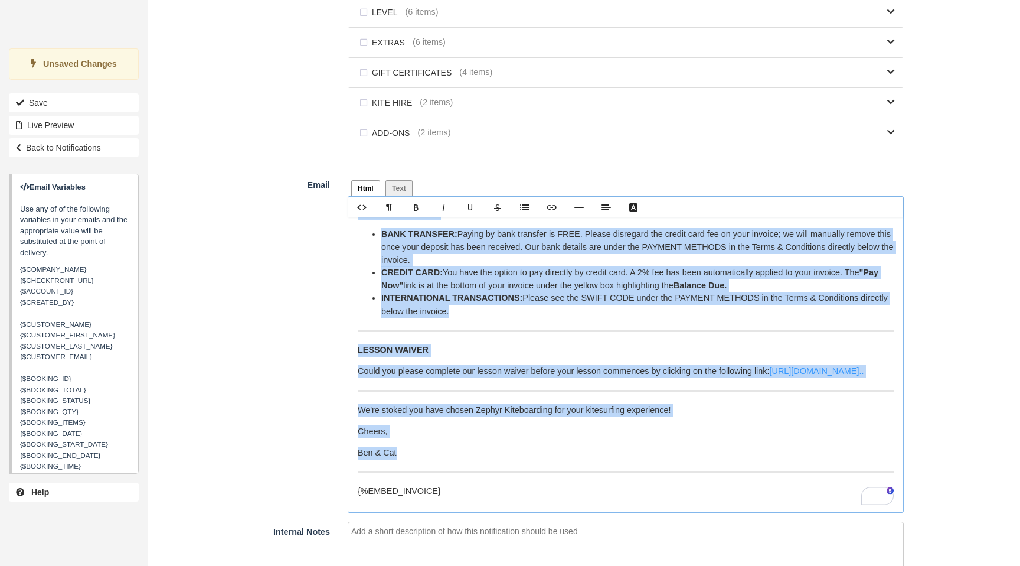
drag, startPoint x: 510, startPoint y: 299, endPoint x: 791, endPoint y: 451, distance: 319.7
click at [792, 451] on div "Hi {$CUSTOMER_NAME}, Your Sandy Bay Coaching Session has now been CONFIRMED . N…" at bounding box center [625, 364] width 555 height 295
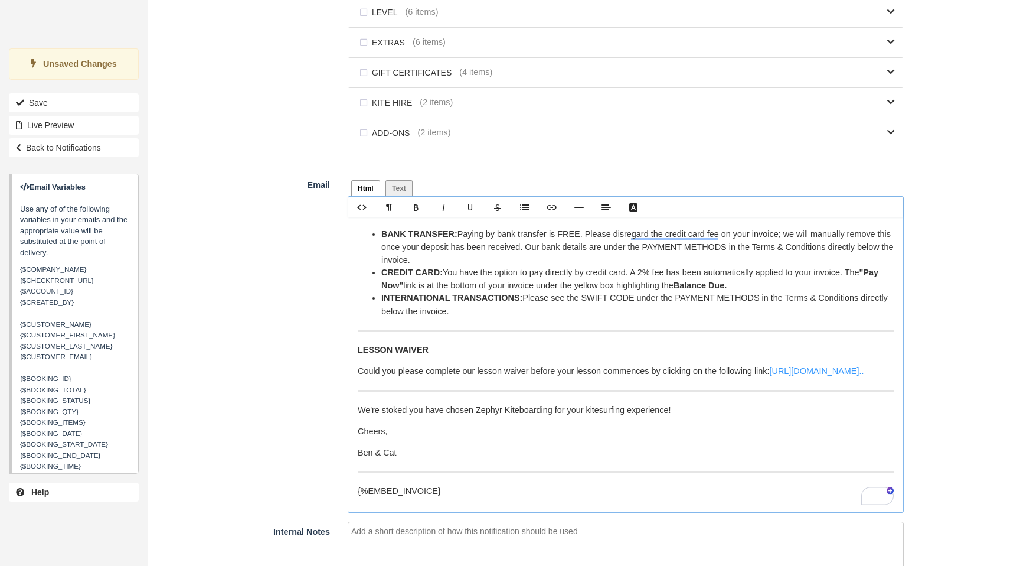
scroll to position [707, 0]
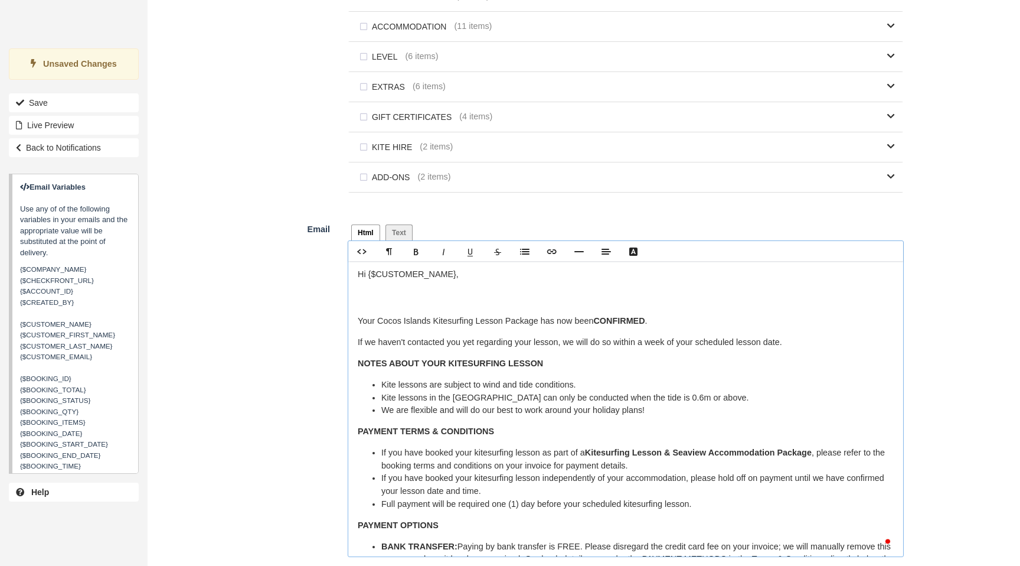
click at [396, 306] on p "Hi {$CUSTOMER_NAME}," at bounding box center [626, 287] width 536 height 38
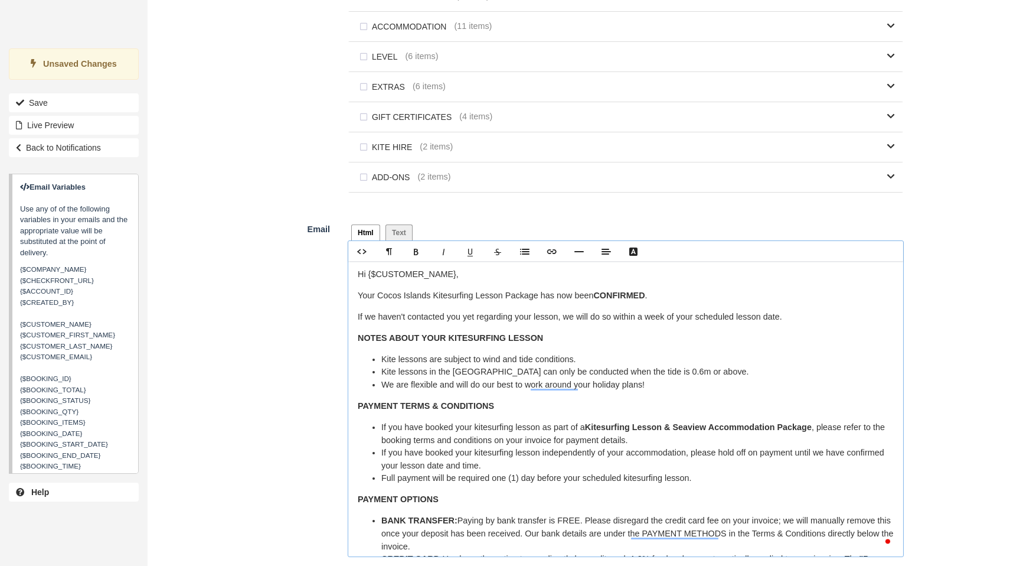
click at [782, 355] on li "Kite lessons are subject to wind and tide conditions." at bounding box center [637, 359] width 513 height 13
click at [358, 314] on p "If we haven't contacted you yet regarding your lesson, we will do so within a w…" at bounding box center [626, 317] width 536 height 13
click at [577, 255] on icon "Line" at bounding box center [579, 251] width 9 height 9
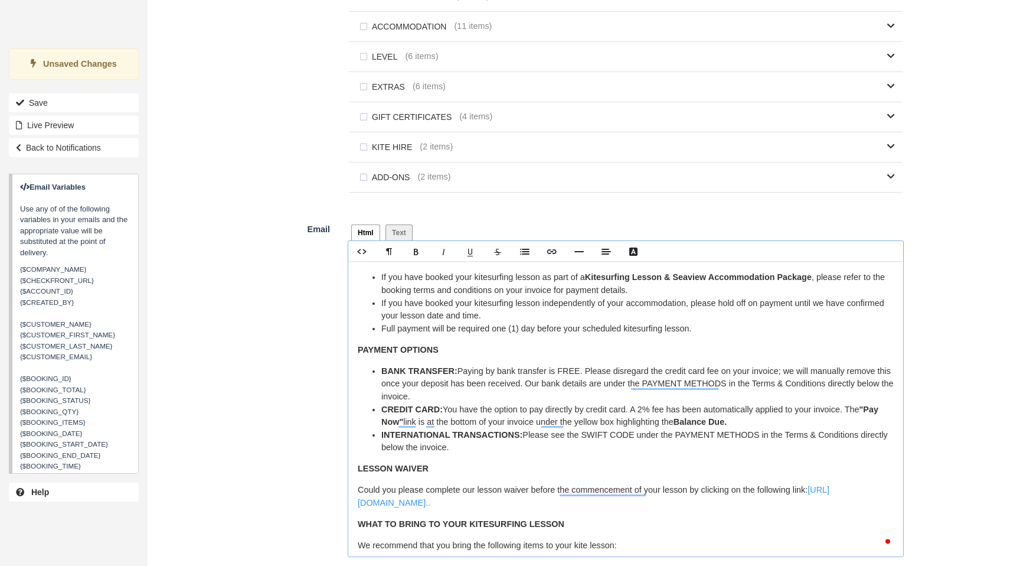
scroll to position [0, 0]
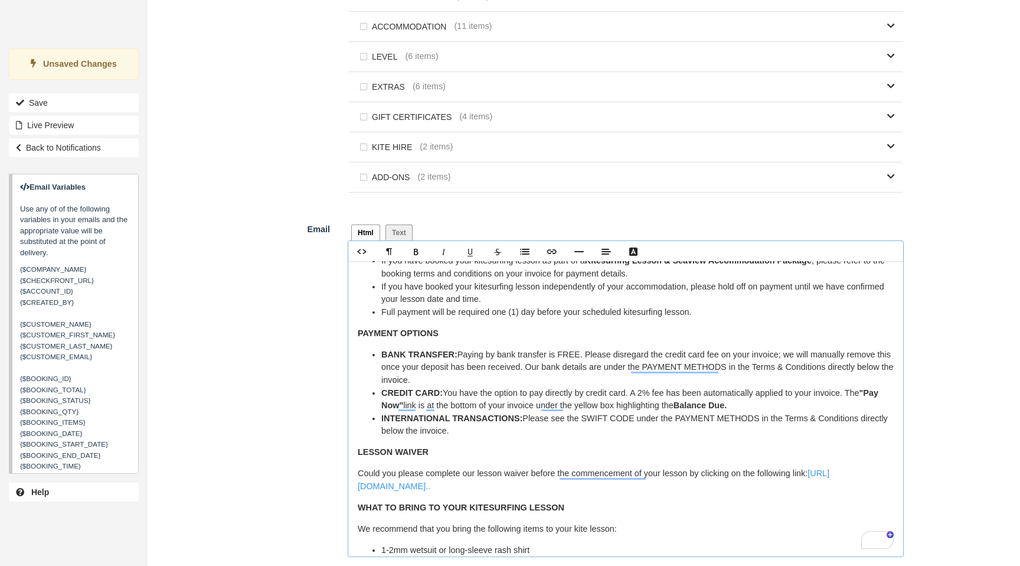
click at [361, 444] on div "Hi {$CUSTOMER_NAME}, Your Cocos Islands Kitesurfing Lesson Package has now been…" at bounding box center [625, 408] width 555 height 295
click at [578, 250] on icon "Line" at bounding box center [579, 251] width 9 height 9
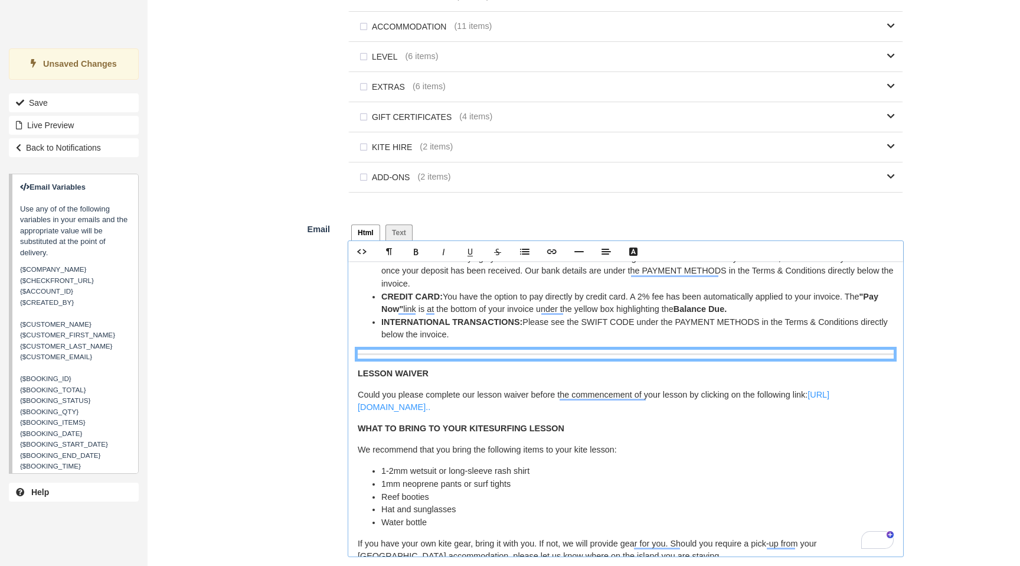
scroll to position [309, 0]
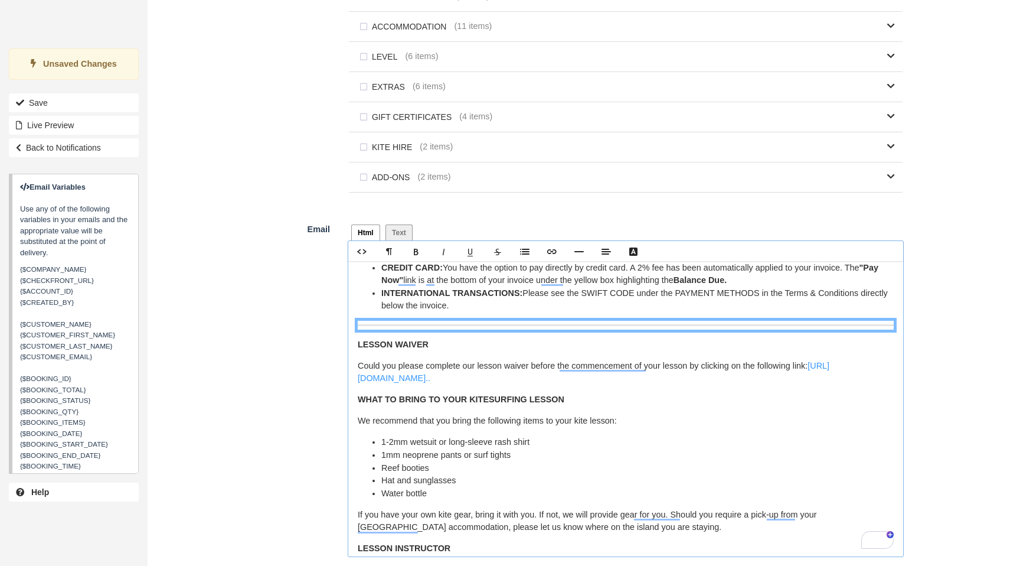
click at [358, 403] on strong "WHAT TO BRING TO YOUR KITESURFING LESSON" at bounding box center [461, 398] width 207 height 9
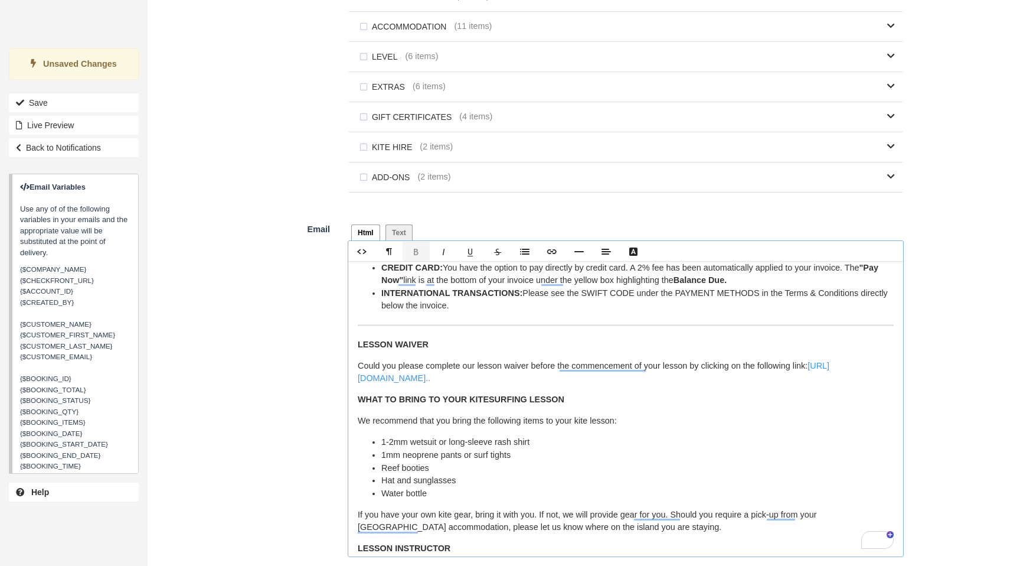
click at [358, 401] on strong "WHAT TO BRING TO YOUR KITESURFING LESSON" at bounding box center [461, 398] width 207 height 9
click at [577, 254] on icon "Line" at bounding box center [579, 251] width 9 height 9
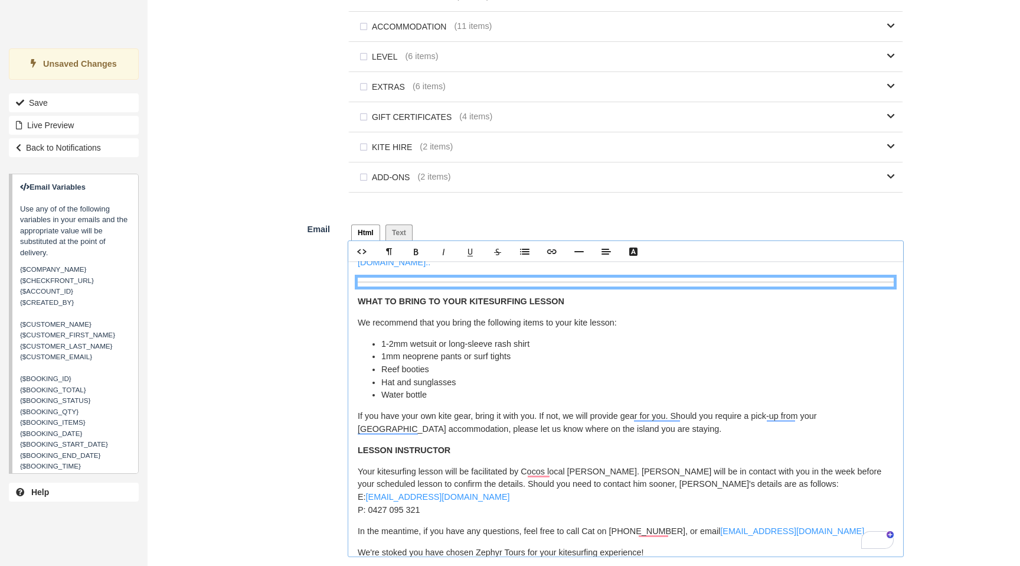
scroll to position [468, 0]
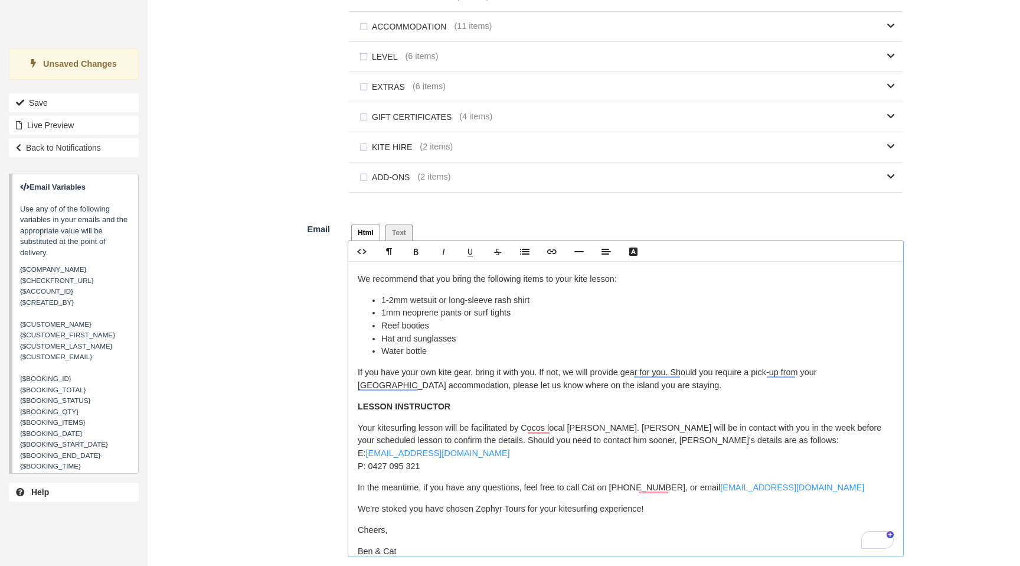
click at [358, 409] on strong "LESSON INSTRUCTOR" at bounding box center [404, 406] width 93 height 9
click at [578, 252] on icon "Line" at bounding box center [579, 251] width 9 height 9
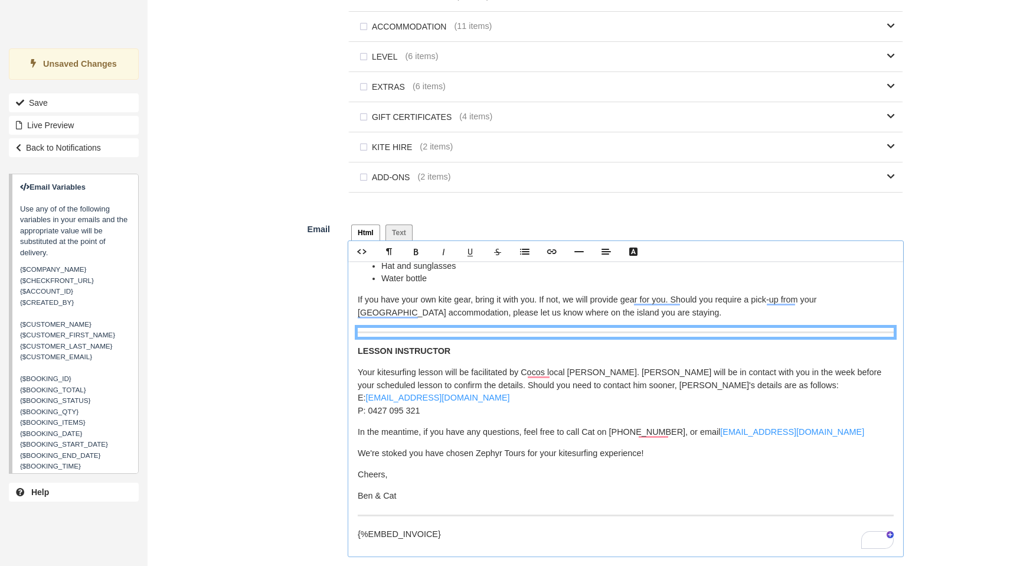
click at [358, 433] on p "In the meantime, if you have any questions, feel free to call Cat on 0418 16216…" at bounding box center [626, 432] width 536 height 13
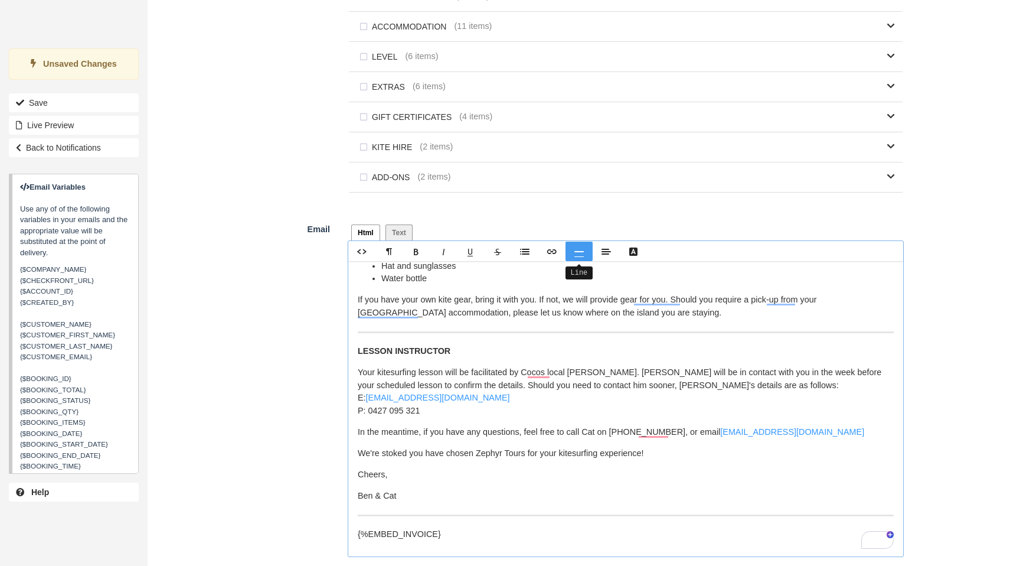
click at [569, 254] on link "Line" at bounding box center [579, 251] width 27 height 19
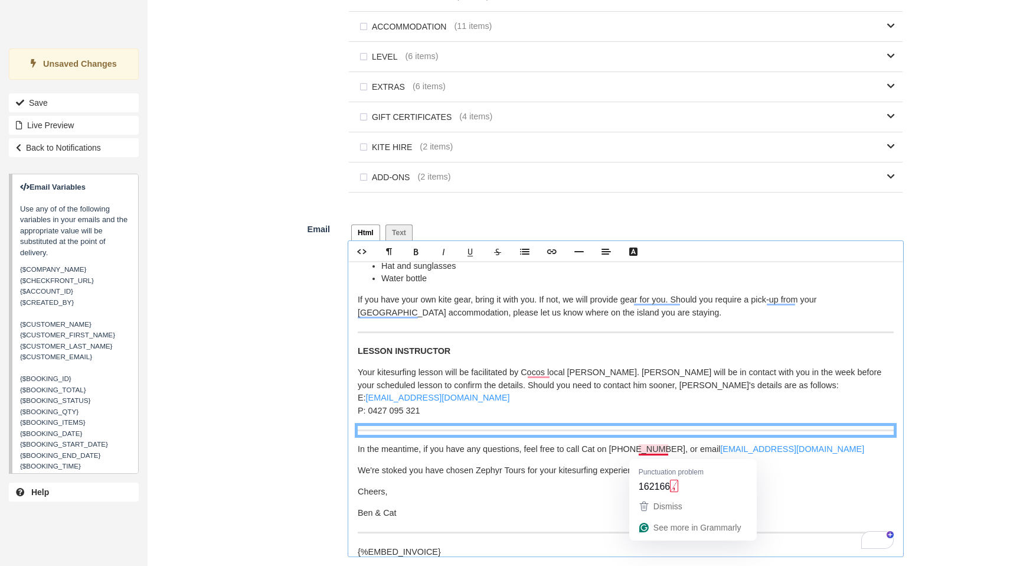
click at [641, 455] on p "In the meantime, if you have any questions, feel free to call Cat on 0418 16216…" at bounding box center [626, 449] width 536 height 13
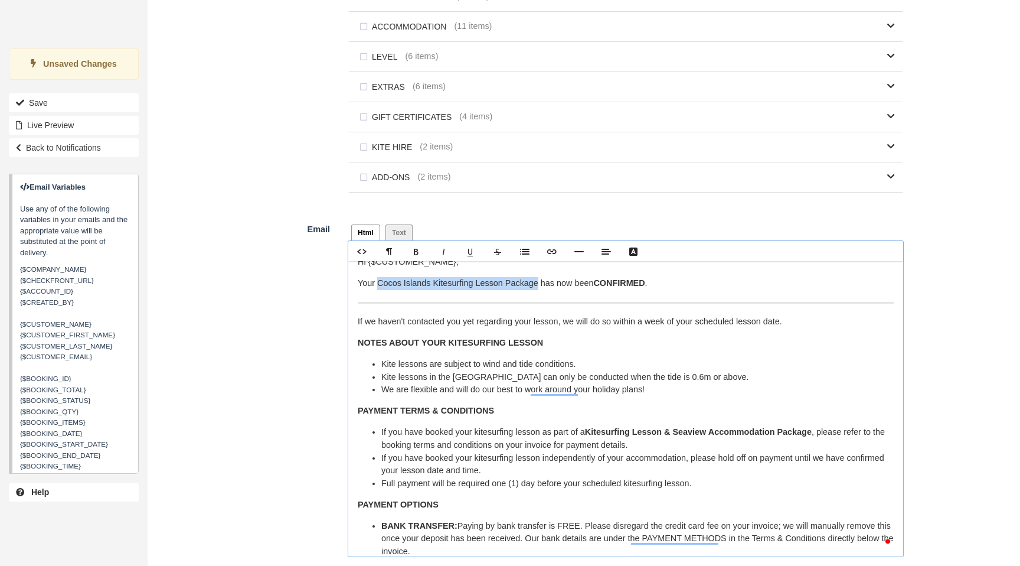
drag, startPoint x: 532, startPoint y: 300, endPoint x: 377, endPoint y: 291, distance: 155.0
click at [377, 290] on p "Your Cocos Islands Kitesurfing Lesson Package has now been CONFIRMED ." at bounding box center [626, 283] width 536 height 13
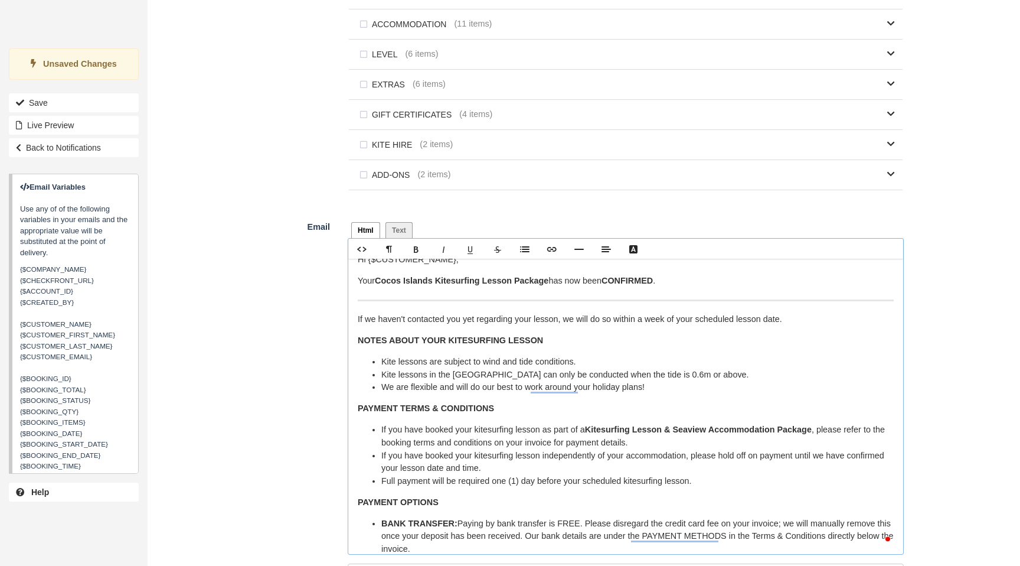
click at [824, 384] on li "We are flexible and will do our best to work around your holiday plans!" at bounding box center [637, 387] width 513 height 13
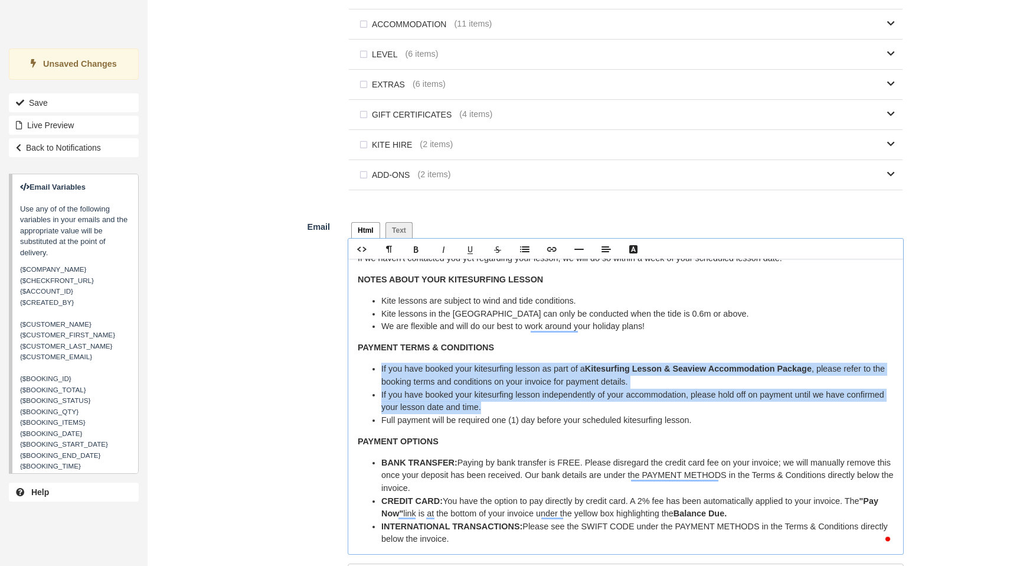
drag, startPoint x: 530, startPoint y: 408, endPoint x: 380, endPoint y: 368, distance: 154.5
click at [380, 369] on ul "If you have booked your kitesurfing lesson as part of a Kitesurfing Lesson & Se…" at bounding box center [626, 395] width 536 height 64
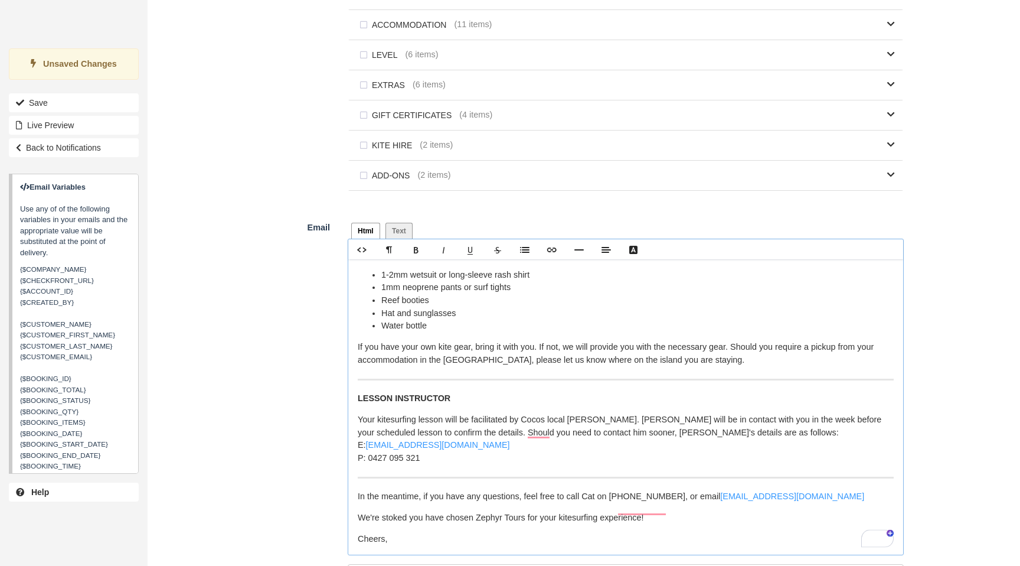
click at [759, 366] on p "If you have your own kite gear, bring it with you. If not, we will provide you …" at bounding box center [626, 353] width 536 height 25
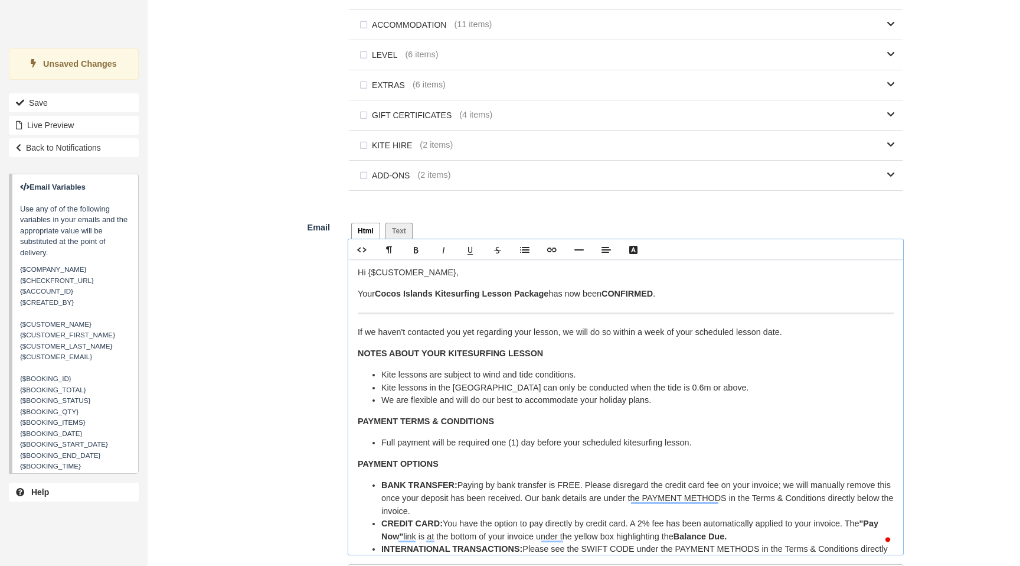
click at [686, 403] on li "We are flexible and will do our best to accommodate your holiday plans." at bounding box center [637, 400] width 513 height 13
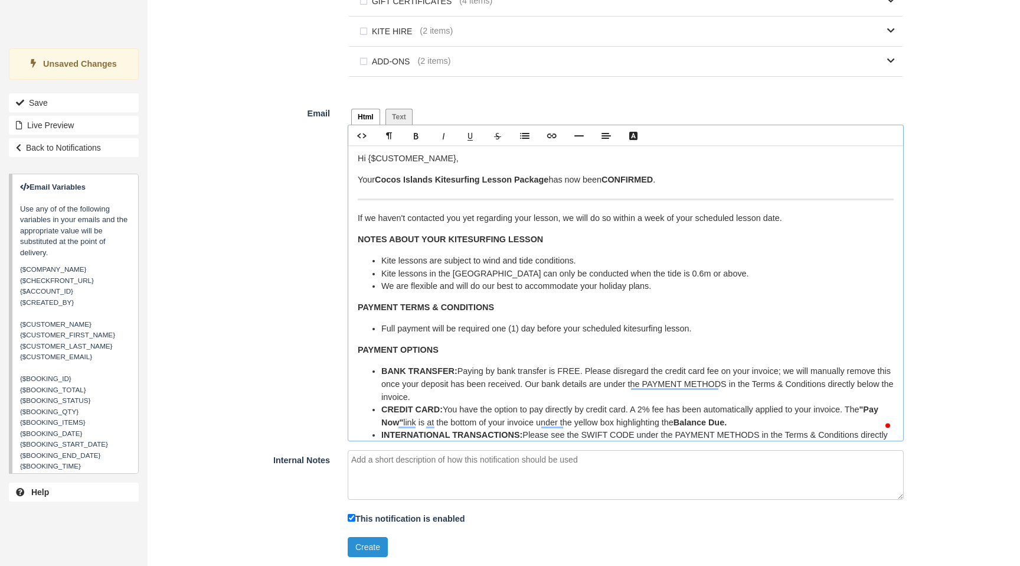
click at [366, 547] on button "Create" at bounding box center [368, 547] width 40 height 20
